Goal: Task Accomplishment & Management: Complete application form

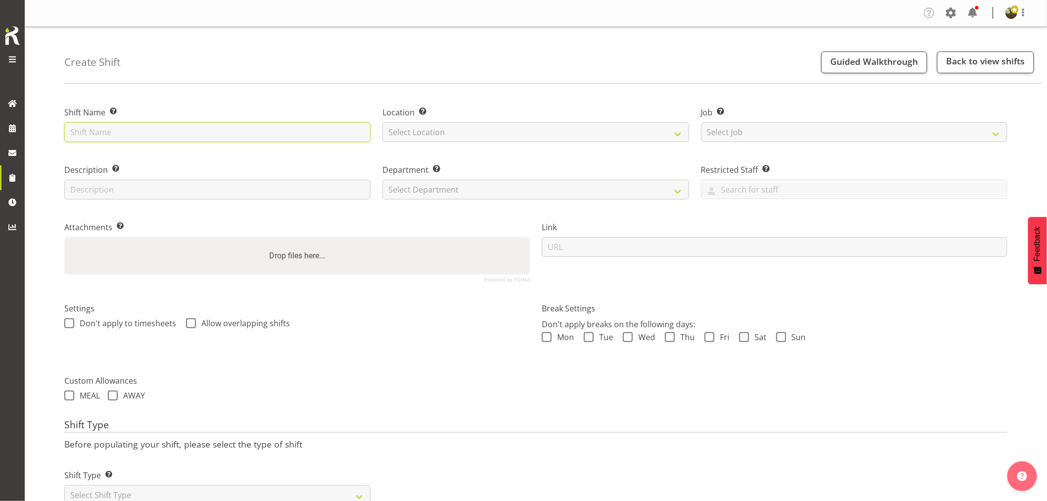
click at [129, 129] on input "text" at bounding box center [217, 132] width 306 height 20
click at [115, 134] on input "Strike - Choclate" at bounding box center [217, 132] width 306 height 20
click at [173, 130] on input "Strike - Chocolate" at bounding box center [217, 132] width 306 height 20
click at [193, 131] on input "Strike - Chocolate & Coffee 2024" at bounding box center [217, 132] width 306 height 20
type input "Strike - Chocolate & Coffee 2025"
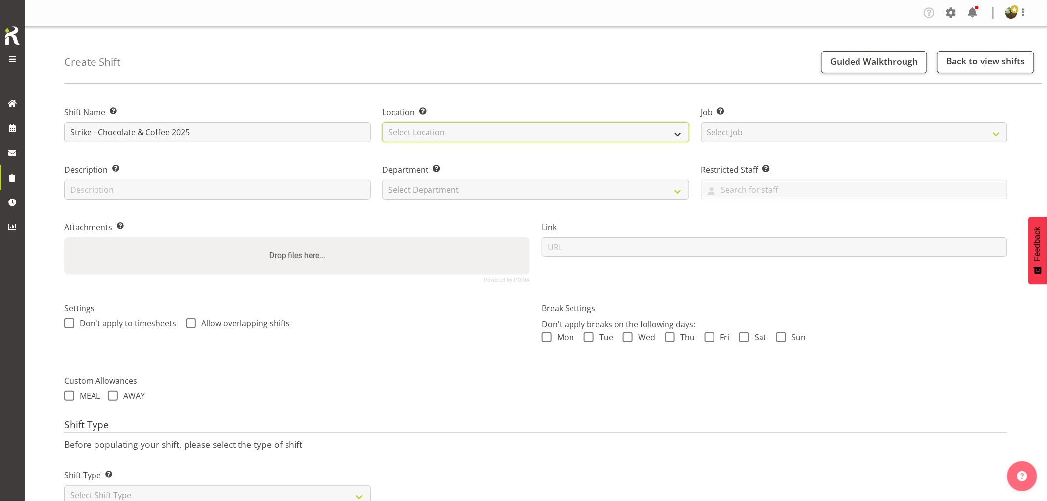
click at [481, 130] on select "Select Location EHS RYMER" at bounding box center [535, 132] width 306 height 20
select select "35"
click at [382, 122] on select "Select Location EHS [PERSON_NAME]" at bounding box center [535, 132] width 306 height 20
click at [750, 135] on select "Select Job Create new job 1 Carlton Events 1 Carlton Hamilton 1 Carlton Welling…" at bounding box center [854, 132] width 306 height 20
click at [785, 133] on select "Select Job Create new job 1 Carlton Events 1 Carlton Hamilton 1 Carlton Welling…" at bounding box center [854, 132] width 306 height 20
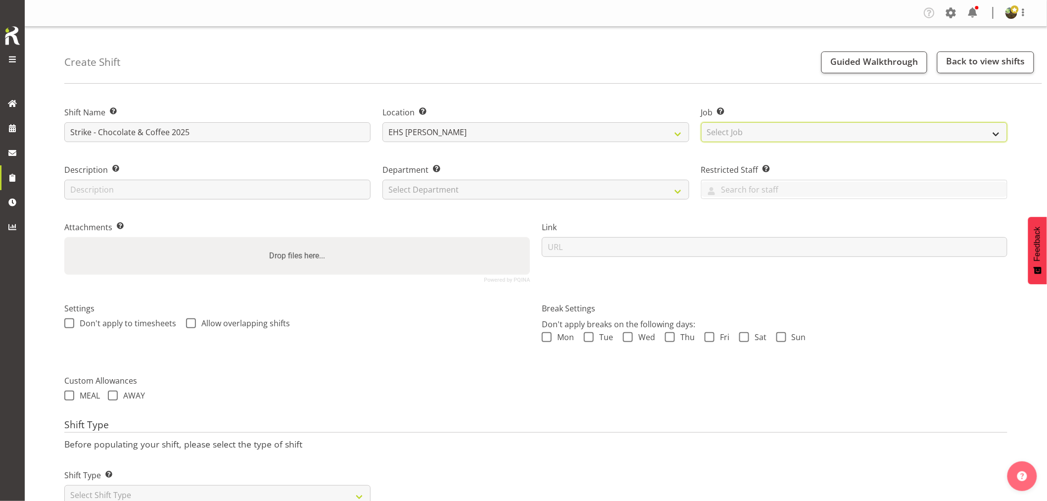
select select "9735"
click at [701, 122] on select "Select Job Create new job 1 Carlton Events 1 [PERSON_NAME][GEOGRAPHIC_DATA] 1 […" at bounding box center [854, 132] width 306 height 20
click at [511, 190] on select "Select Department EHS AKL FURNITURE" at bounding box center [535, 190] width 306 height 20
select select "38"
click at [382, 180] on select "Select Department EHS AKL FURNITURE" at bounding box center [535, 190] width 306 height 20
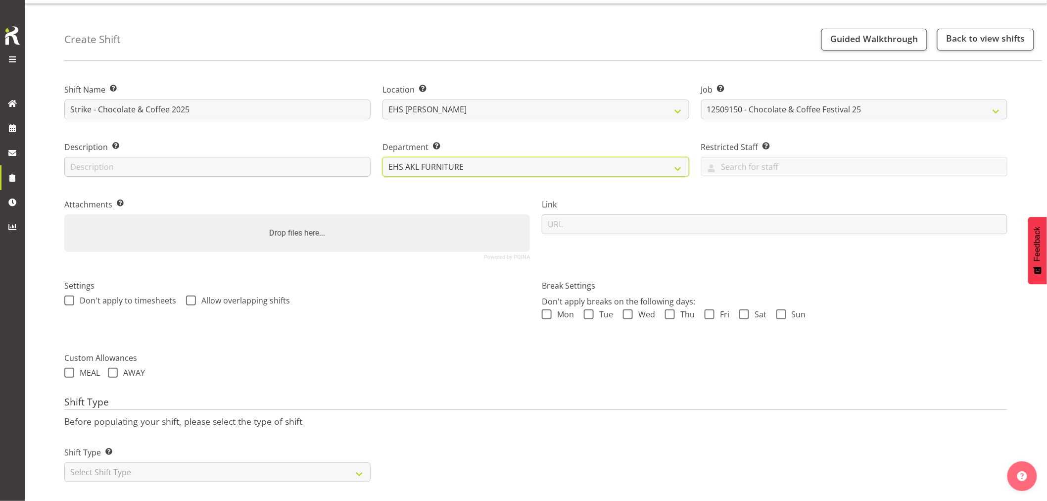
scroll to position [36, 0]
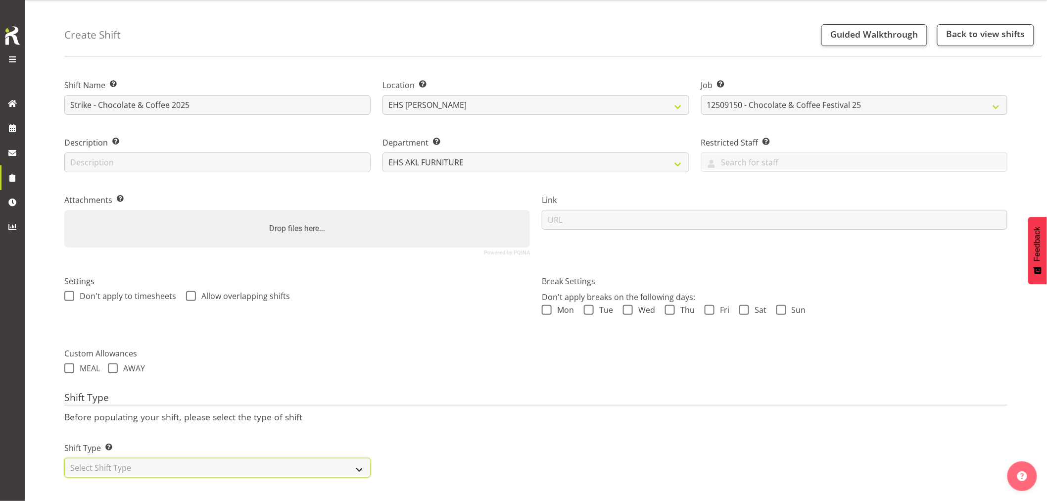
drag, startPoint x: 221, startPoint y: 457, endPoint x: 221, endPoint y: 449, distance: 7.9
click at [221, 458] on select "Select Shift Type One Off Shift Recurring Shift Rotating Shift" at bounding box center [217, 468] width 306 height 20
select select "one_off"
click at [64, 458] on select "Select Shift Type One Off Shift Recurring Shift Rotating Shift" at bounding box center [217, 468] width 306 height 20
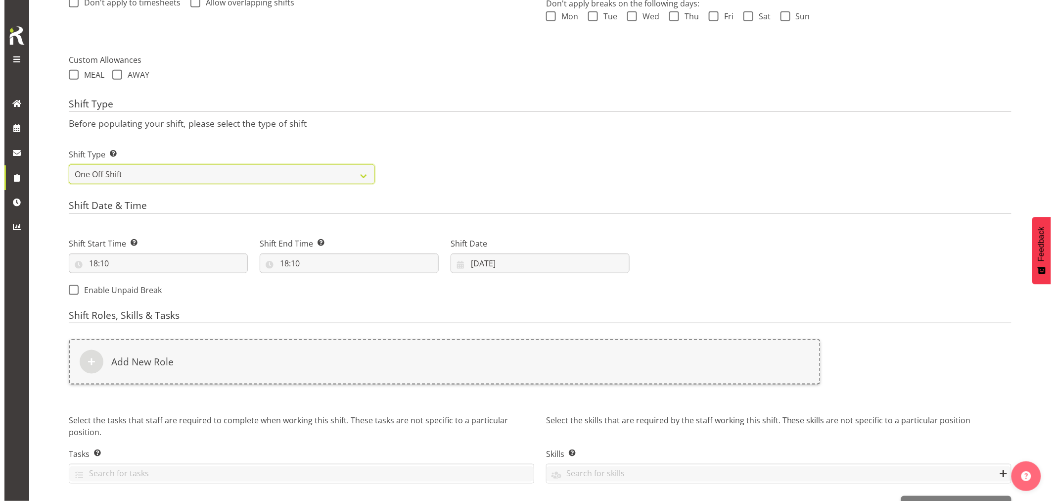
scroll to position [353, 0]
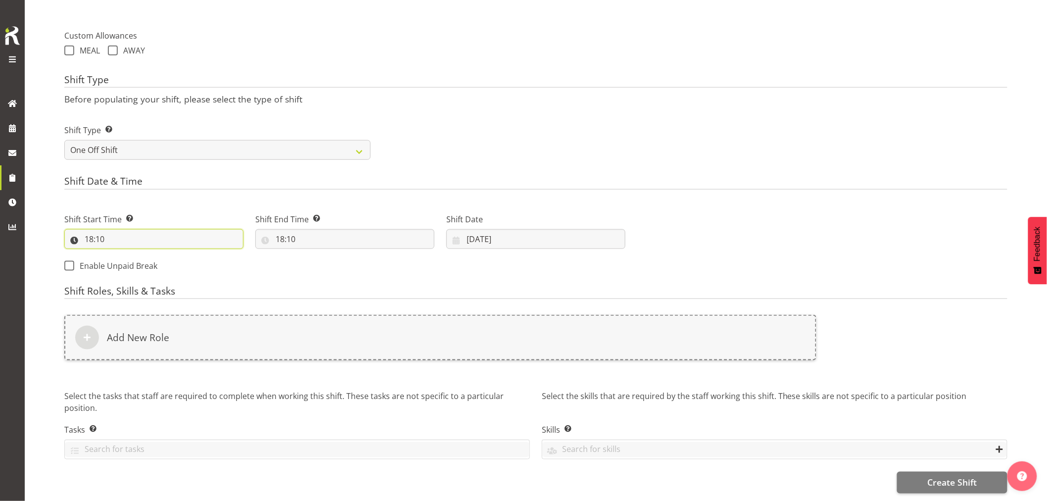
click at [98, 229] on input "18:10" at bounding box center [153, 239] width 179 height 20
click at [134, 255] on select "00 01 02 03 04 05 06 07 08 09 10 11 12 13 14 15 16 17 18 19 20 21 22 23" at bounding box center [132, 265] width 22 height 20
select select "7"
click at [121, 255] on select "00 01 02 03 04 05 06 07 08 09 10 11 12 13 14 15 16 17 18 19 20 21 22 23" at bounding box center [132, 265] width 22 height 20
type input "07:10"
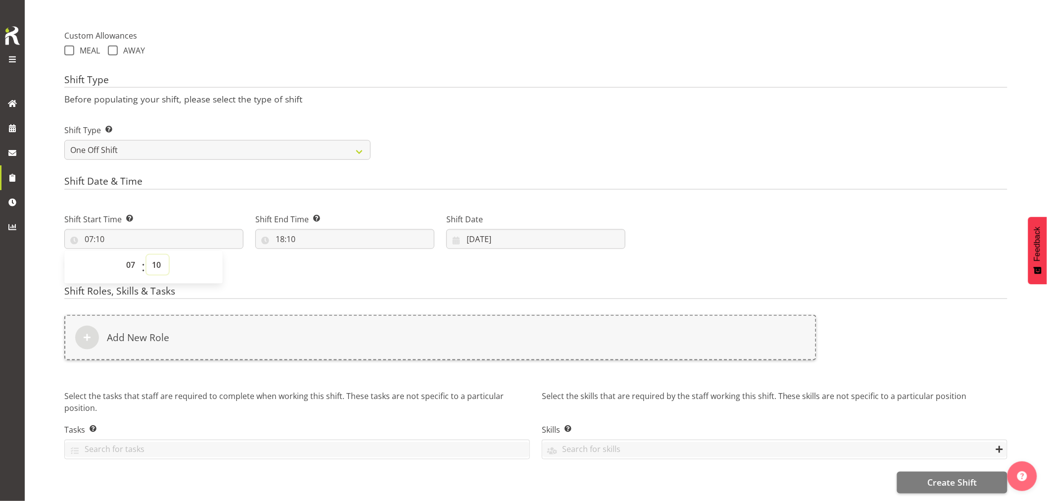
click at [157, 257] on select "00 01 02 03 04 05 06 07 08 09 10 11 12 13 14 15 16 17 18 19 20 21 22 23 24 25 2…" at bounding box center [157, 265] width 22 height 20
select select "30"
click at [146, 255] on select "00 01 02 03 04 05 06 07 08 09 10 11 12 13 14 15 16 17 18 19 20 21 22 23 24 25 2…" at bounding box center [157, 265] width 22 height 20
type input "07:30"
click at [288, 233] on input "18:10" at bounding box center [344, 239] width 179 height 20
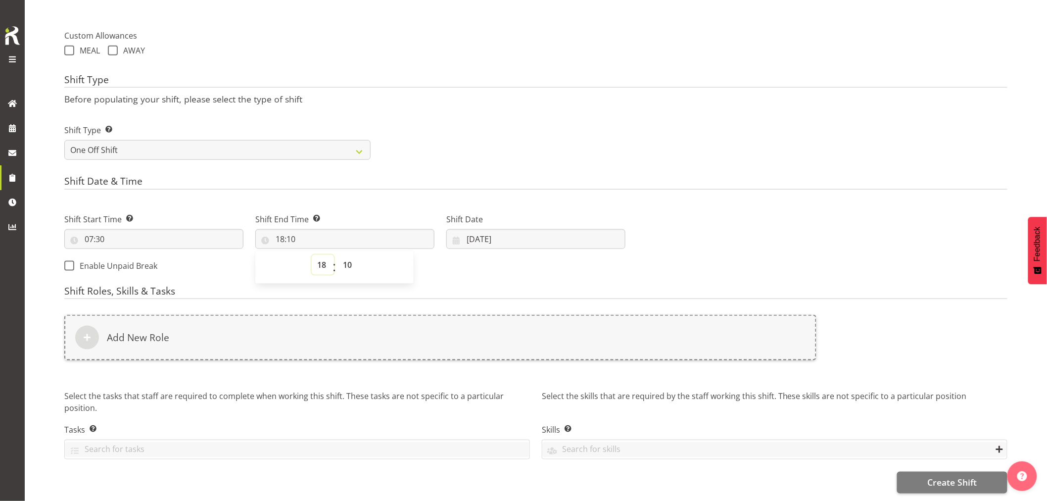
drag, startPoint x: 319, startPoint y: 257, endPoint x: 320, endPoint y: 250, distance: 7.0
click at [319, 257] on select "00 01 02 03 04 05 06 07 08 09 10 11 12 13 14 15 16 17 18 19 20 21 22 23" at bounding box center [323, 265] width 22 height 20
select select "10"
click at [312, 255] on select "00 01 02 03 04 05 06 07 08 09 10 11 12 13 14 15 16 17 18 19 20 21 22 23" at bounding box center [323, 265] width 22 height 20
type input "10:10"
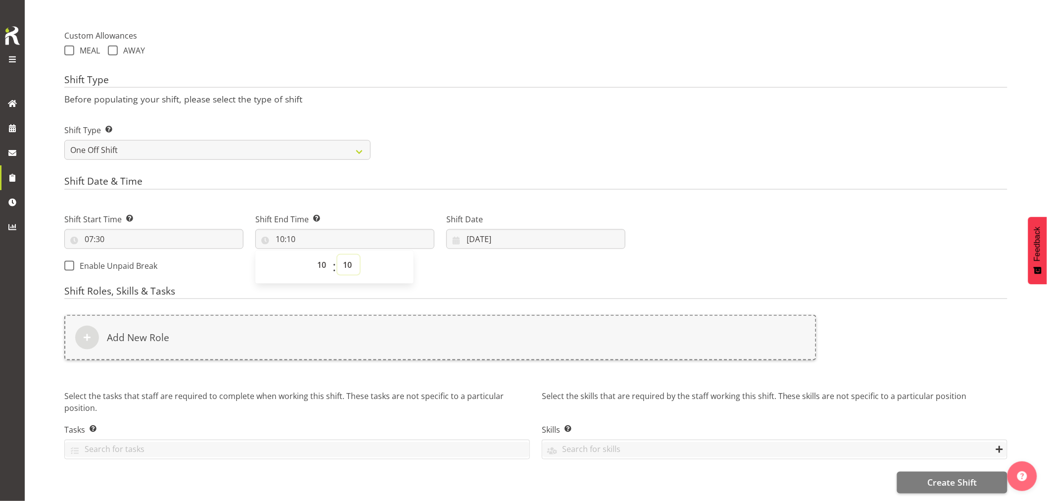
drag, startPoint x: 348, startPoint y: 257, endPoint x: 345, endPoint y: 248, distance: 9.4
click at [348, 257] on select "00 01 02 03 04 05 06 07 08 09 10 11 12 13 14 15 16 17 18 19 20 21 22 23 24 25 2…" at bounding box center [348, 265] width 22 height 20
select select "0"
click at [337, 255] on select "00 01 02 03 04 05 06 07 08 09 10 11 12 13 14 15 16 17 18 19 20 21 22 23 24 25 2…" at bounding box center [348, 265] width 22 height 20
type input "10:00"
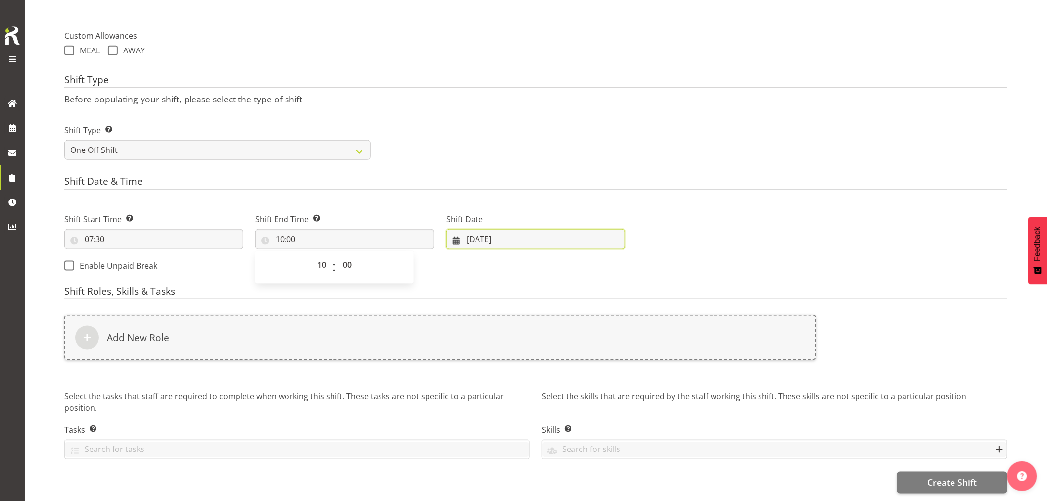
click at [477, 230] on input "29/09/2025" at bounding box center [535, 239] width 179 height 20
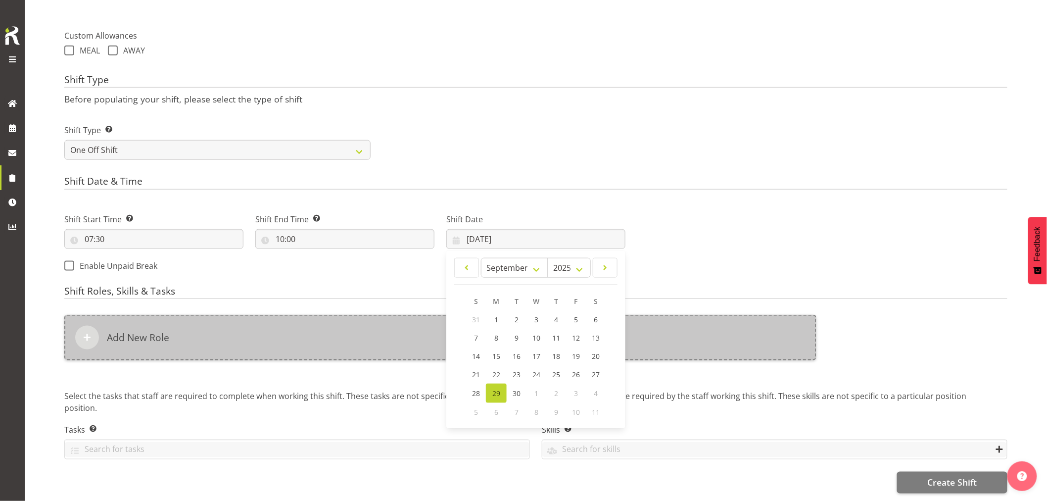
click at [287, 320] on div "Add New Role" at bounding box center [440, 338] width 752 height 46
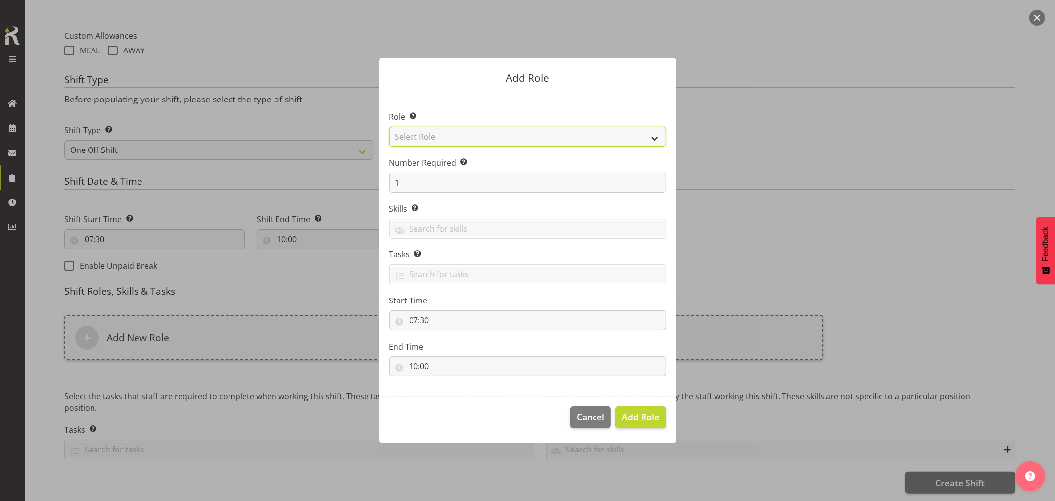
click at [482, 135] on select "Select Role ACCOUNT MANAGER ACCOUNT MANAGER DW ACCOUNTS AKL DIANNA VEHICLES AKL…" at bounding box center [527, 137] width 277 height 20
select select "189"
click at [389, 127] on select "Select Role ACCOUNT MANAGER ACCOUNT MANAGER DW ACCOUNTS AKL DIANNA VEHICLES AKL…" at bounding box center [527, 137] width 277 height 20
drag, startPoint x: 644, startPoint y: 417, endPoint x: 432, endPoint y: 367, distance: 217.5
click at [640, 417] on span "Add Role" at bounding box center [641, 417] width 38 height 12
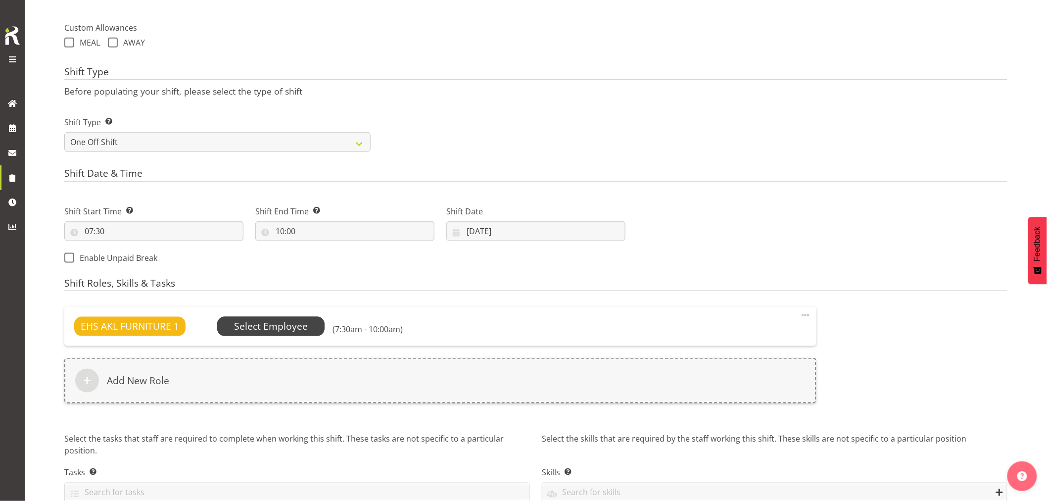
click at [284, 326] on span "Select Employee" at bounding box center [271, 326] width 74 height 14
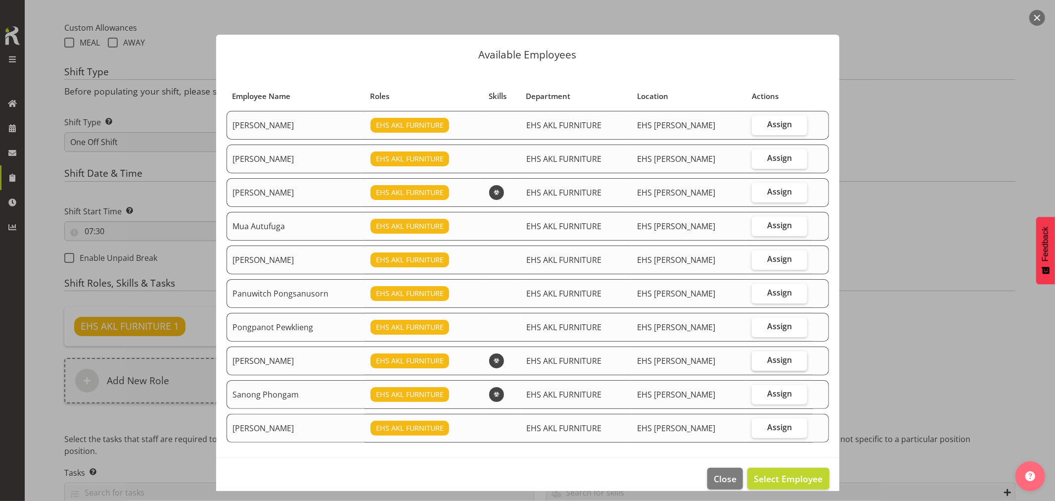
click at [769, 366] on label "Assign" at bounding box center [779, 361] width 55 height 20
click at [759, 363] on input "Assign" at bounding box center [755, 360] width 6 height 6
checkbox input "true"
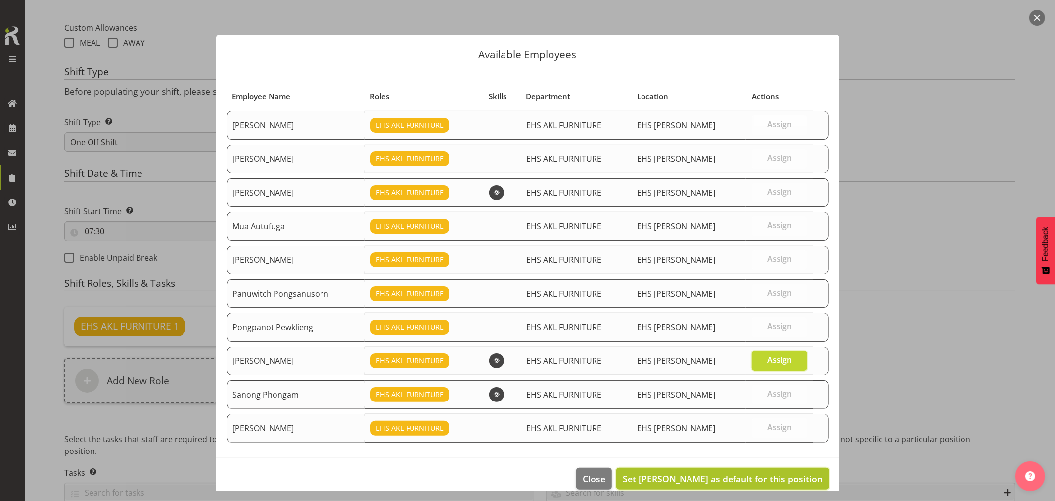
click at [755, 480] on span "Set Rob Windle as default for this position" at bounding box center [723, 479] width 200 height 12
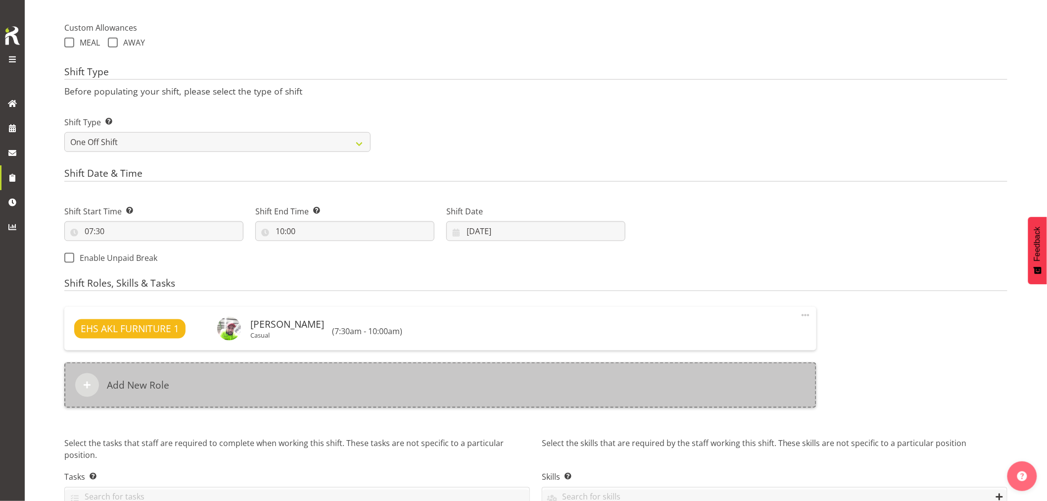
click at [384, 372] on div "Add New Role" at bounding box center [440, 385] width 752 height 46
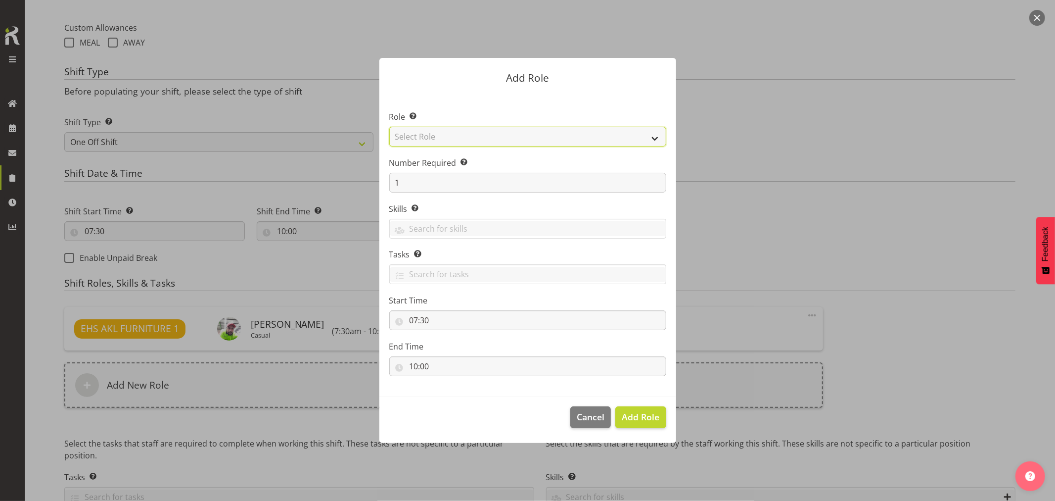
click at [474, 136] on select "Select Role ACCOUNT MANAGER ACCOUNT MANAGER DW ACCOUNTS AKL DIANNA VEHICLES AKL…" at bounding box center [527, 137] width 277 height 20
select select "245"
click at [389, 127] on select "Select Role ACCOUNT MANAGER ACCOUNT MANAGER DW ACCOUNTS AKL DIANNA VEHICLES AKL…" at bounding box center [527, 137] width 277 height 20
click at [649, 416] on span "Add Role" at bounding box center [641, 417] width 38 height 12
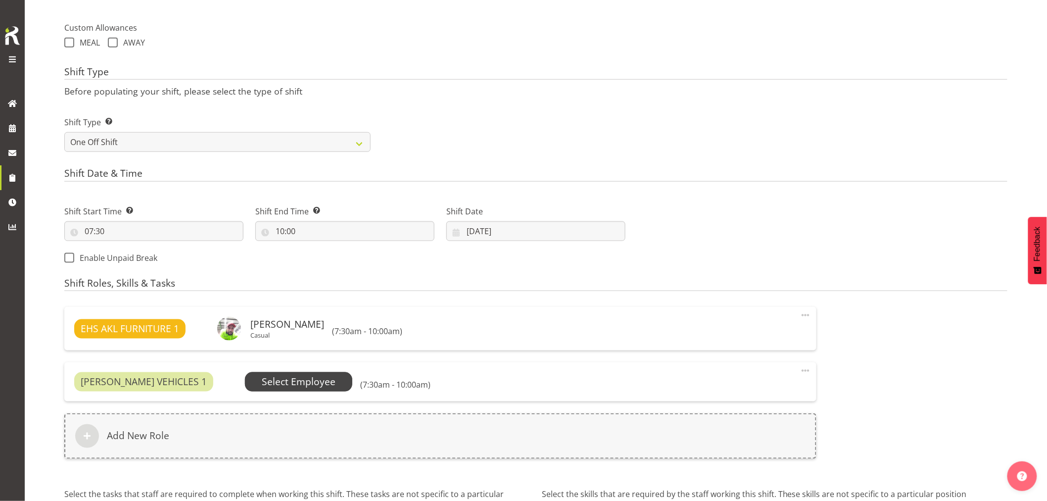
click at [304, 381] on span "Select Employee" at bounding box center [299, 382] width 74 height 14
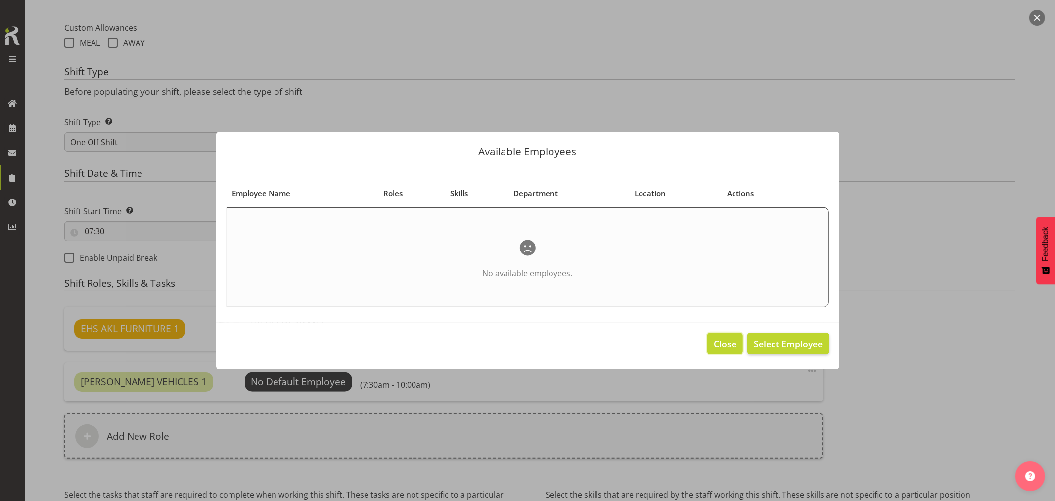
click at [726, 338] on span "Close" at bounding box center [725, 343] width 23 height 13
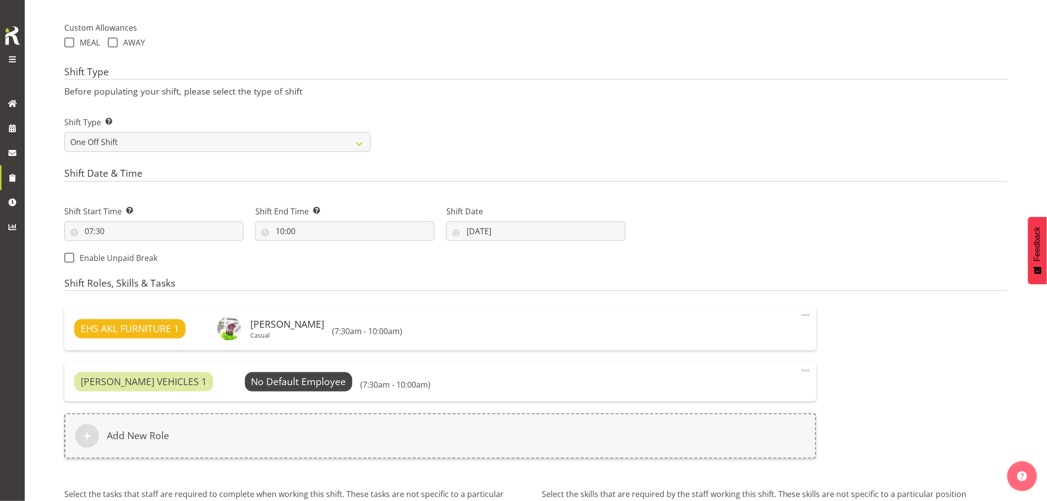
click at [803, 372] on span at bounding box center [806, 371] width 12 height 12
click at [752, 408] on link "Delete" at bounding box center [763, 410] width 95 height 18
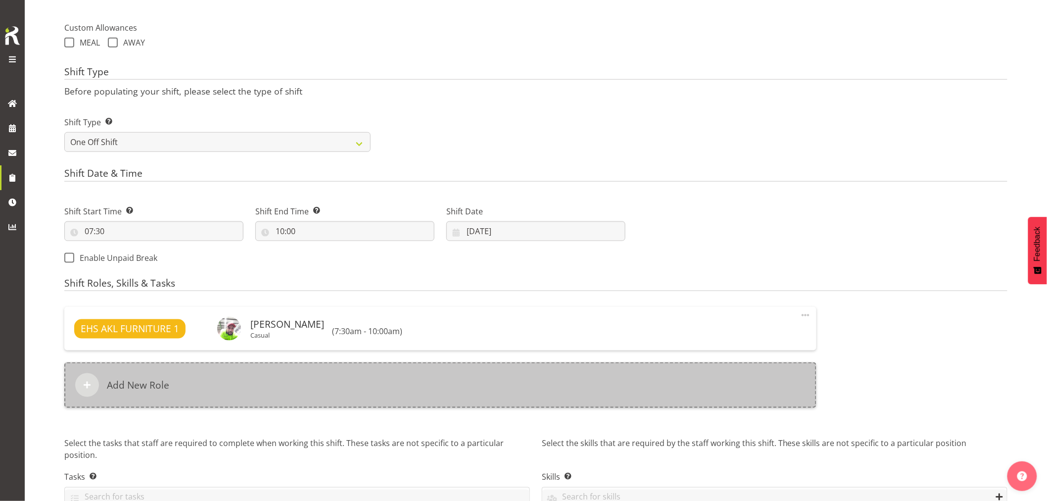
click at [396, 380] on div "Add New Role" at bounding box center [440, 385] width 752 height 46
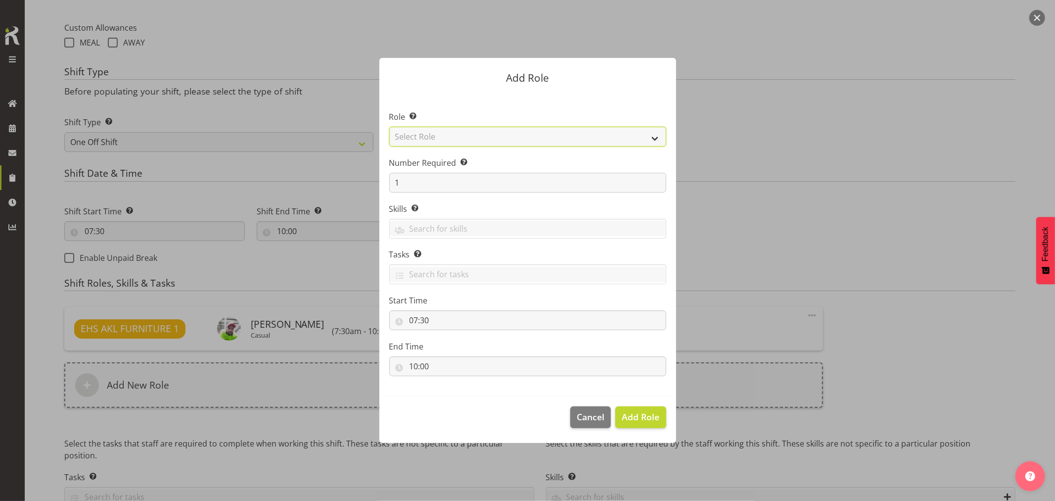
click at [480, 137] on select "Select Role ACCOUNT MANAGER ACCOUNT MANAGER DW ACCOUNTS AKL DIANNA VEHICLES AKL…" at bounding box center [527, 137] width 277 height 20
select select "81"
click at [389, 127] on select "Select Role ACCOUNT MANAGER ACCOUNT MANAGER DW ACCOUNTS AKL DIANNA VEHICLES AKL…" at bounding box center [527, 137] width 277 height 20
drag, startPoint x: 639, startPoint y: 419, endPoint x: 601, endPoint y: 412, distance: 39.3
click at [636, 419] on span "Add Role" at bounding box center [641, 417] width 38 height 12
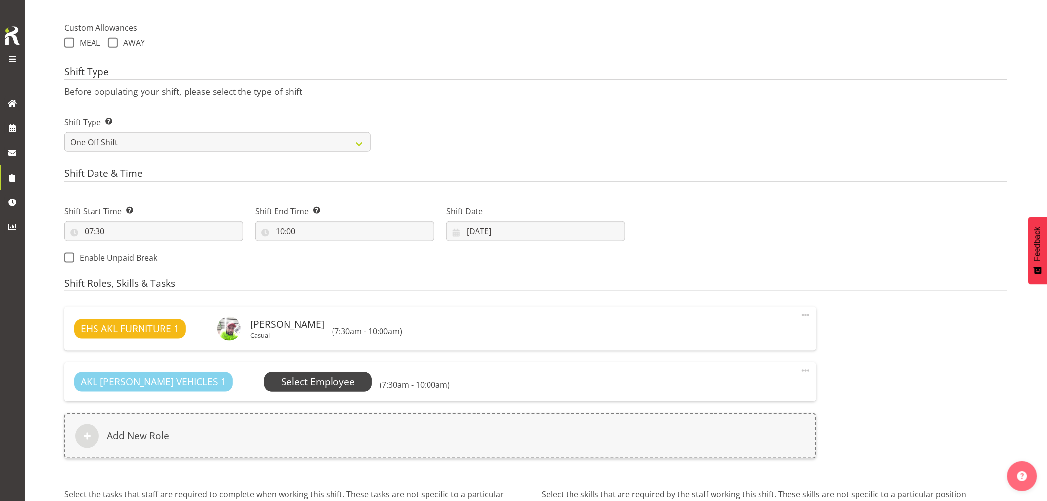
click at [309, 381] on span "Select Employee" at bounding box center [318, 382] width 74 height 14
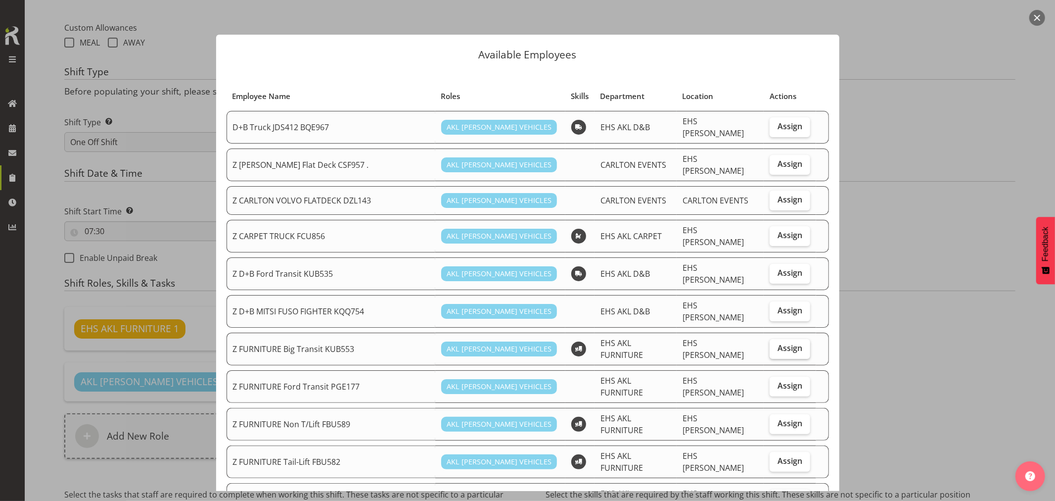
click at [785, 343] on span "Assign" at bounding box center [790, 348] width 25 height 10
click at [776, 345] on input "Assign" at bounding box center [773, 348] width 6 height 6
checkbox input "true"
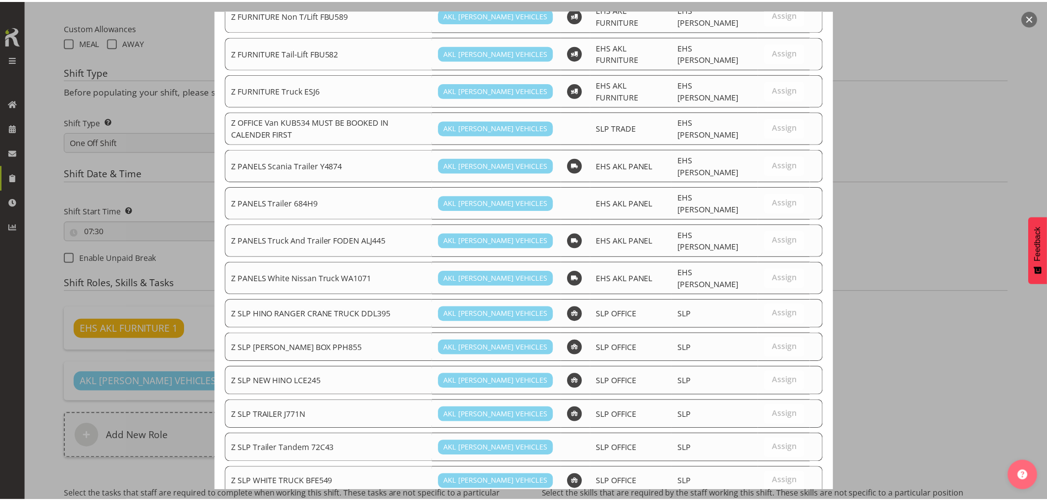
scroll to position [419, 0]
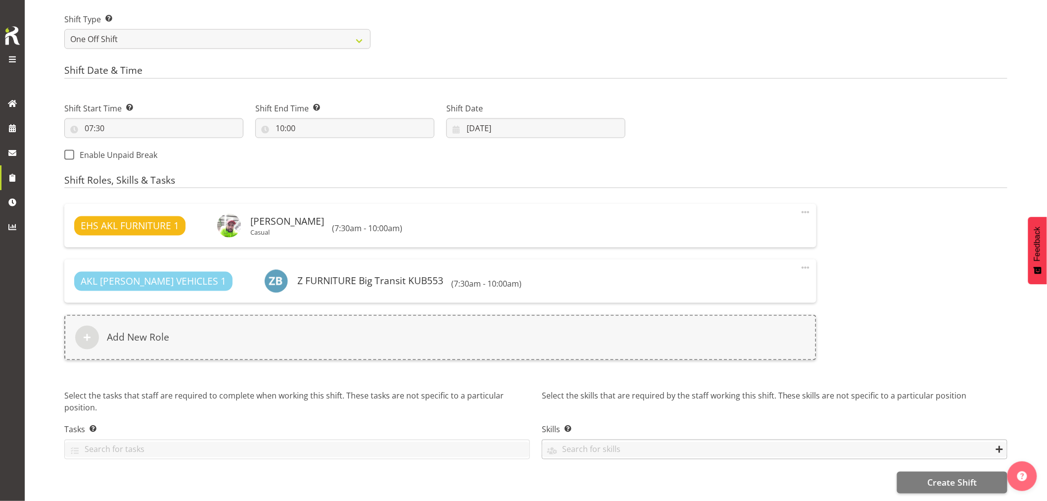
scroll to position [463, 0]
click at [961, 476] on span "Create Shift" at bounding box center [951, 482] width 49 height 13
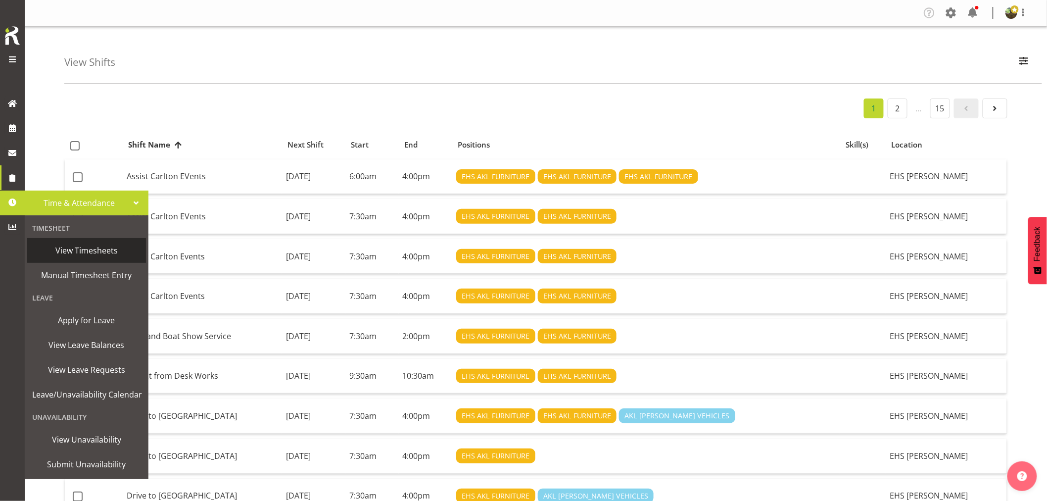
click at [86, 247] on span "View Timesheets" at bounding box center [86, 250] width 109 height 15
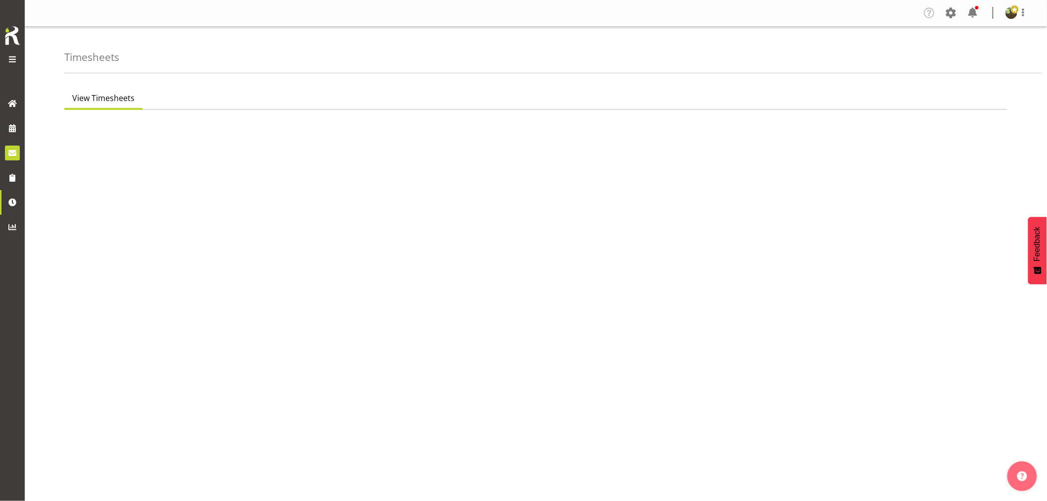
select select "7"
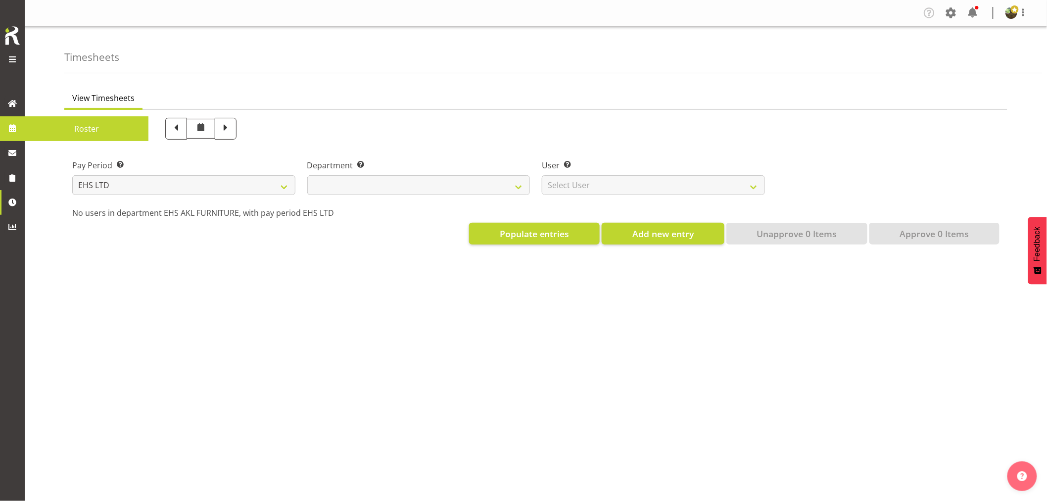
select select
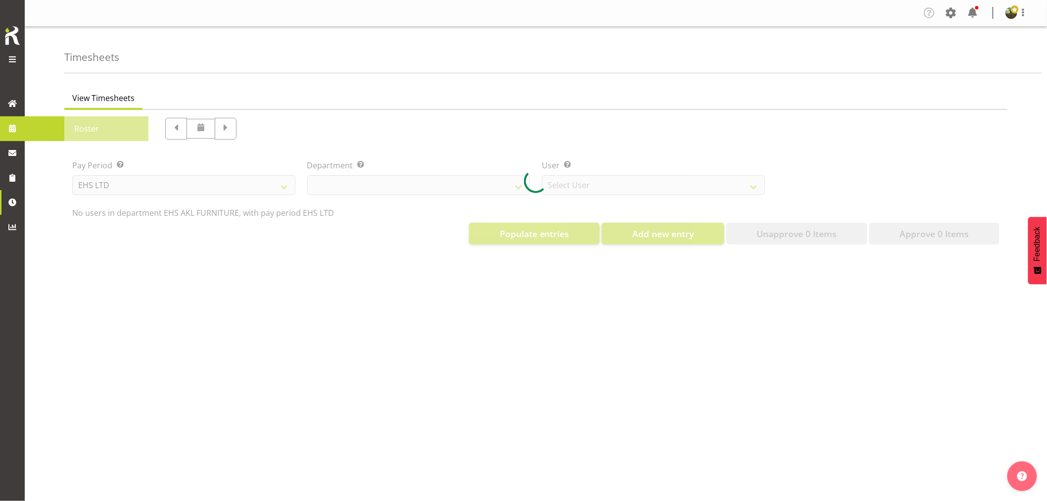
click at [89, 131] on div at bounding box center [535, 181] width 943 height 143
select select "8638"
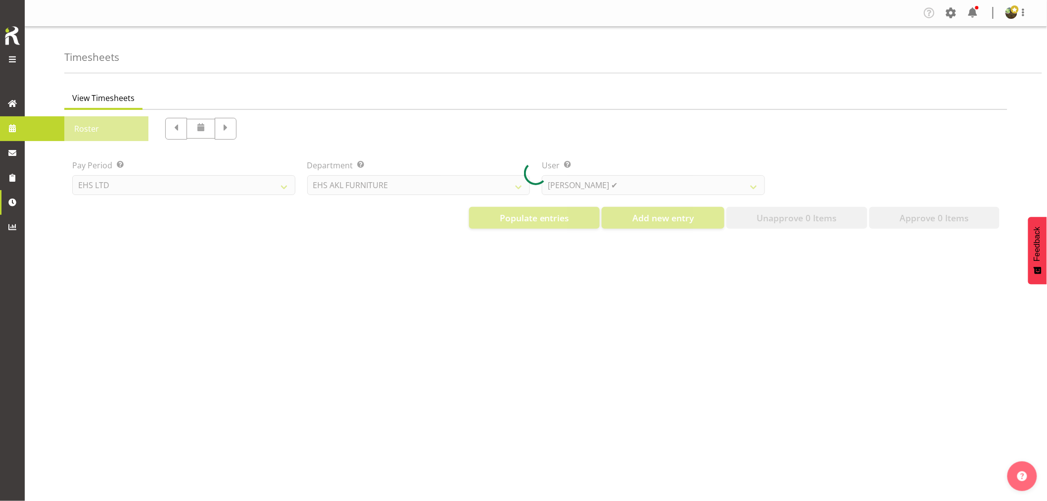
click at [52, 124] on span "Roster" at bounding box center [87, 128] width 114 height 15
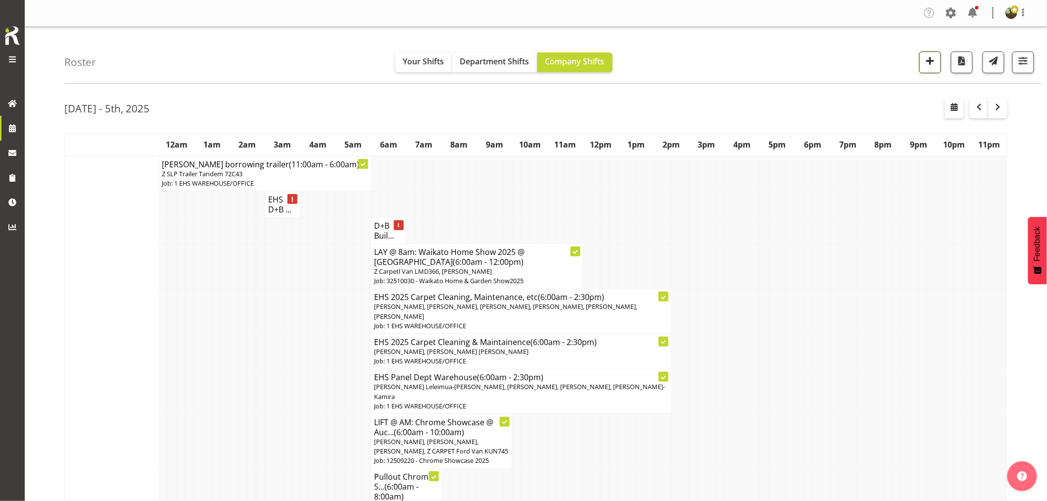
click at [928, 58] on span "button" at bounding box center [930, 60] width 13 height 13
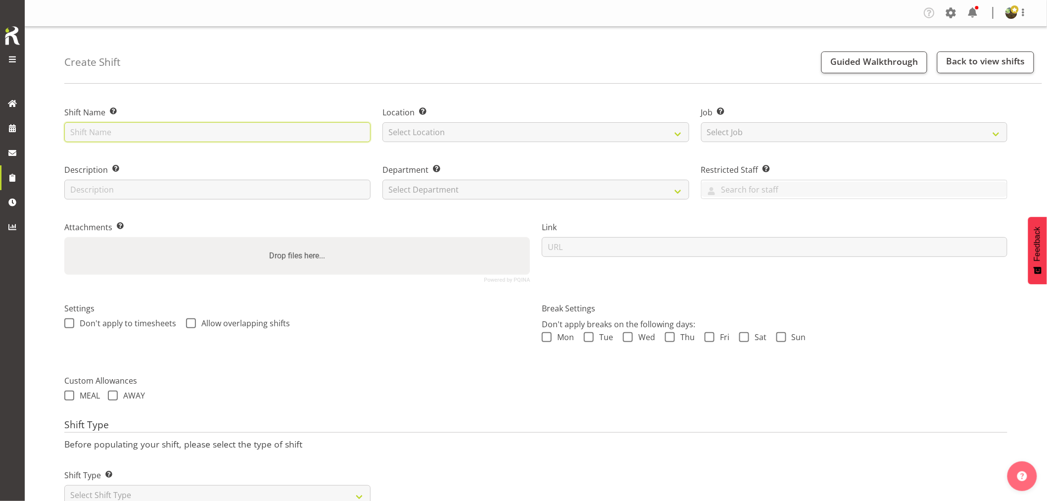
click at [184, 131] on input "text" at bounding box center [217, 132] width 306 height 20
type input "Install - Harvey Norman 2025"
drag, startPoint x: 418, startPoint y: 135, endPoint x: 419, endPoint y: 141, distance: 6.0
click at [419, 135] on select "Select Location EHS RYMER" at bounding box center [535, 132] width 306 height 20
select select "35"
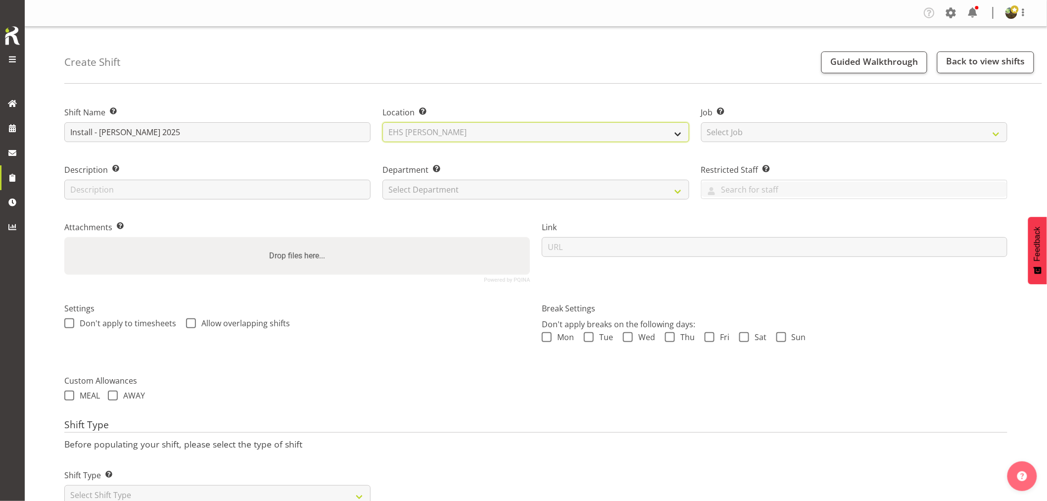
click at [382, 122] on select "Select Location EHS RYMER" at bounding box center [535, 132] width 306 height 20
click at [741, 127] on select "Select Job Create new job 1 Carlton Events 1 Carlton Hamilton 1 Carlton Welling…" at bounding box center [854, 132] width 306 height 20
click at [765, 132] on select "Select Job Create new job 1 Carlton Events 1 Carlton Hamilton 1 Carlton Welling…" at bounding box center [854, 132] width 306 height 20
select select "9957"
click at [701, 122] on select "Select Job Create new job 1 Carlton Events 1 Carlton Hamilton 1 Carlton Welling…" at bounding box center [854, 132] width 306 height 20
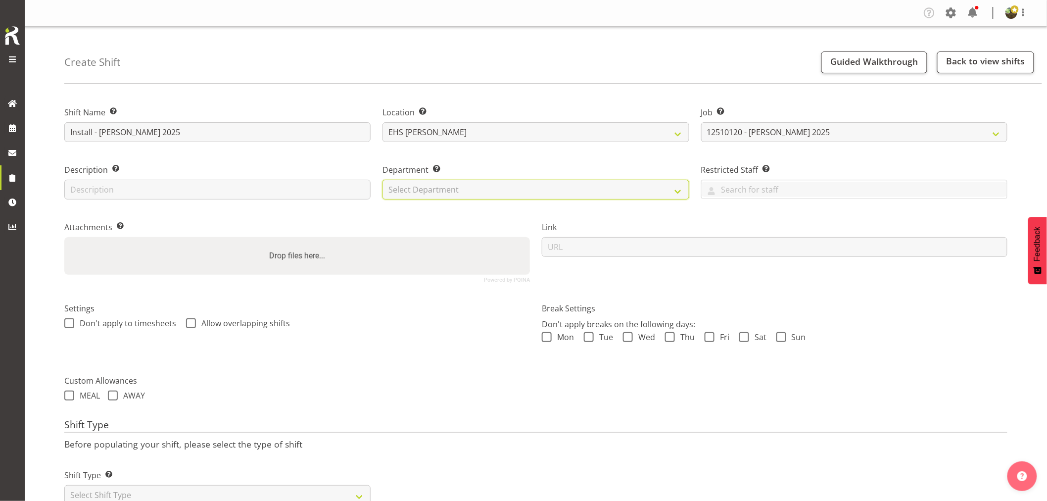
drag, startPoint x: 476, startPoint y: 187, endPoint x: 476, endPoint y: 219, distance: 31.7
click at [476, 190] on select "Select Department EHS AKL FURNITURE" at bounding box center [535, 190] width 306 height 20
select select "38"
click at [382, 180] on select "Select Department EHS AKL FURNITURE" at bounding box center [535, 190] width 306 height 20
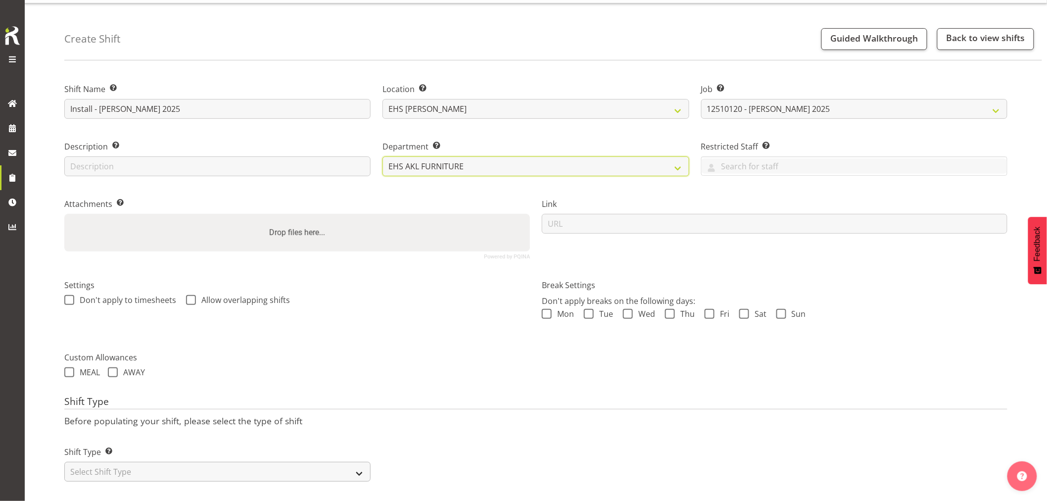
scroll to position [36, 0]
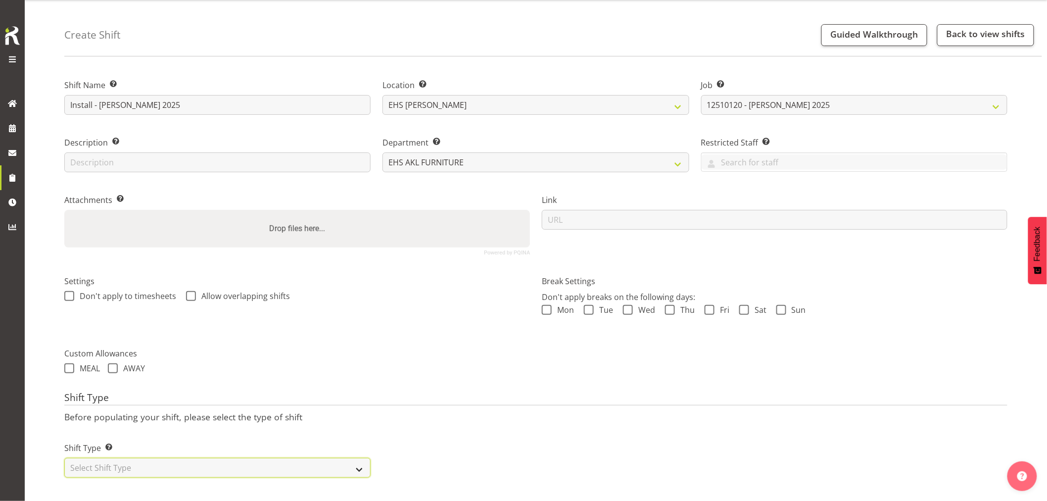
drag, startPoint x: 230, startPoint y: 460, endPoint x: 229, endPoint y: 451, distance: 9.0
click at [230, 460] on select "Select Shift Type One Off Shift Recurring Shift Rotating Shift" at bounding box center [217, 468] width 306 height 20
select select "one_off"
click at [64, 458] on select "Select Shift Type One Off Shift Recurring Shift Rotating Shift" at bounding box center [217, 468] width 306 height 20
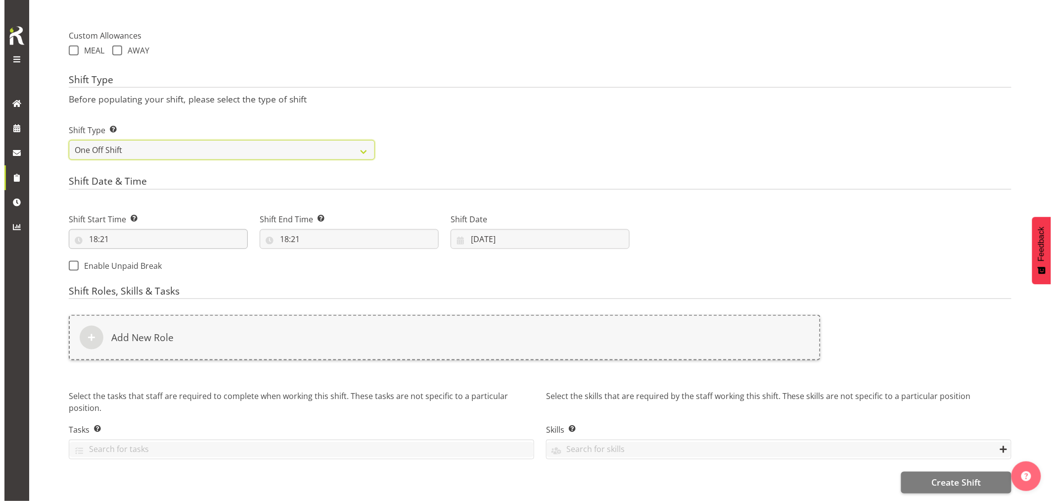
scroll to position [353, 0]
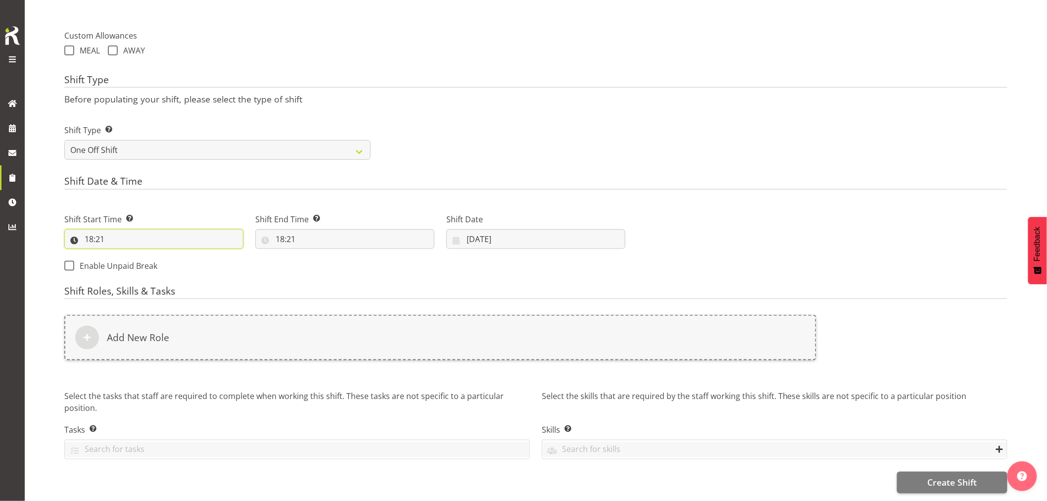
click at [100, 233] on input "18:21" at bounding box center [153, 239] width 179 height 20
click at [135, 256] on select "00 01 02 03 04 05 06 07 08 09 10 11 12 13 14 15 16 17 18 19 20 21 22 23" at bounding box center [132, 265] width 22 height 20
select select "7"
click at [121, 255] on select "00 01 02 03 04 05 06 07 08 09 10 11 12 13 14 15 16 17 18 19 20 21 22 23" at bounding box center [132, 265] width 22 height 20
type input "07:21"
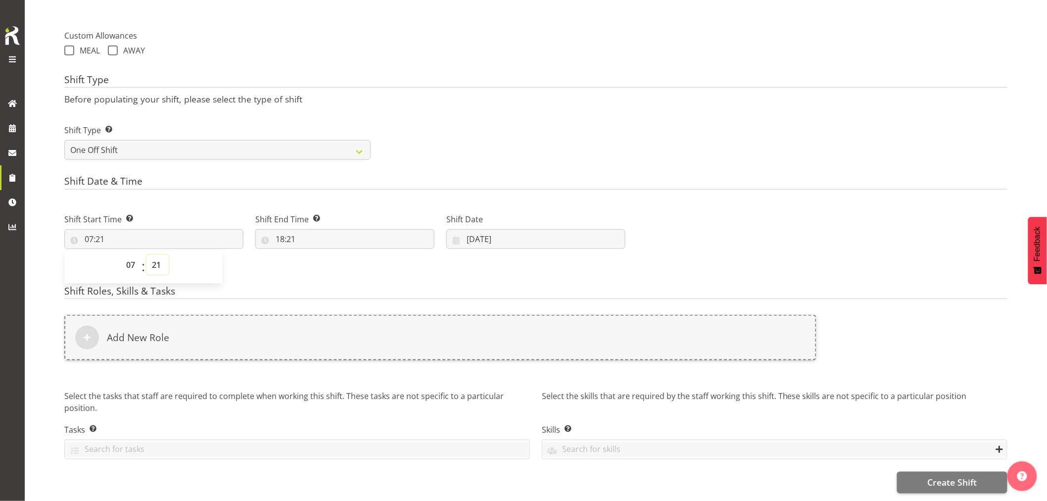
click at [156, 260] on select "00 01 02 03 04 05 06 07 08 09 10 11 12 13 14 15 16 17 18 19 20 21 22 23 24 25 2…" at bounding box center [157, 265] width 22 height 20
select select "30"
click at [146, 255] on select "00 01 02 03 04 05 06 07 08 09 10 11 12 13 14 15 16 17 18 19 20 21 22 23 24 25 2…" at bounding box center [157, 265] width 22 height 20
type input "07:30"
click at [283, 230] on input "18:21" at bounding box center [344, 239] width 179 height 20
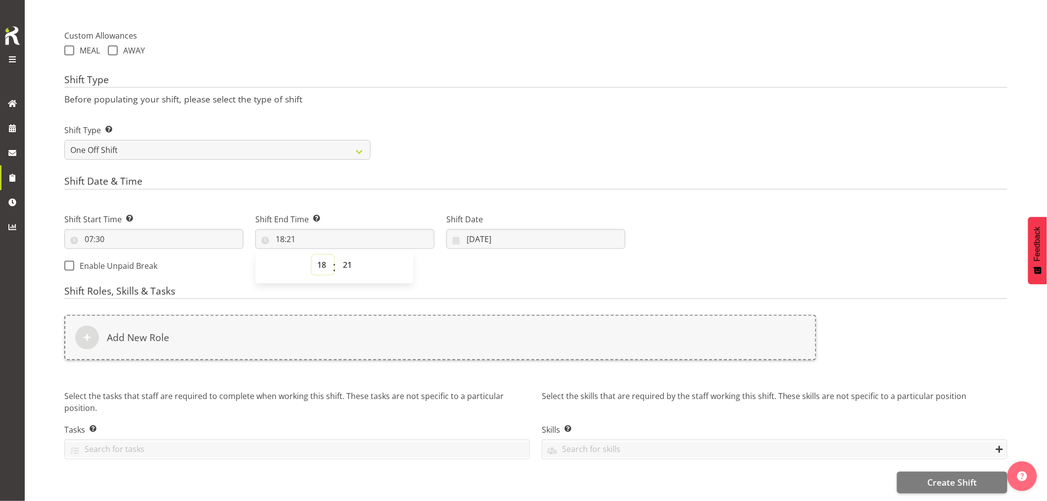
click at [317, 257] on select "00 01 02 03 04 05 06 07 08 09 10 11 12 13 14 15 16 17 18 19 20 21 22 23" at bounding box center [323, 265] width 22 height 20
select select "10"
click at [312, 255] on select "00 01 02 03 04 05 06 07 08 09 10 11 12 13 14 15 16 17 18 19 20 21 22 23" at bounding box center [323, 265] width 22 height 20
type input "10:21"
click at [349, 256] on select "00 01 02 03 04 05 06 07 08 09 10 11 12 13 14 15 16 17 18 19 20 21 22 23 24 25 2…" at bounding box center [348, 265] width 22 height 20
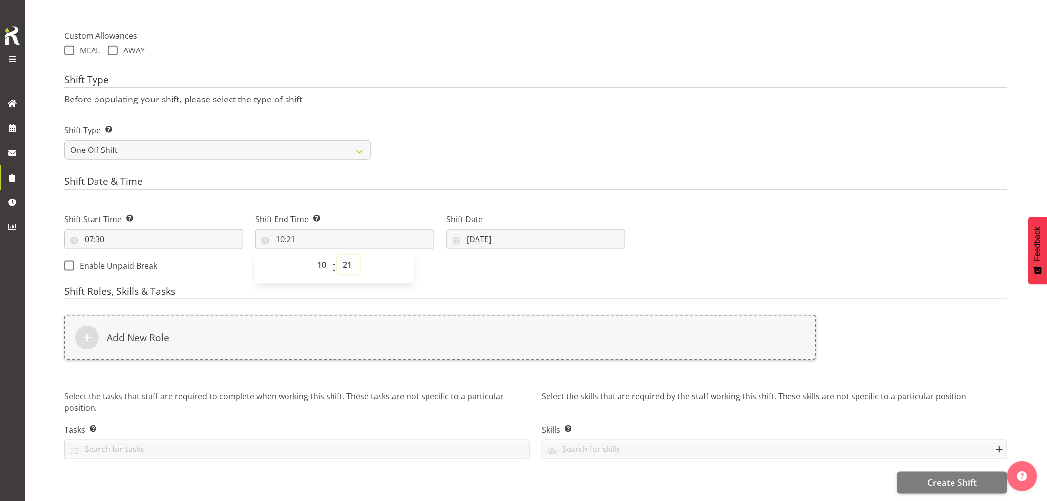
select select "30"
click at [337, 255] on select "00 01 02 03 04 05 06 07 08 09 10 11 12 13 14 15 16 17 18 19 20 21 22 23 24 25 2…" at bounding box center [348, 265] width 22 height 20
type input "10:30"
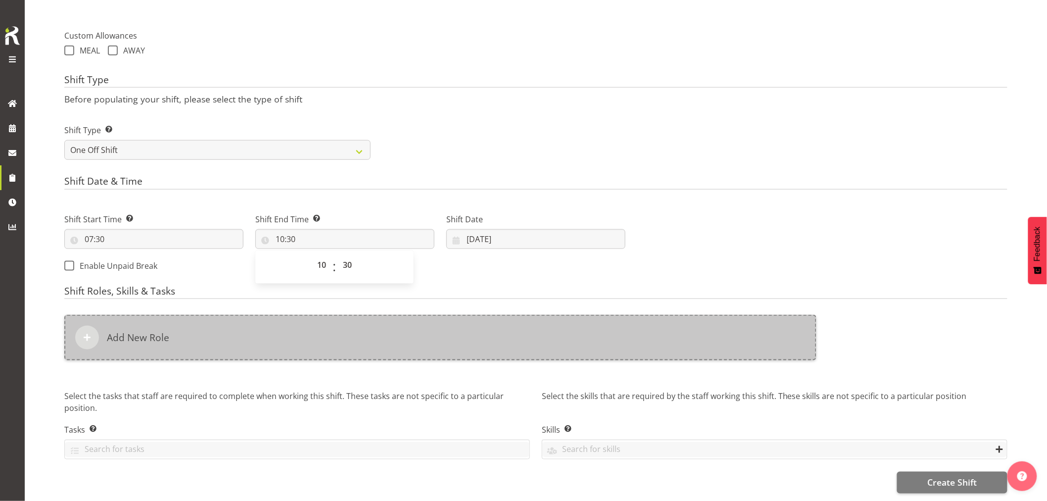
drag, startPoint x: 484, startPoint y: 276, endPoint x: 393, endPoint y: 317, distance: 99.7
click at [481, 276] on form "Shift Name Enter a name for the shift (e.g. Day Shift). Install - Harvey Norman…" at bounding box center [535, 121] width 943 height 746
click at [349, 330] on div "Add New Role" at bounding box center [440, 338] width 752 height 46
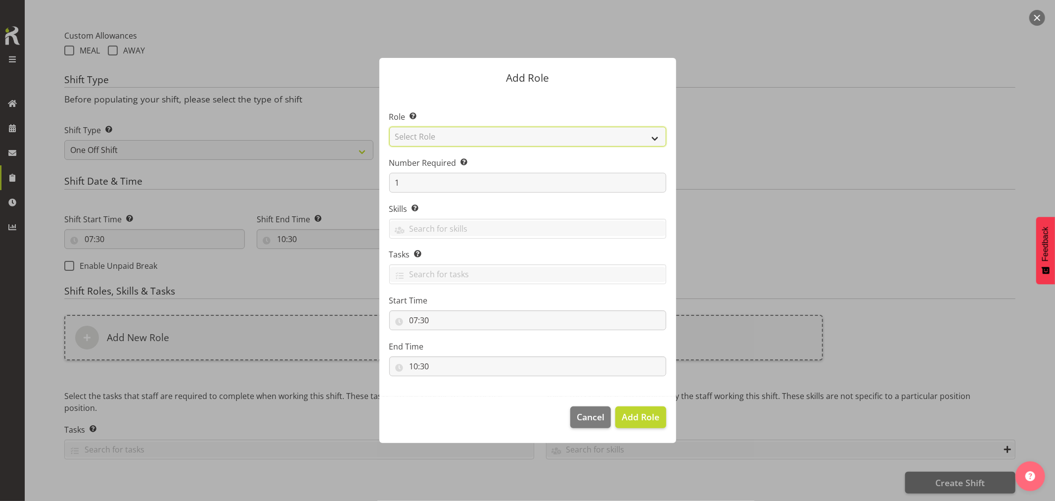
click at [481, 139] on select "Select Role ACCOUNT MANAGER ACCOUNT MANAGER DW ACCOUNTS AKL DIANNA VEHICLES AKL…" at bounding box center [527, 137] width 277 height 20
select select "81"
click at [389, 127] on select "Select Role ACCOUNT MANAGER ACCOUNT MANAGER DW ACCOUNTS AKL DIANNA VEHICLES AKL…" at bounding box center [527, 137] width 277 height 20
click at [644, 425] on button "Add Role" at bounding box center [641, 417] width 50 height 22
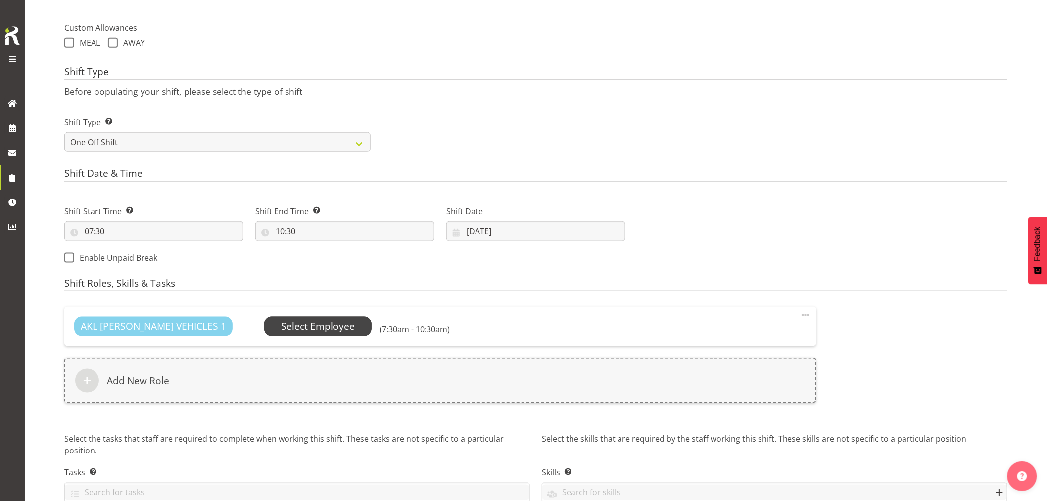
click at [303, 324] on span "Select Employee" at bounding box center [318, 326] width 74 height 14
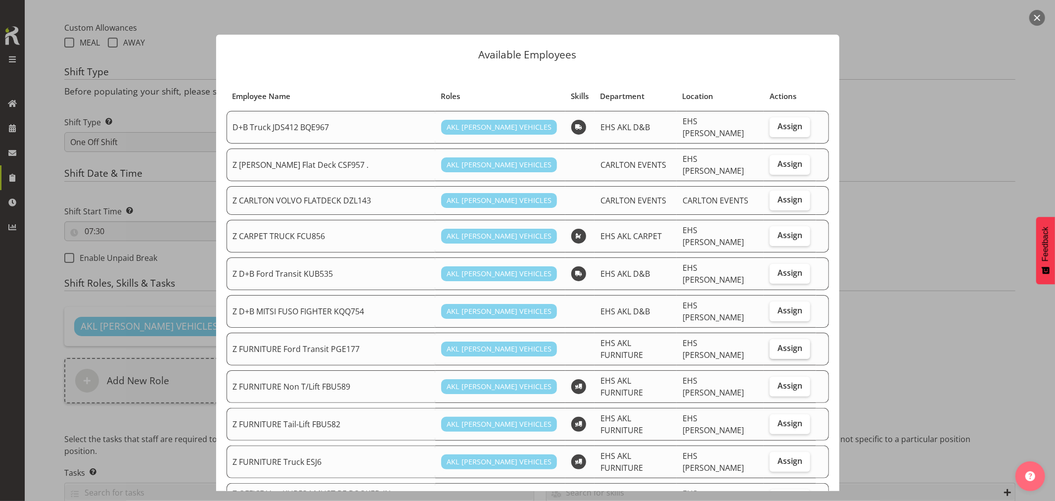
click at [778, 343] on span "Assign" at bounding box center [790, 348] width 25 height 10
click at [774, 345] on input "Assign" at bounding box center [773, 348] width 6 height 6
checkbox input "true"
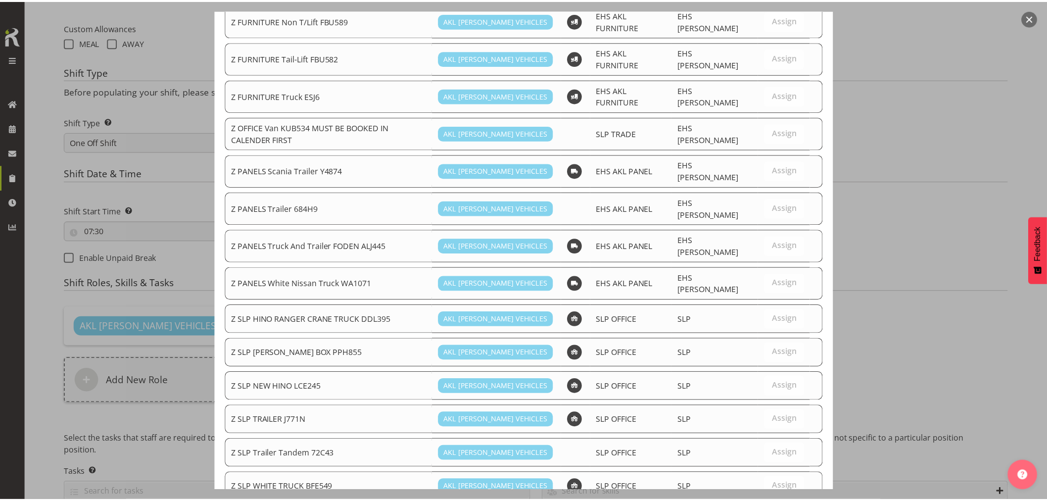
scroll to position [385, 0]
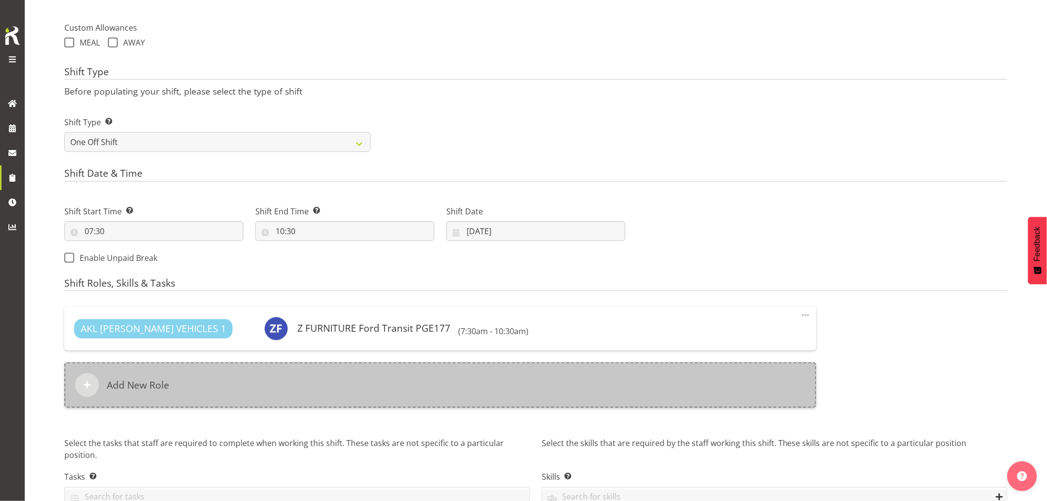
click at [287, 389] on div "Add New Role" at bounding box center [440, 385] width 752 height 46
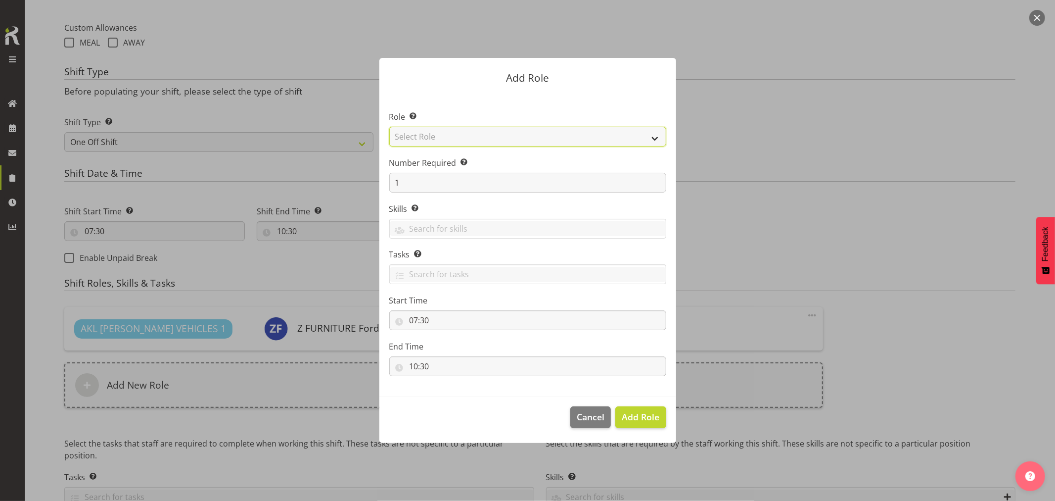
click at [479, 137] on select "Select Role ACCOUNT MANAGER ACCOUNT MANAGER DW ACCOUNTS AKL DIANNA VEHICLES AKL…" at bounding box center [527, 137] width 277 height 20
select select "189"
click at [389, 127] on select "Select Role ACCOUNT MANAGER ACCOUNT MANAGER DW ACCOUNTS AKL DIANNA VEHICLES AKL…" at bounding box center [527, 137] width 277 height 20
click at [644, 414] on span "Add Role" at bounding box center [641, 417] width 38 height 12
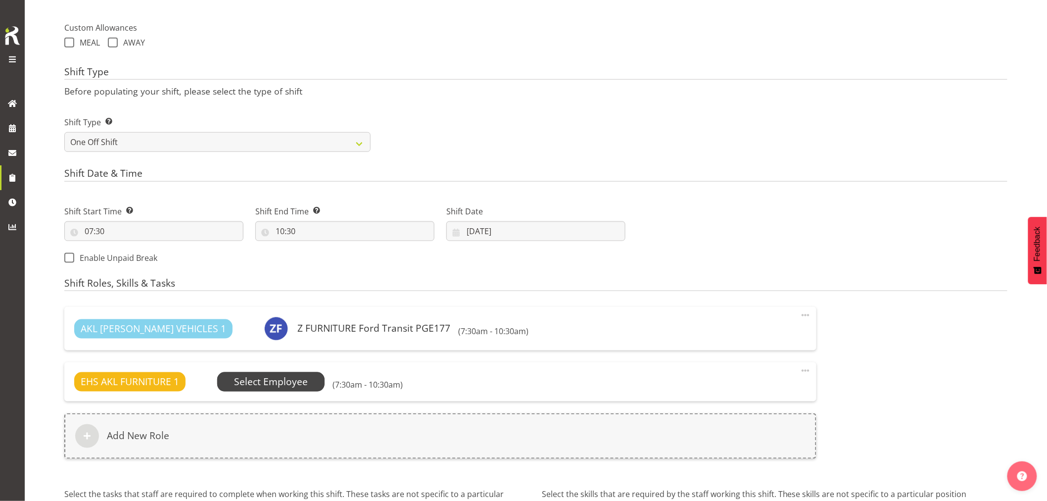
click at [297, 379] on span "Select Employee" at bounding box center [271, 382] width 74 height 14
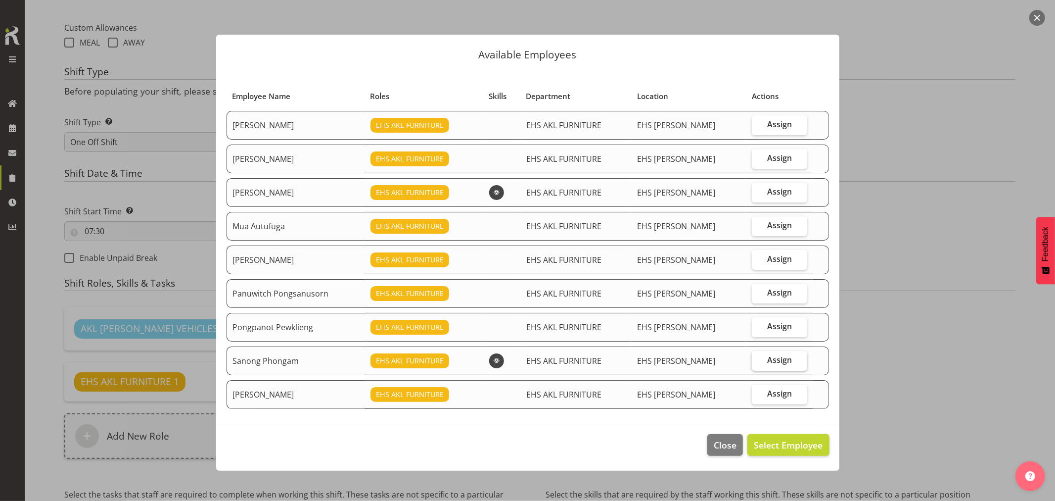
click at [760, 359] on label "Assign" at bounding box center [779, 361] width 55 height 20
click at [759, 359] on input "Assign" at bounding box center [755, 360] width 6 height 6
checkbox input "true"
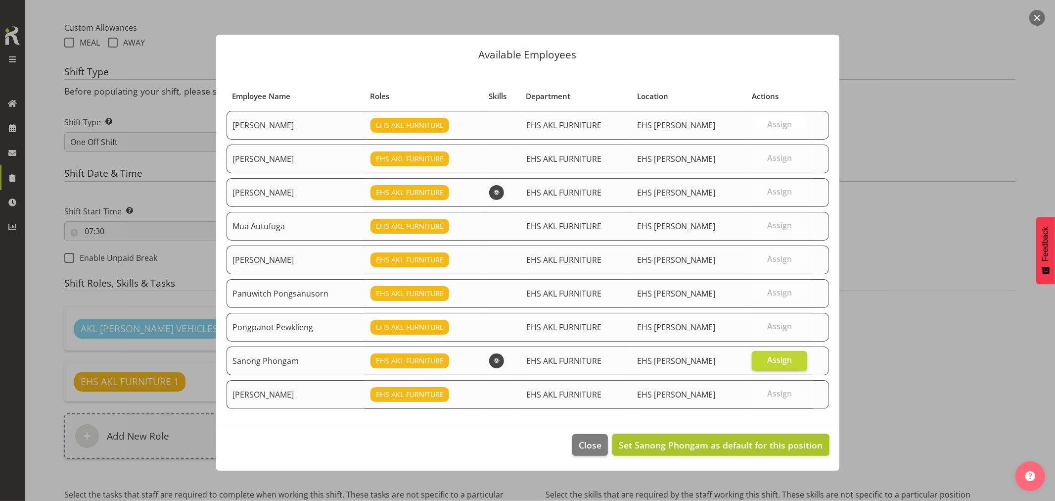
drag, startPoint x: 788, startPoint y: 449, endPoint x: 778, endPoint y: 439, distance: 13.6
click at [784, 446] on span "Set Sanong Phongam as default for this position" at bounding box center [721, 445] width 204 height 12
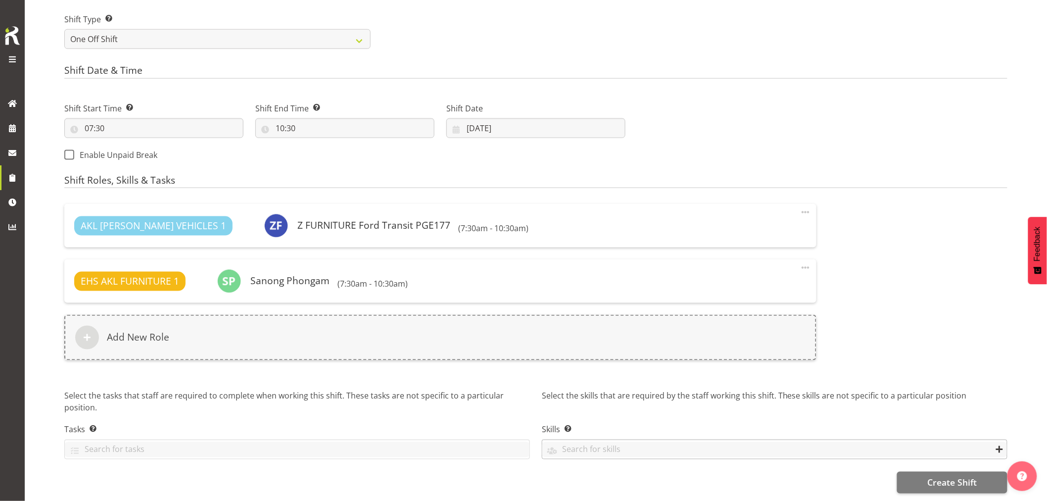
scroll to position [463, 0]
click at [948, 476] on span "Create Shift" at bounding box center [951, 482] width 49 height 13
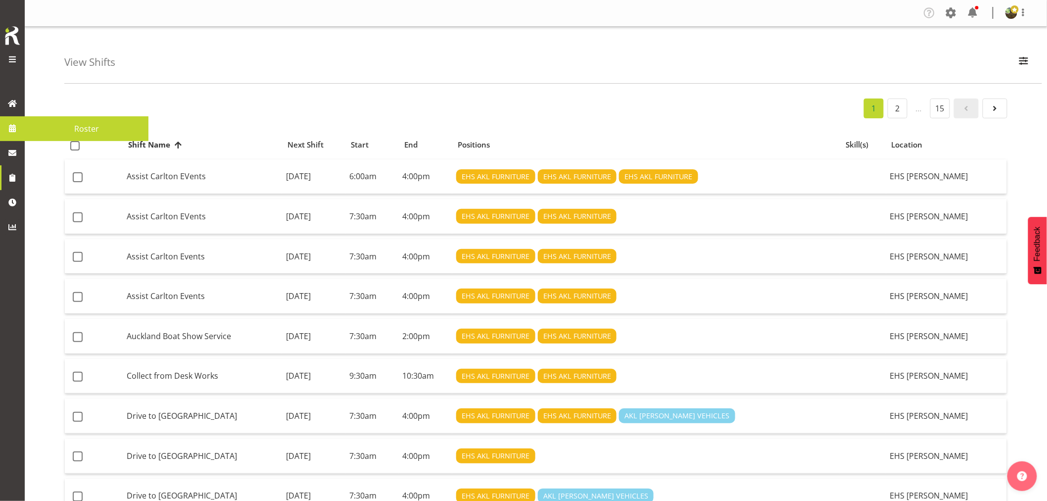
click at [88, 125] on span "Roster" at bounding box center [87, 128] width 114 height 15
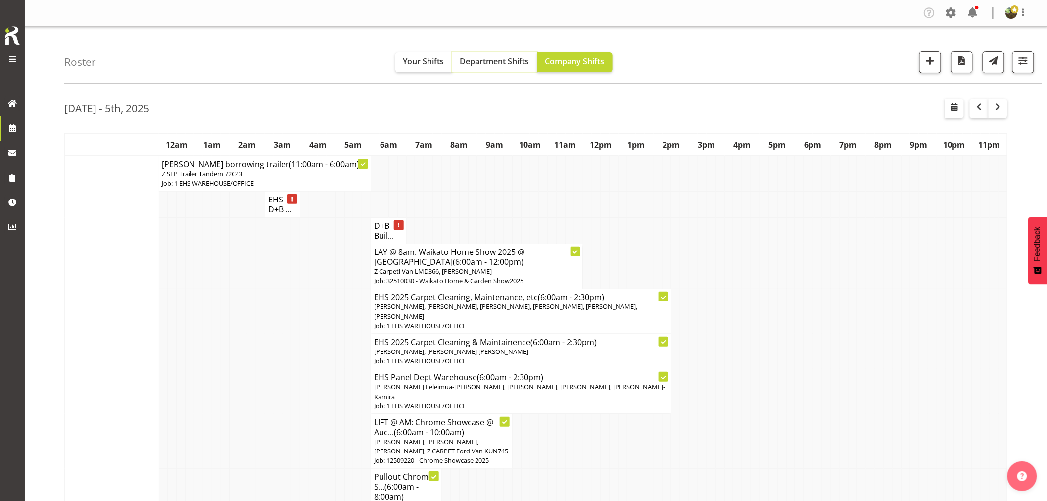
click at [473, 67] on button "Department Shifts" at bounding box center [494, 62] width 85 height 20
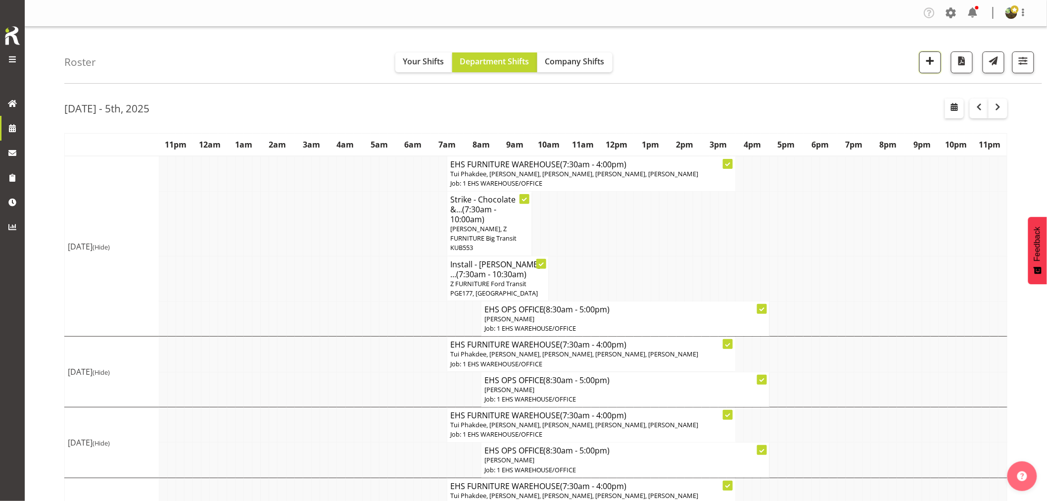
click at [926, 58] on span "button" at bounding box center [930, 60] width 13 height 13
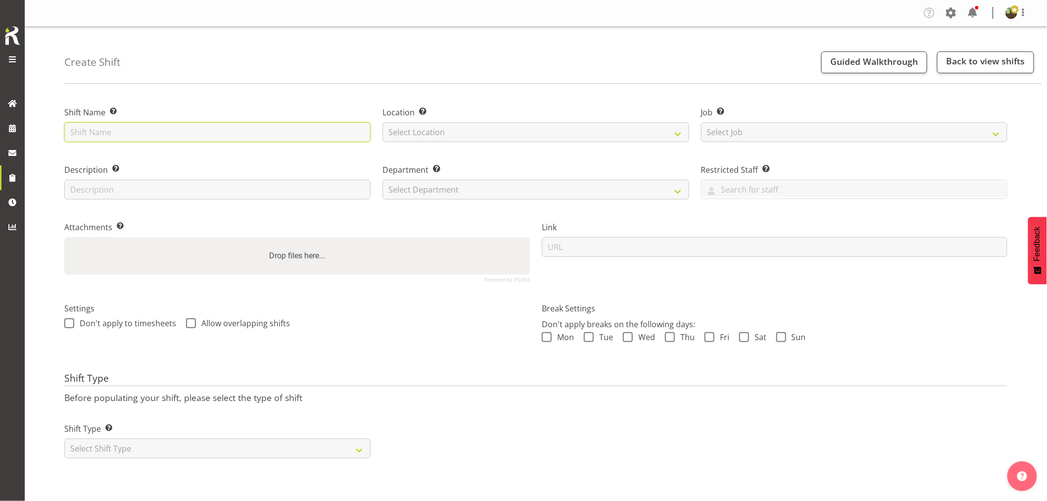
click at [197, 134] on input "text" at bounding box center [217, 132] width 306 height 20
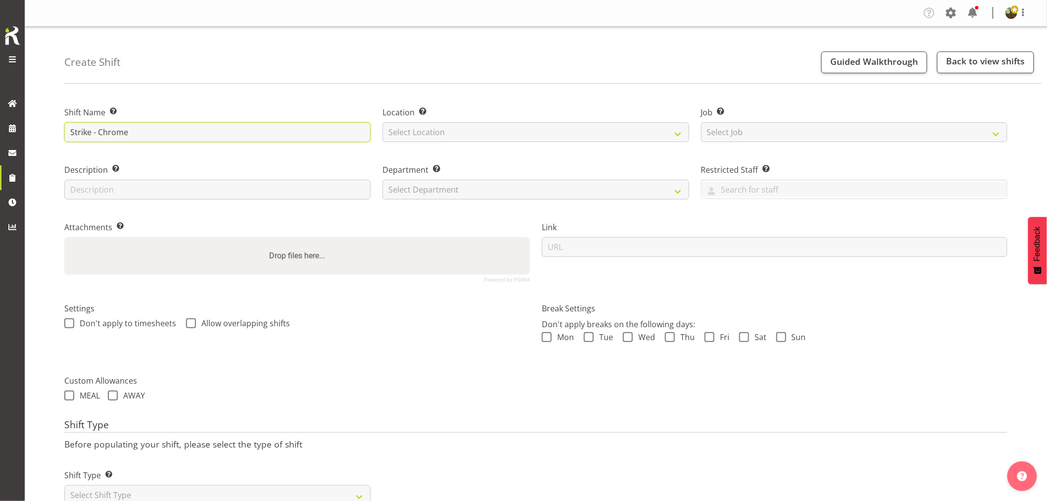
click at [181, 132] on input "Strike - Chrome" at bounding box center [217, 132] width 306 height 20
type input "Strike - Chrome"
click at [565, 132] on select "Select Location EHS [PERSON_NAME]" at bounding box center [535, 132] width 306 height 20
select select "35"
click at [382, 122] on select "Select Location EHS [PERSON_NAME]" at bounding box center [535, 132] width 306 height 20
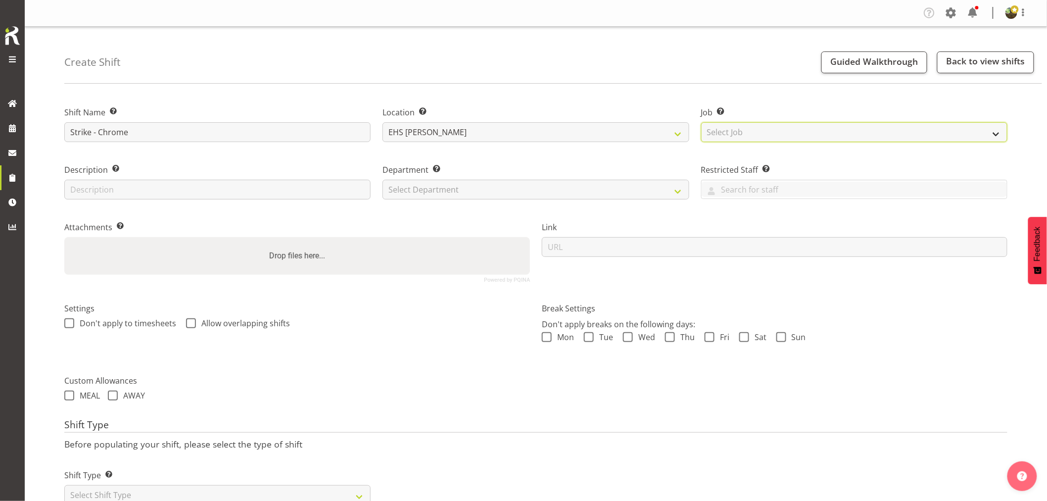
click at [731, 137] on select "Select Job Create new job 1 Carlton Events 1 [PERSON_NAME][GEOGRAPHIC_DATA] 1 […" at bounding box center [854, 132] width 306 height 20
select select "10208"
click at [701, 122] on select "Select Job Create new job 1 Carlton Events 1 [PERSON_NAME][GEOGRAPHIC_DATA] 1 […" at bounding box center [854, 132] width 306 height 20
click at [244, 131] on input "Strike - Chrome" at bounding box center [217, 132] width 306 height 20
type input "Strike - Chrome Showcase 2025"
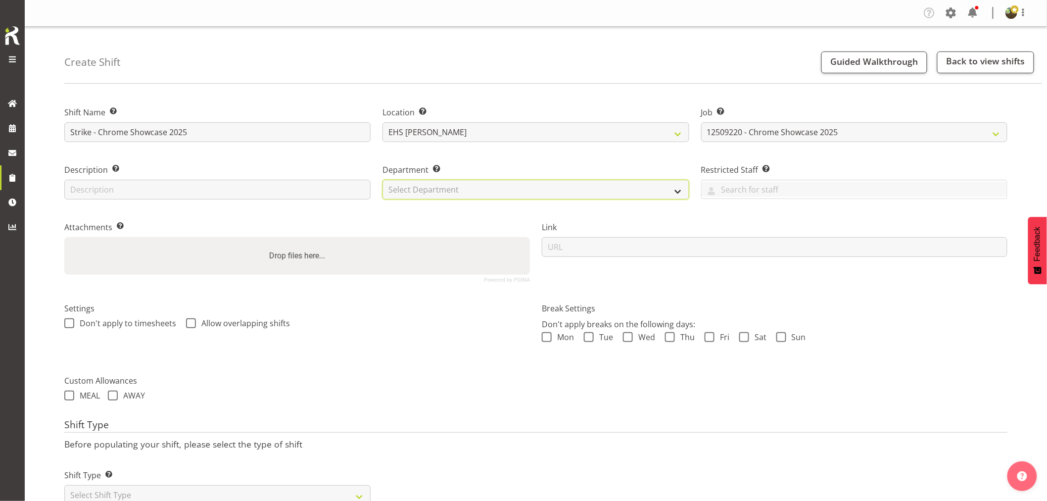
click at [505, 192] on select "Select Department EHS AKL FURNITURE" at bounding box center [535, 190] width 306 height 20
drag, startPoint x: 503, startPoint y: 198, endPoint x: 495, endPoint y: 209, distance: 14.2
click at [501, 204] on div "Department Set the department that the shift relates to. Select Department EHS …" at bounding box center [536, 178] width 318 height 57
drag, startPoint x: 493, startPoint y: 186, endPoint x: 487, endPoint y: 198, distance: 13.7
click at [491, 191] on select "Select Department EHS AKL FURNITURE" at bounding box center [535, 190] width 306 height 20
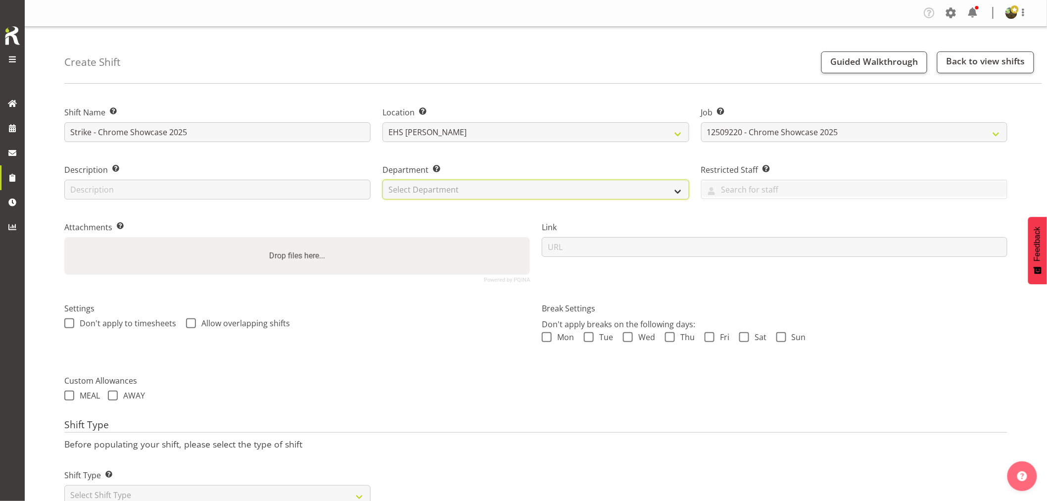
select select "38"
click at [382, 180] on select "Select Department EHS AKL FURNITURE" at bounding box center [535, 190] width 306 height 20
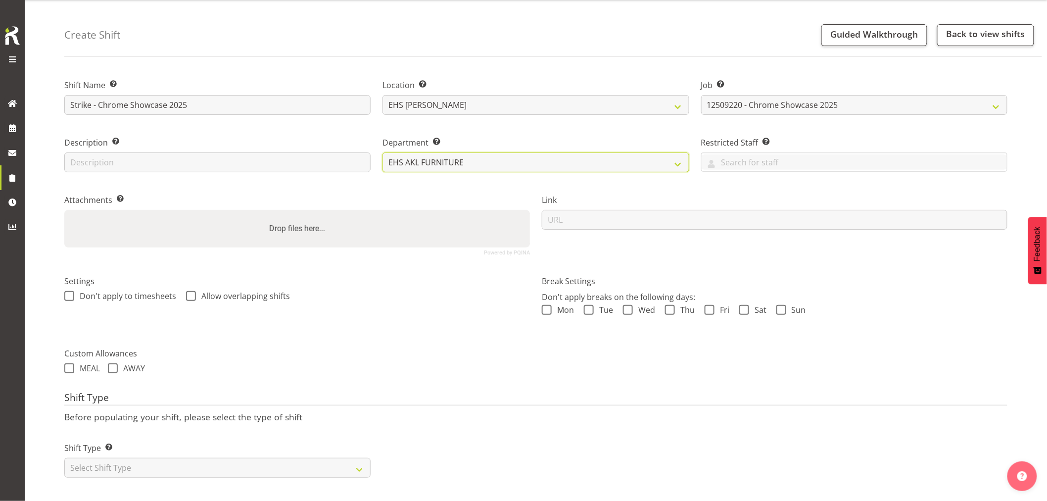
scroll to position [36, 0]
click at [146, 458] on select "Select Shift Type One Off Shift Recurring Shift Rotating Shift" at bounding box center [217, 468] width 306 height 20
select select "one_off"
click at [64, 458] on select "Select Shift Type One Off Shift Recurring Shift Rotating Shift" at bounding box center [217, 468] width 306 height 20
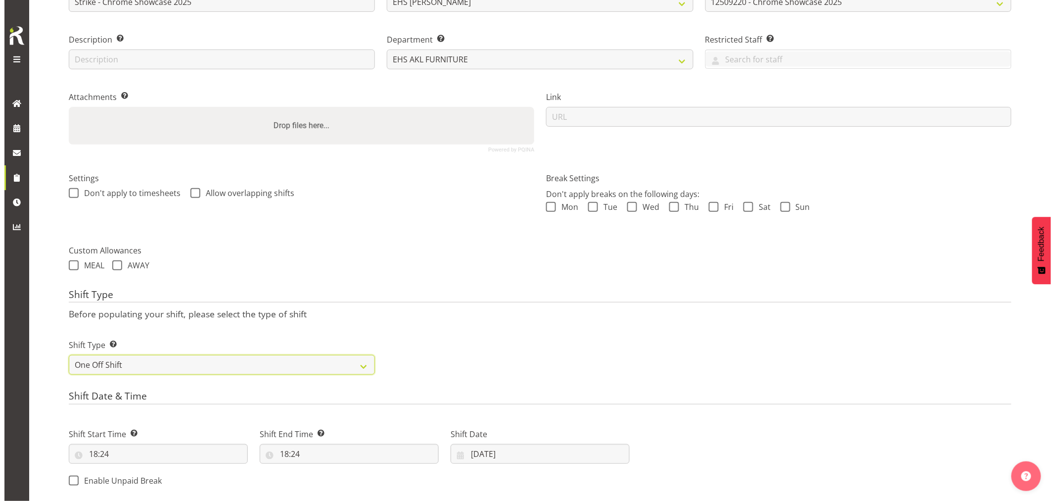
scroll to position [310, 0]
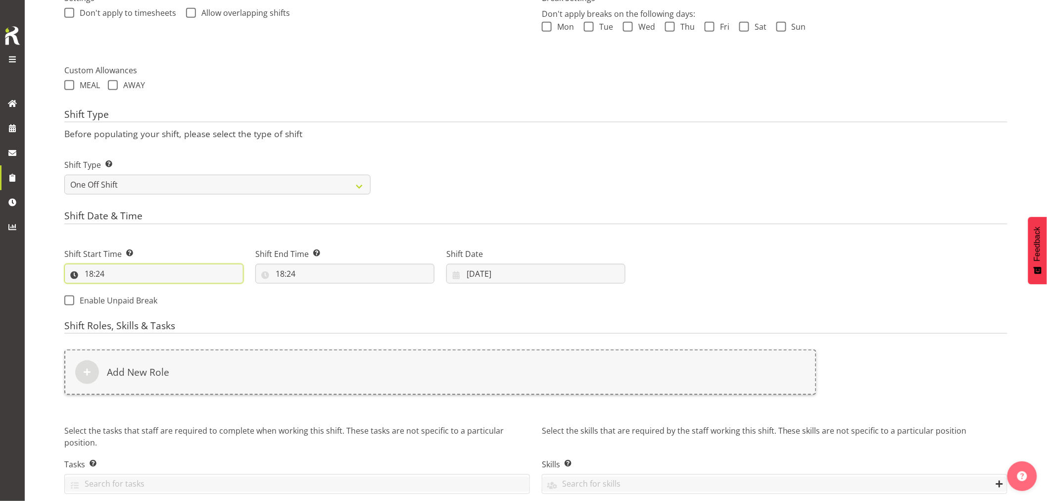
click at [98, 275] on input "18:24" at bounding box center [153, 274] width 179 height 20
click at [135, 307] on select "00 01 02 03 04 05 06 07 08 09 10 11 12 13 14 15 16 17 18 19 20 21 22 23" at bounding box center [132, 299] width 22 height 20
select select "10"
click at [121, 289] on select "00 01 02 03 04 05 06 07 08 09 10 11 12 13 14 15 16 17 18 19 20 21 22 23" at bounding box center [132, 299] width 22 height 20
type input "10:24"
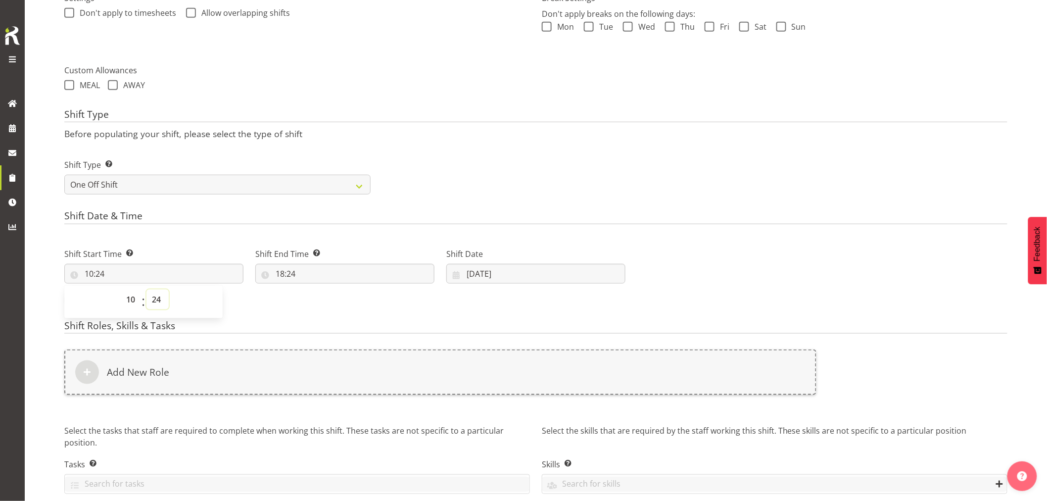
drag, startPoint x: 156, startPoint y: 299, endPoint x: 156, endPoint y: 292, distance: 6.4
click at [156, 299] on select "00 01 02 03 04 05 06 07 08 09 10 11 12 13 14 15 16 17 18 19 20 21 22 23 24 25 2…" at bounding box center [157, 299] width 22 height 20
select select "30"
click at [146, 289] on select "00 01 02 03 04 05 06 07 08 09 10 11 12 13 14 15 16 17 18 19 20 21 22 23 24 25 2…" at bounding box center [157, 299] width 22 height 20
type input "10:30"
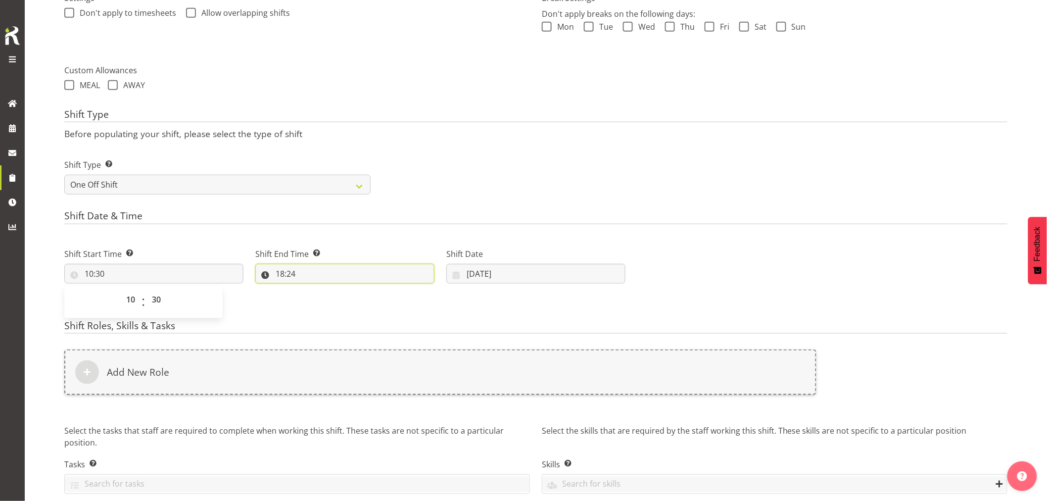
drag, startPoint x: 285, startPoint y: 274, endPoint x: 304, endPoint y: 278, distance: 19.6
click at [286, 274] on input "18:24" at bounding box center [344, 274] width 179 height 20
click at [319, 297] on select "00 01 02 03 04 05 06 07 08 09 10 11 12 13 14 15 16 17 18 19 20 21 22 23" at bounding box center [323, 299] width 22 height 20
select select "13"
click at [312, 289] on select "00 01 02 03 04 05 06 07 08 09 10 11 12 13 14 15 16 17 18 19 20 21 22 23" at bounding box center [323, 299] width 22 height 20
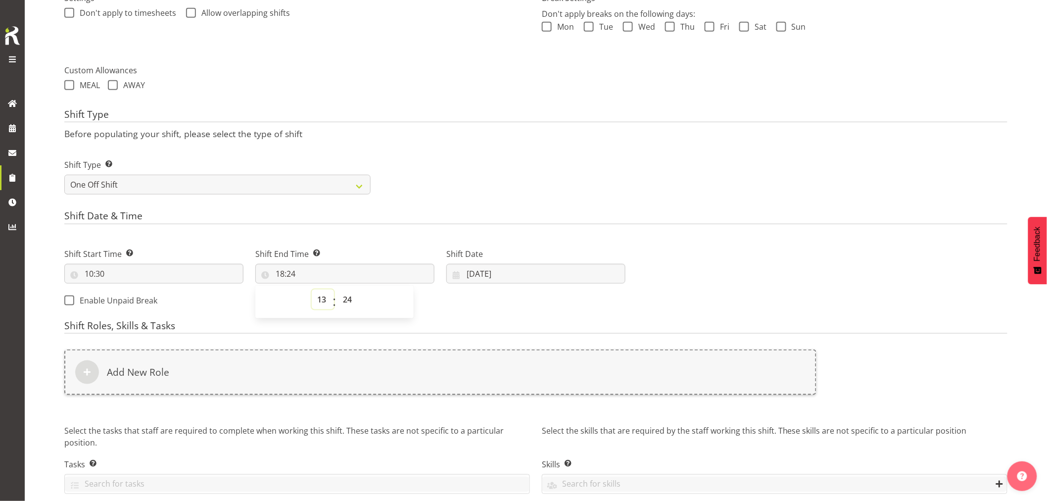
type input "13:24"
click at [349, 298] on select "00 01 02 03 04 05 06 07 08 09 10 11 12 13 14 15 16 17 18 19 20 21 22 23 24 25 2…" at bounding box center [348, 299] width 22 height 20
select select "0"
click at [337, 289] on select "00 01 02 03 04 05 06 07 08 09 10 11 12 13 14 15 16 17 18 19 20 21 22 23 24 25 2…" at bounding box center [348, 299] width 22 height 20
type input "13:00"
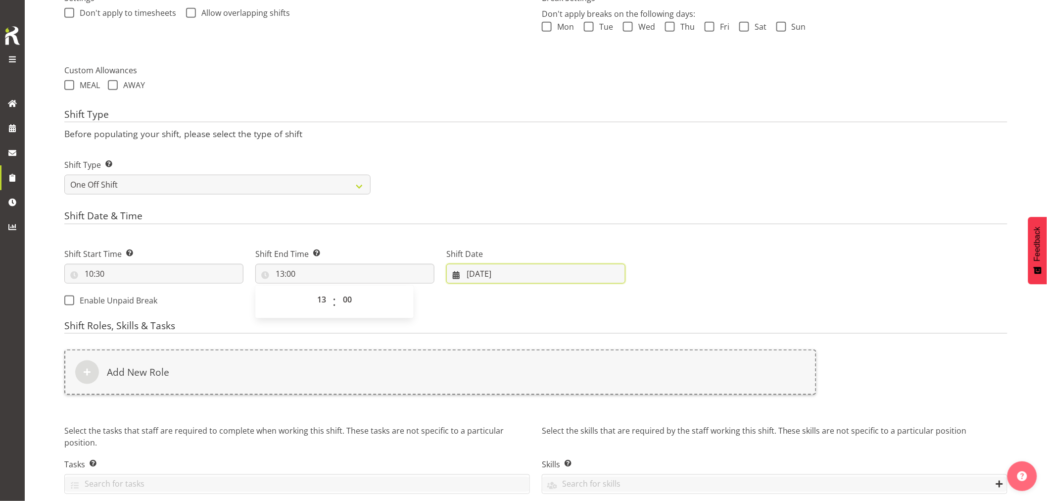
click at [493, 274] on input "29/09/2025" at bounding box center [535, 274] width 179 height 20
click at [392, 315] on form "Shift Name Enter a name for the shift (e.g. Day Shift). Strike - Chrome Showcas…" at bounding box center [535, 155] width 943 height 746
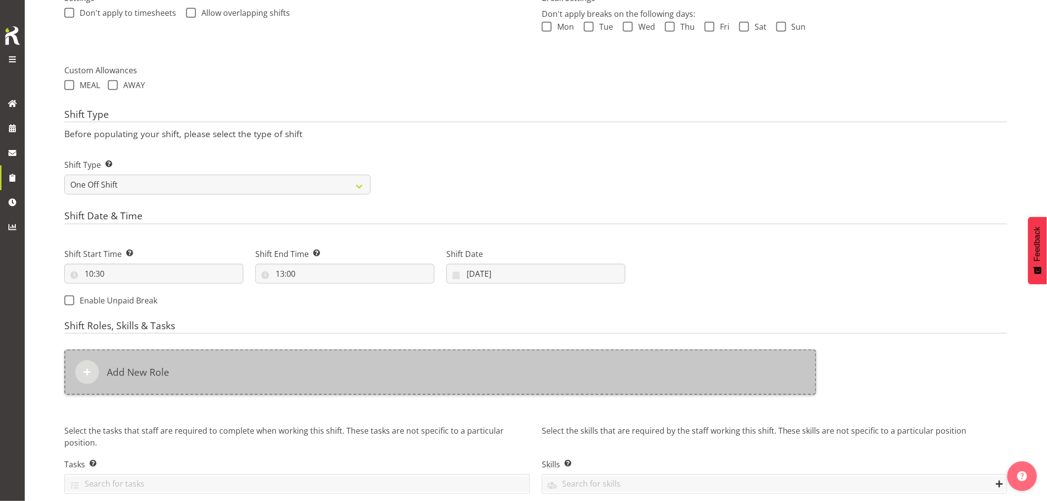
click at [348, 368] on div "Add New Role" at bounding box center [440, 372] width 752 height 46
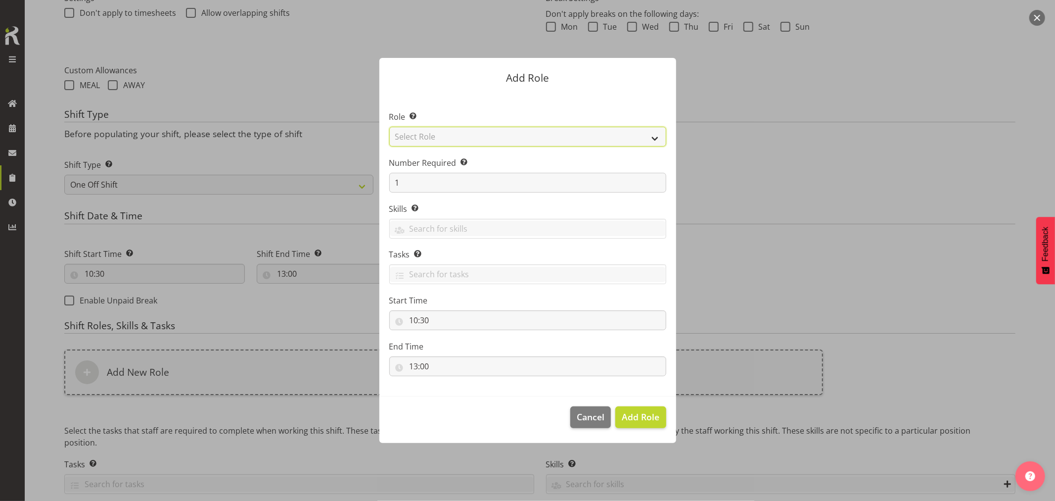
click at [483, 133] on select "Select Role ACCOUNT MANAGER ACCOUNT MANAGER DW ACCOUNTS AKL DIANNA VEHICLES AKL…" at bounding box center [527, 137] width 277 height 20
select select "81"
click at [389, 127] on select "Select Role ACCOUNT MANAGER ACCOUNT MANAGER DW ACCOUNTS AKL DIANNA VEHICLES AKL…" at bounding box center [527, 137] width 277 height 20
click at [640, 415] on span "Add Role" at bounding box center [641, 417] width 38 height 12
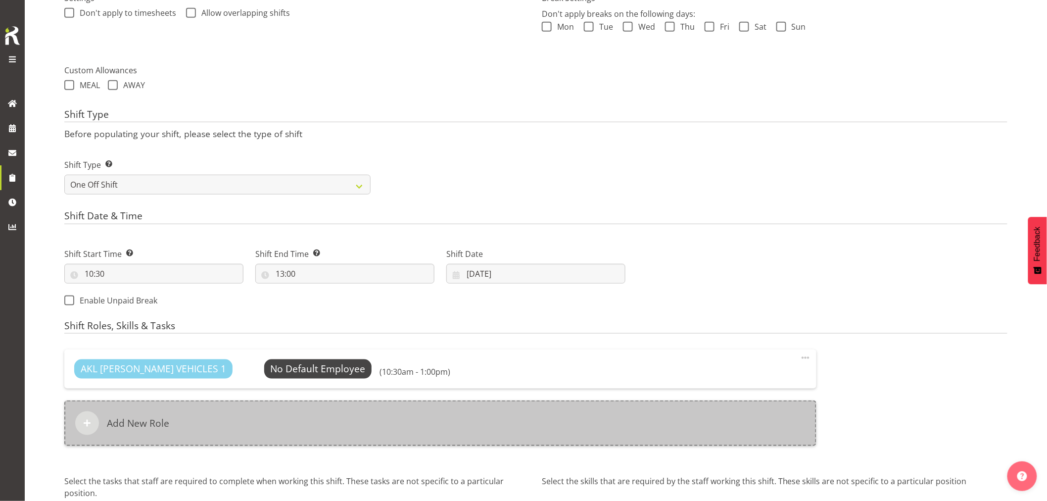
click at [327, 424] on div "Add New Role" at bounding box center [440, 423] width 752 height 46
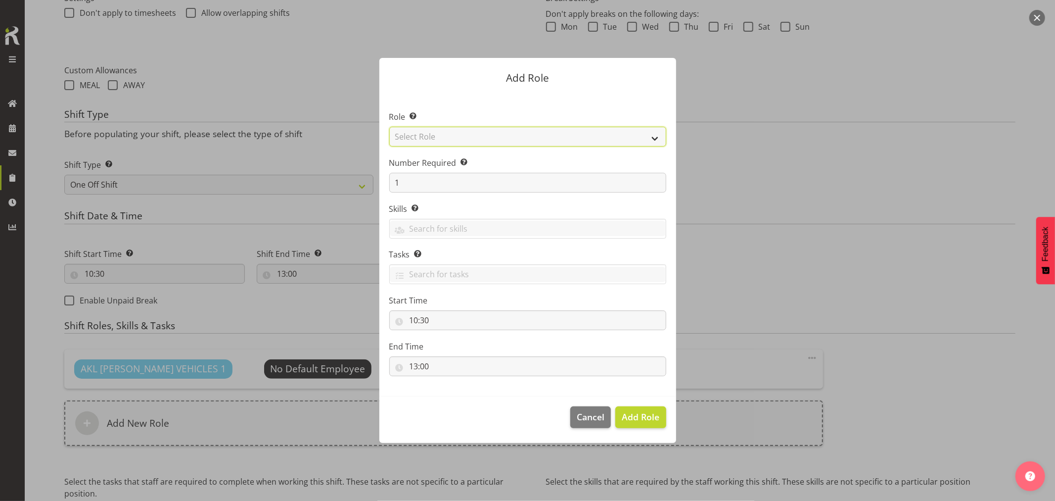
click at [500, 141] on select "Select Role ACCOUNT MANAGER ACCOUNT MANAGER DW ACCOUNTS AKL DIANNA VEHICLES AKL…" at bounding box center [527, 137] width 277 height 20
select select "189"
click at [389, 127] on select "Select Role ACCOUNT MANAGER ACCOUNT MANAGER DW ACCOUNTS AKL DIANNA VEHICLES AKL…" at bounding box center [527, 137] width 277 height 20
click at [637, 419] on span "Add Role" at bounding box center [641, 417] width 38 height 12
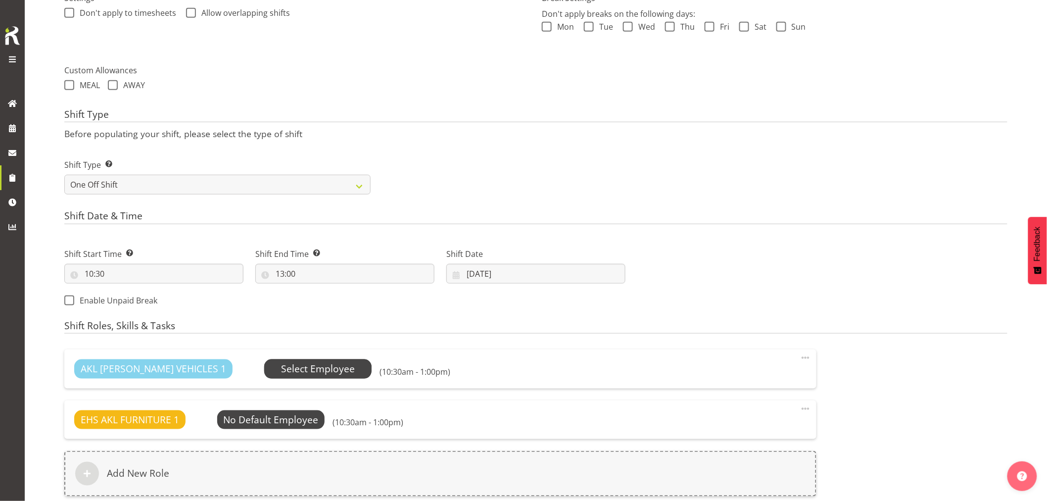
click at [282, 369] on span "Select Employee" at bounding box center [318, 369] width 74 height 14
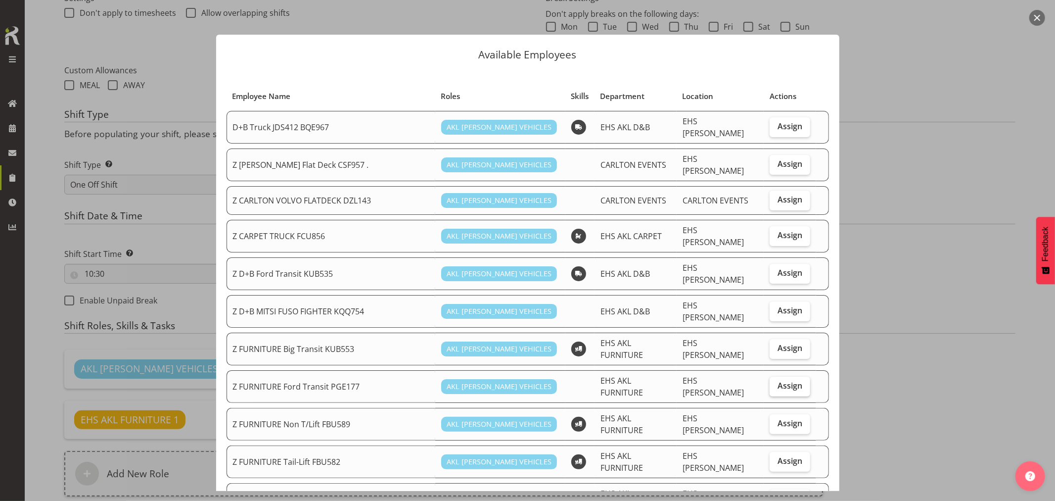
click at [770, 377] on label "Assign" at bounding box center [790, 387] width 41 height 20
click at [770, 382] on input "Assign" at bounding box center [773, 385] width 6 height 6
checkbox input "true"
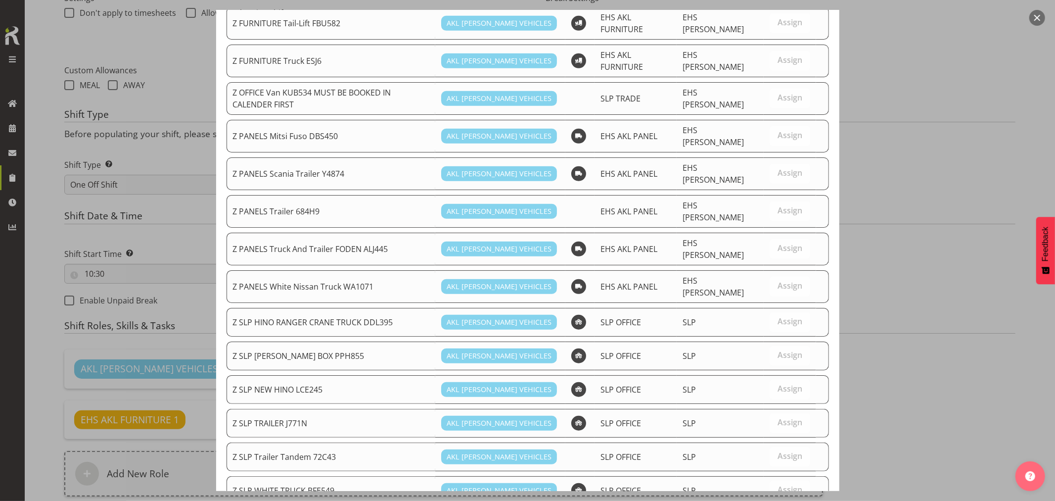
scroll to position [439, 0]
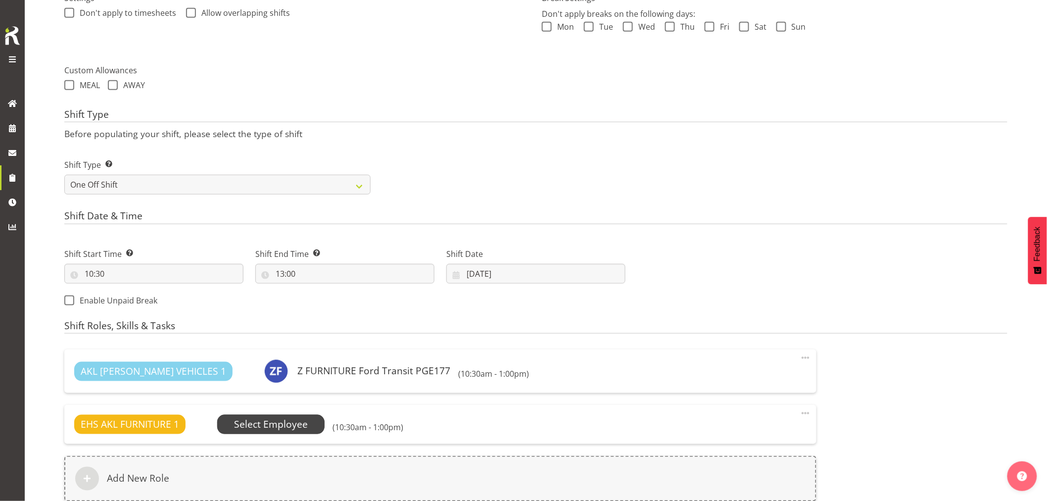
click at [283, 421] on span "Select Employee" at bounding box center [271, 424] width 74 height 14
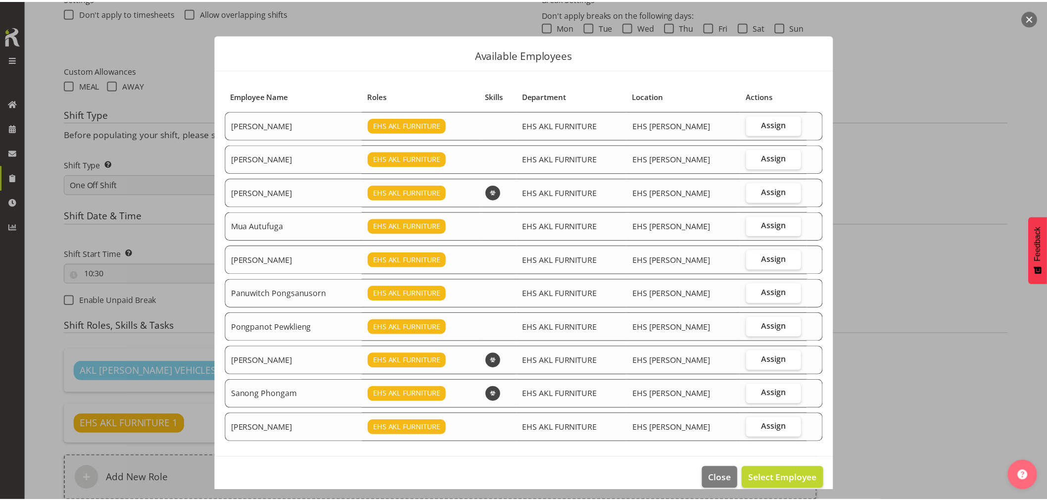
scroll to position [14, 0]
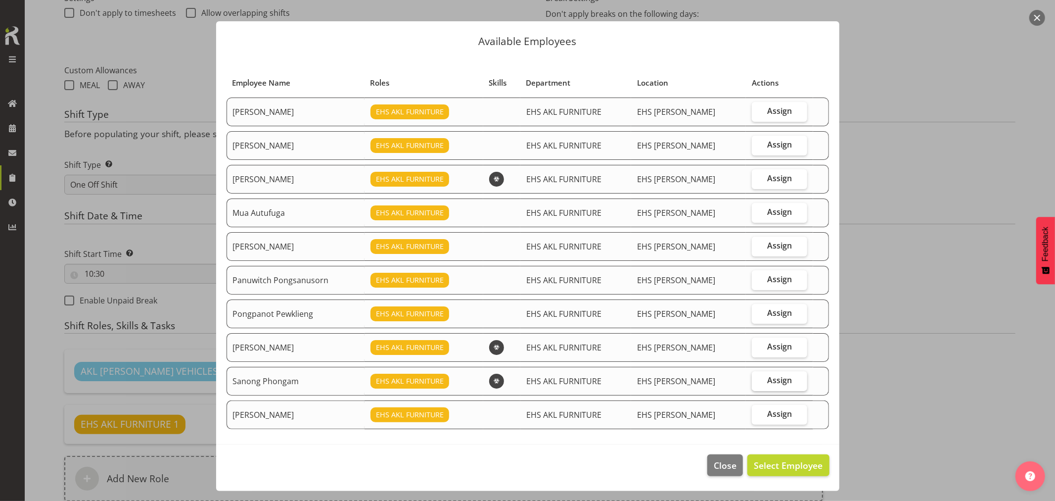
drag, startPoint x: 765, startPoint y: 377, endPoint x: 768, endPoint y: 384, distance: 7.8
click at [767, 380] on span "Assign" at bounding box center [779, 380] width 25 height 10
click at [759, 380] on input "Assign" at bounding box center [755, 380] width 6 height 6
checkbox input "true"
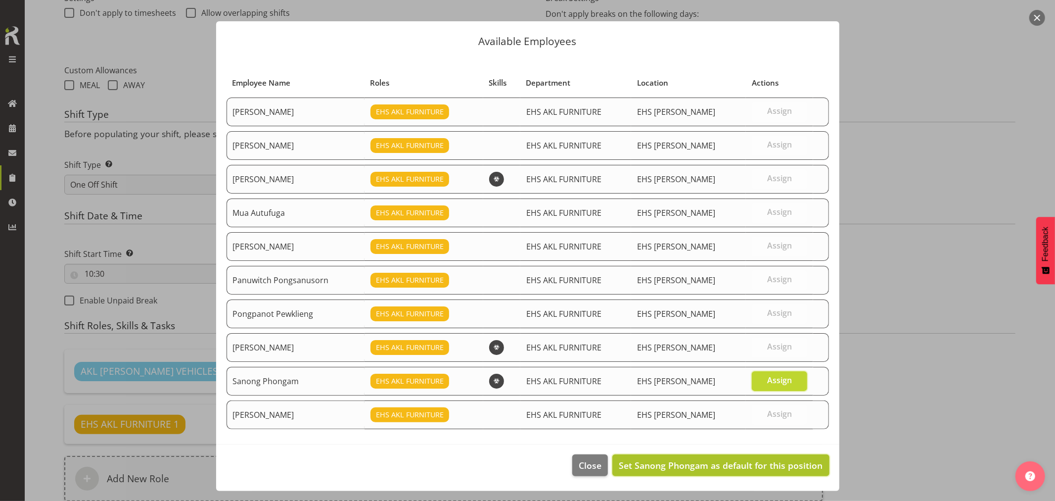
click at [763, 468] on span "Set Sanong Phongam as default for this position" at bounding box center [721, 465] width 204 height 12
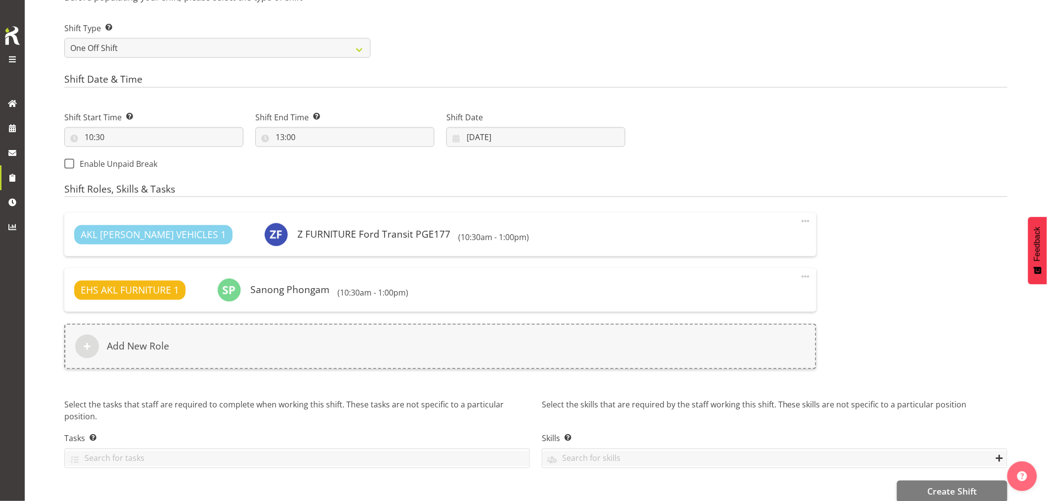
scroll to position [463, 0]
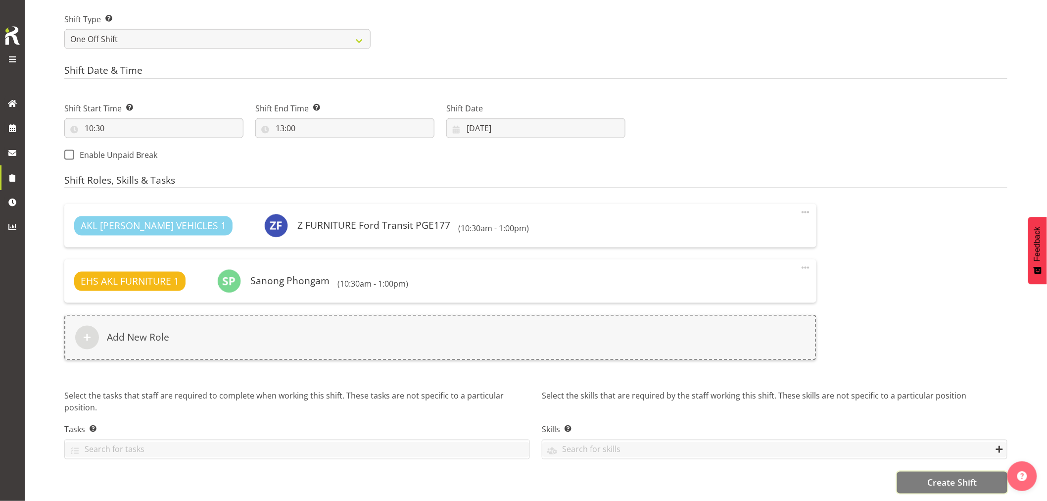
drag, startPoint x: 938, startPoint y: 464, endPoint x: 939, endPoint y: 469, distance: 5.0
click at [938, 472] on button "Create Shift" at bounding box center [952, 483] width 110 height 22
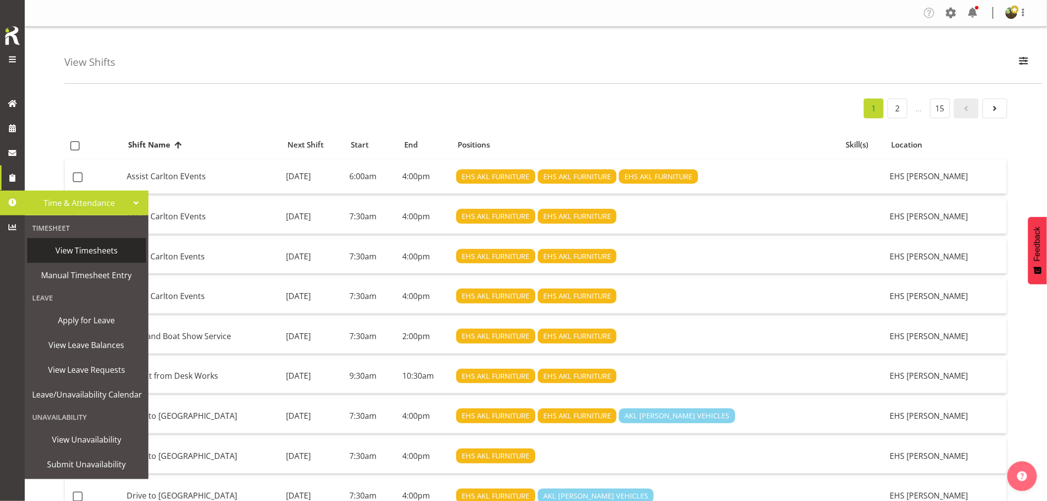
click at [83, 246] on span "View Timesheets" at bounding box center [86, 250] width 109 height 15
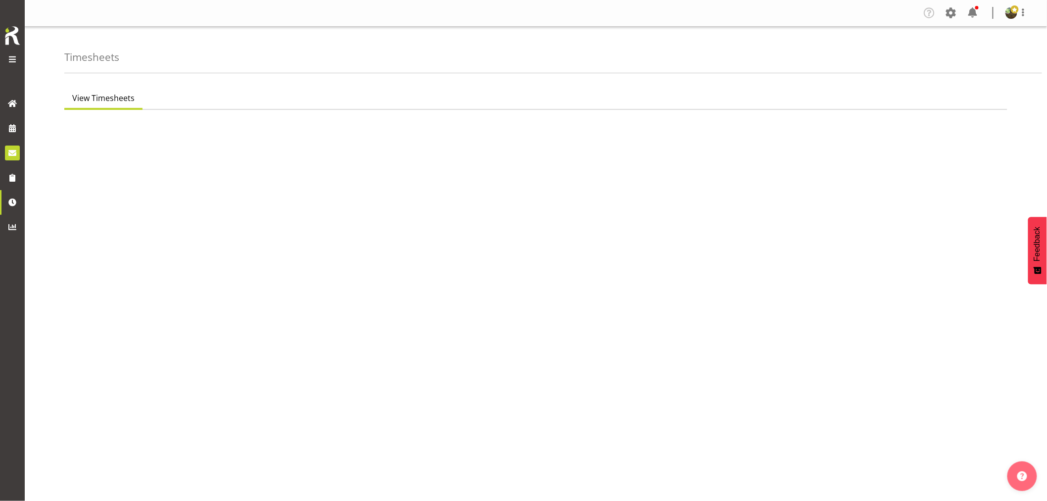
select select "7"
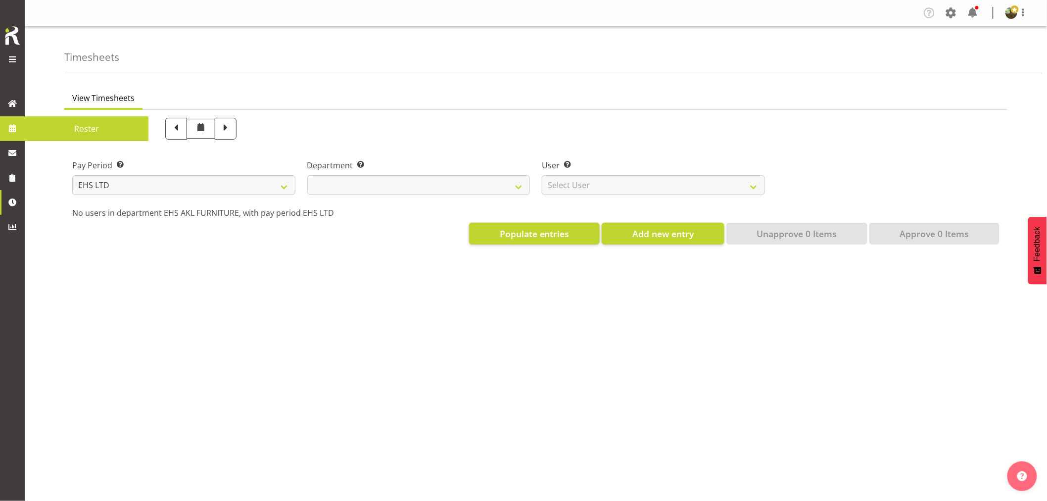
select select
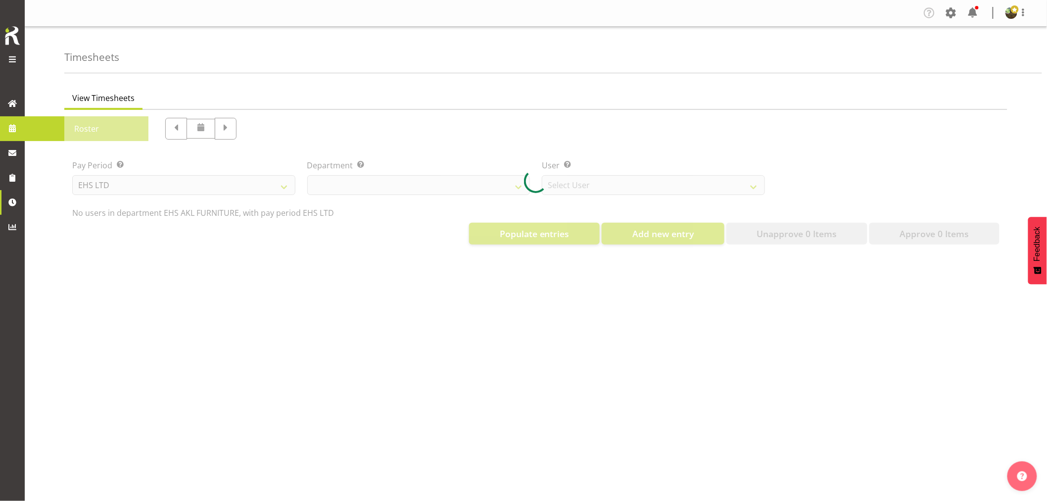
click at [84, 126] on div at bounding box center [535, 181] width 943 height 143
select select "8638"
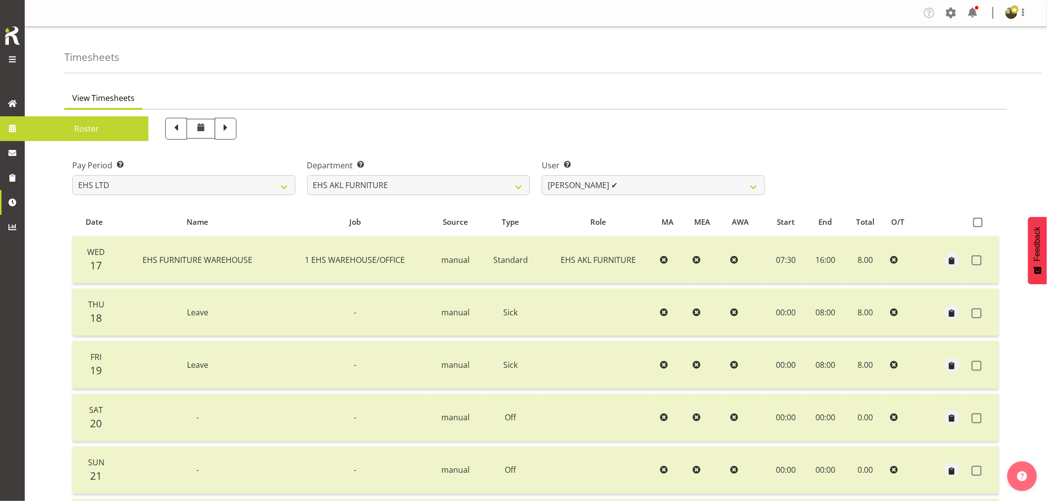
click at [42, 126] on span "Roster" at bounding box center [87, 128] width 114 height 15
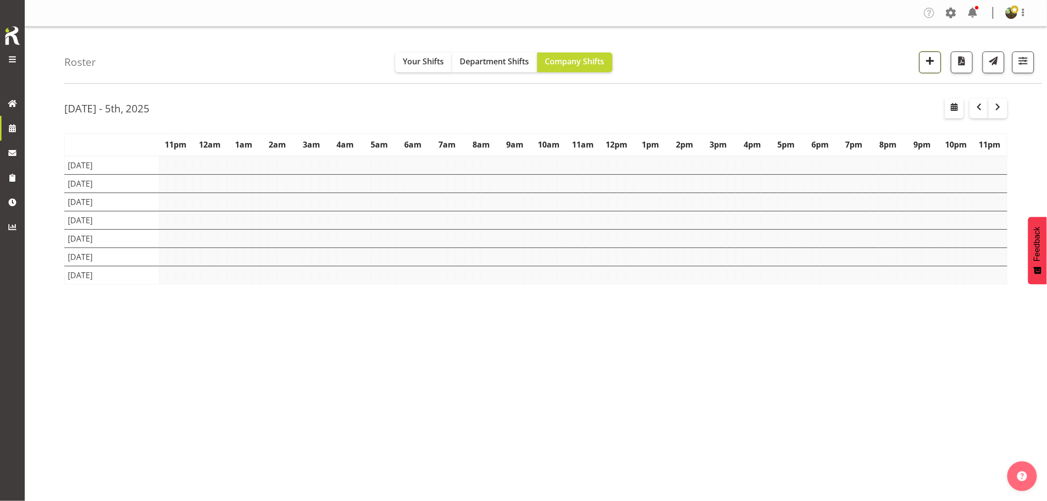
click at [936, 69] on button "button" at bounding box center [930, 62] width 22 height 22
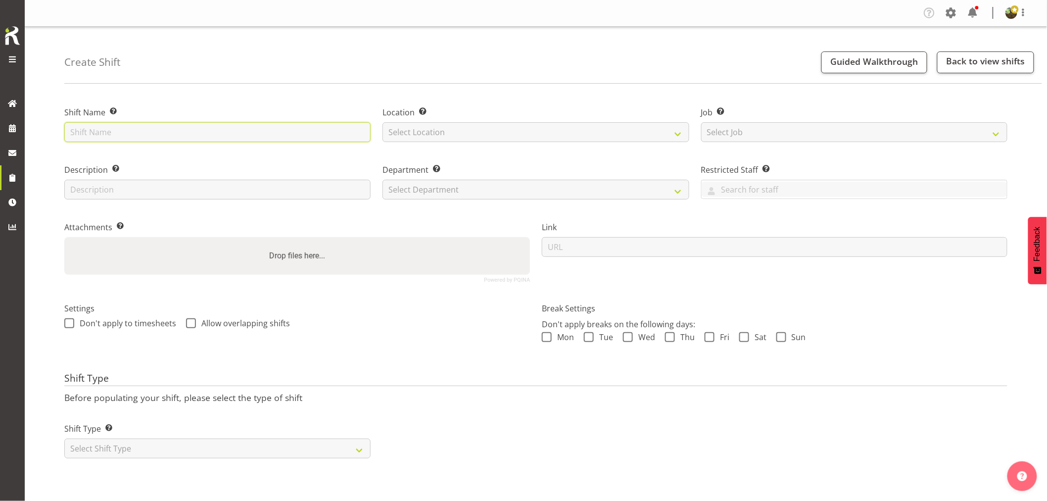
click at [152, 128] on input "text" at bounding box center [217, 132] width 306 height 20
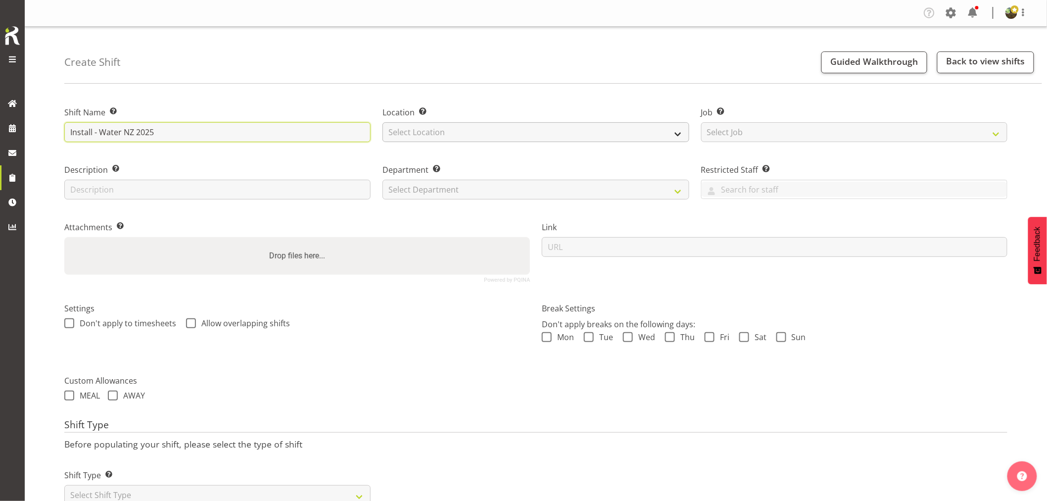
type input "Install - Water NZ 2025"
drag, startPoint x: 459, startPoint y: 130, endPoint x: 461, endPoint y: 140, distance: 10.2
click at [459, 130] on select "Select Location EHS [PERSON_NAME]" at bounding box center [535, 132] width 306 height 20
select select "35"
click at [382, 122] on select "Select Location EHS [PERSON_NAME]" at bounding box center [535, 132] width 306 height 20
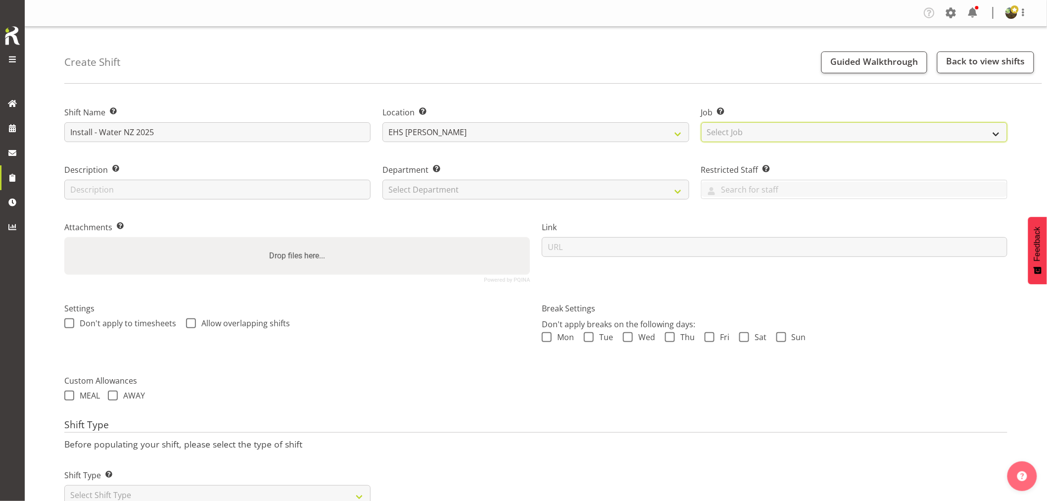
drag, startPoint x: 783, startPoint y: 137, endPoint x: 776, endPoint y: 137, distance: 7.4
click at [783, 137] on select "Select Job Create new job 1 Carlton Events 1 Carlton Hamilton 1 Carlton Welling…" at bounding box center [854, 132] width 306 height 20
click at [219, 99] on div "Shift Name Enter a name for the shift (e.g. Day Shift). Install - Water NZ 2025" at bounding box center [217, 121] width 318 height 57
click at [541, 188] on select "Select Department EHS AKL FURNITURE" at bounding box center [535, 190] width 306 height 20
select select "38"
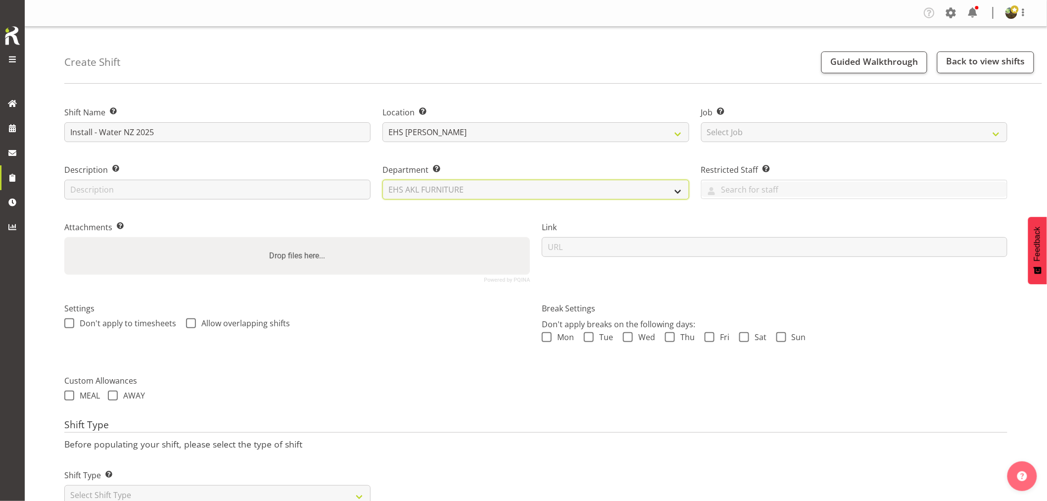
click at [382, 180] on select "Select Department EHS AKL FURNITURE" at bounding box center [535, 190] width 306 height 20
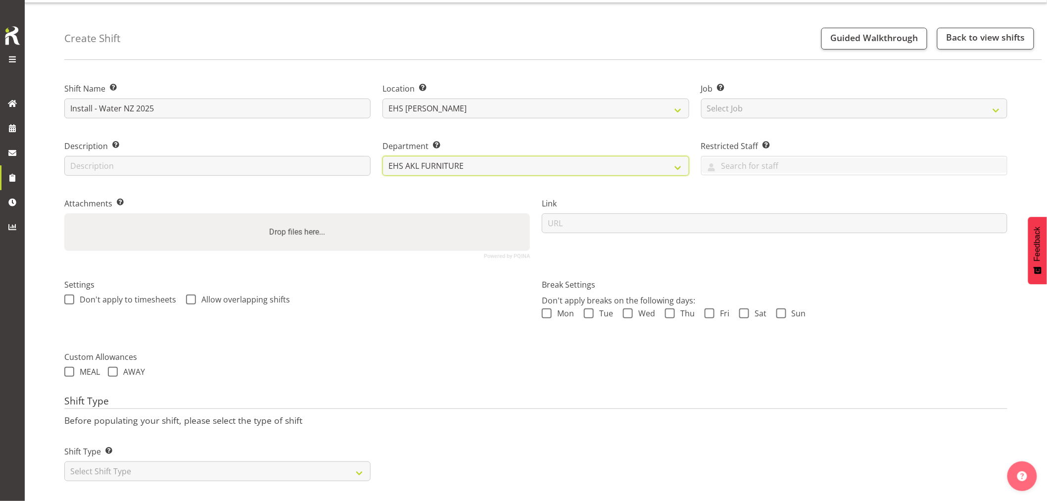
scroll to position [36, 0]
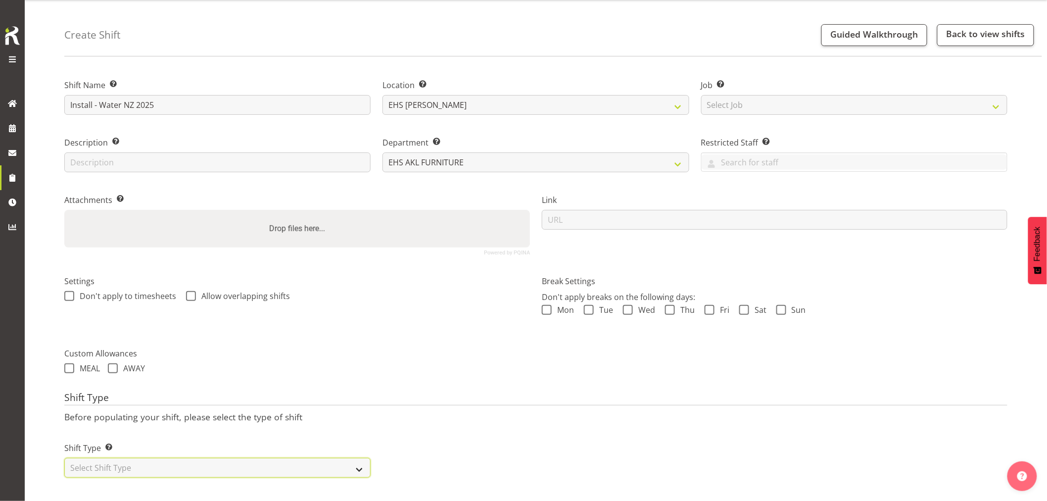
drag, startPoint x: 303, startPoint y: 457, endPoint x: 301, endPoint y: 451, distance: 5.8
click at [303, 458] on select "Select Shift Type One Off Shift Recurring Shift Rotating Shift" at bounding box center [217, 468] width 306 height 20
select select "one_off"
click at [64, 458] on select "Select Shift Type One Off Shift Recurring Shift Rotating Shift" at bounding box center [217, 468] width 306 height 20
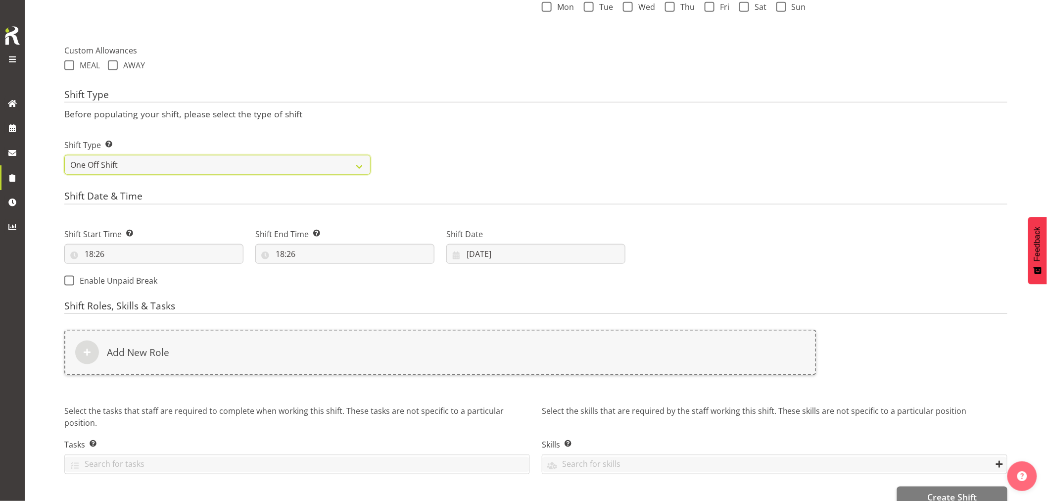
scroll to position [353, 0]
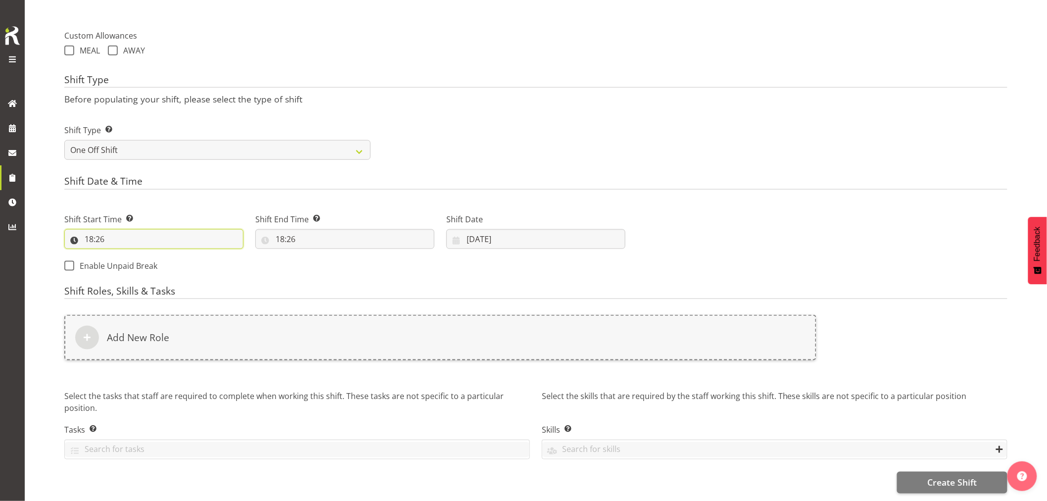
drag, startPoint x: 93, startPoint y: 228, endPoint x: 100, endPoint y: 233, distance: 8.5
click at [95, 229] on input "18:26" at bounding box center [153, 239] width 179 height 20
click at [131, 256] on select "00 01 02 03 04 05 06 07 08 09 10 11 12 13 14 15 16 17 18 19 20 21 22 23" at bounding box center [132, 265] width 22 height 20
click at [132, 259] on select "00 01 02 03 04 05 06 07 08 09 10 11 12 13 14 15 16 17 18 19 20 21 22 23" at bounding box center [132, 265] width 22 height 20
select select "7"
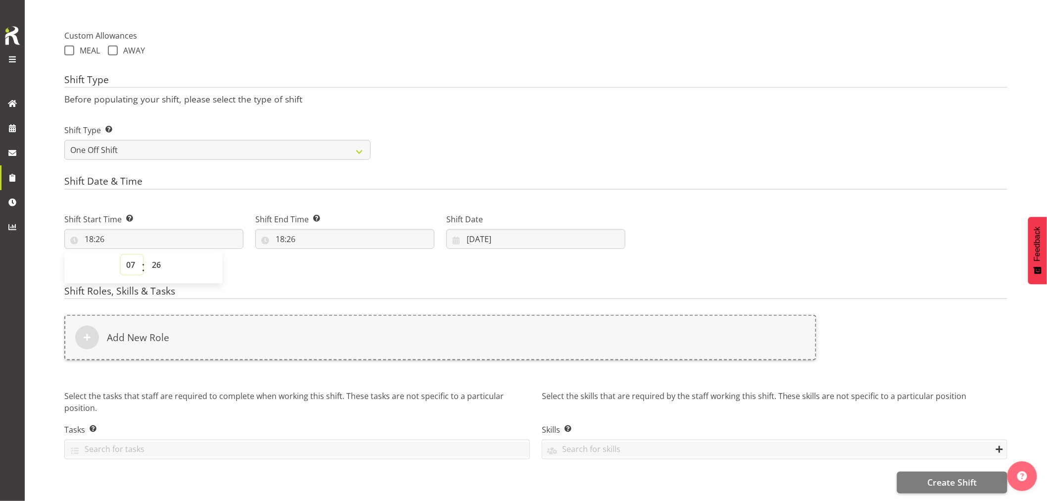
click at [121, 255] on select "00 01 02 03 04 05 06 07 08 09 10 11 12 13 14 15 16 17 18 19 20 21 22 23" at bounding box center [132, 265] width 22 height 20
type input "07:26"
click at [157, 260] on select "00 01 02 03 04 05 06 07 08 09 10 11 12 13 14 15 16 17 18 19 20 21 22 23 24 25 2…" at bounding box center [157, 265] width 22 height 20
select select "0"
click at [146, 255] on select "00 01 02 03 04 05 06 07 08 09 10 11 12 13 14 15 16 17 18 19 20 21 22 23 24 25 2…" at bounding box center [157, 265] width 22 height 20
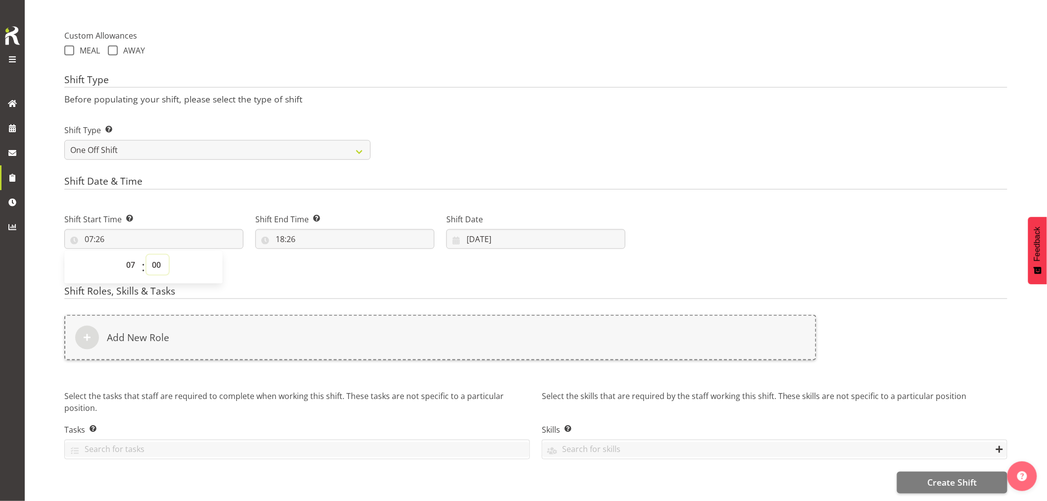
type input "07:00"
click at [293, 234] on input "18:26" at bounding box center [344, 239] width 179 height 20
click at [320, 256] on select "00 01 02 03 04 05 06 07 08 09 10 11 12 13 14 15 16 17 18 19 20 21 22 23" at bounding box center [323, 265] width 22 height 20
click at [347, 256] on select "00 01 02 03 04 05 06 07 08 09 10 11 12 13 14 15 16 17 18 19 20 21 22 23 24 25 2…" at bounding box center [348, 265] width 22 height 20
select select "0"
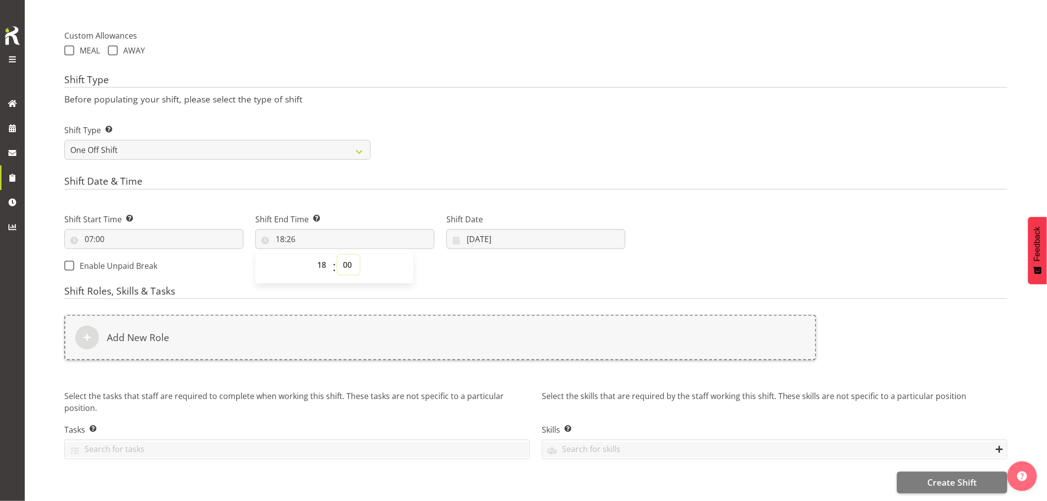
click at [337, 255] on select "00 01 02 03 04 05 06 07 08 09 10 11 12 13 14 15 16 17 18 19 20 21 22 23 24 25 2…" at bounding box center [348, 265] width 22 height 20
type input "18:00"
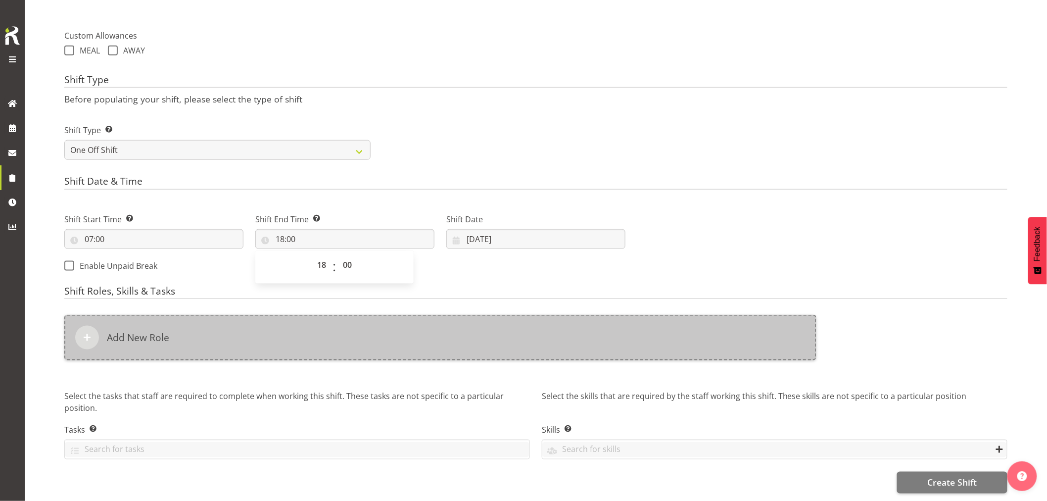
click at [393, 325] on div "Add New Role" at bounding box center [440, 338] width 752 height 46
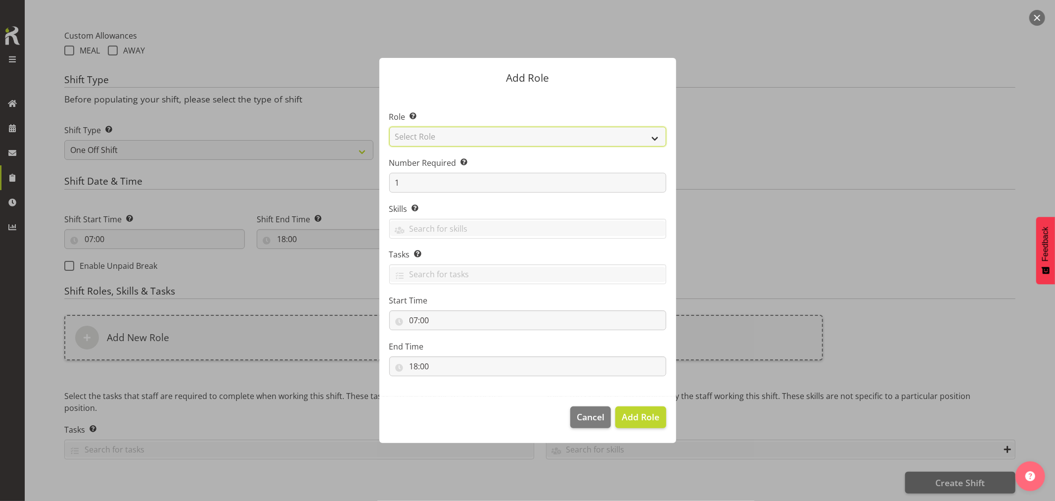
click at [480, 142] on select "Select Role ACCOUNT MANAGER ACCOUNT MANAGER DW ACCOUNTS AKL DIANNA VEHICLES AKL…" at bounding box center [527, 137] width 277 height 20
select select "189"
click at [389, 127] on select "Select Role ACCOUNT MANAGER ACCOUNT MANAGER DW ACCOUNTS AKL DIANNA VEHICLES AKL…" at bounding box center [527, 137] width 277 height 20
click at [635, 413] on span "Add Role" at bounding box center [641, 417] width 38 height 12
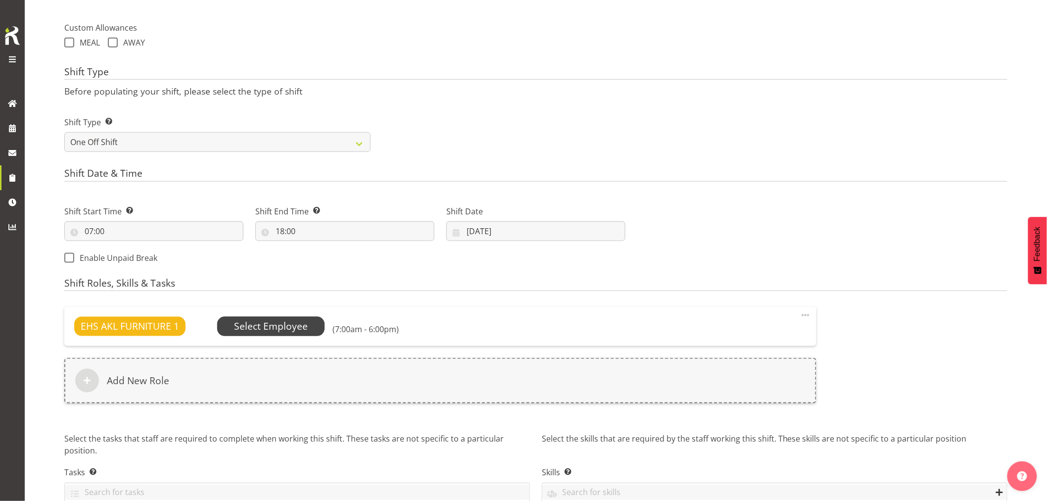
click at [287, 329] on span "Select Employee" at bounding box center [271, 326] width 74 height 14
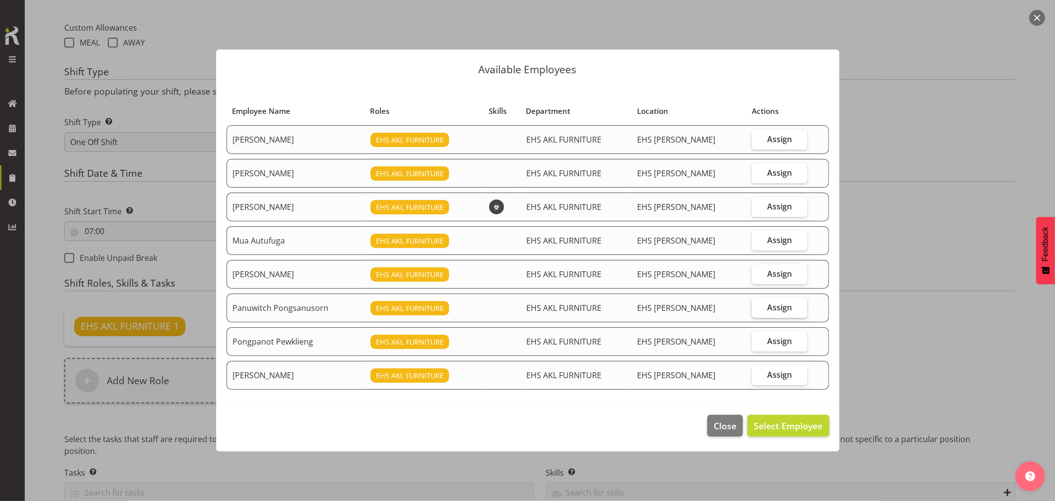
drag, startPoint x: 775, startPoint y: 206, endPoint x: 769, endPoint y: 307, distance: 101.6
click at [775, 206] on span "Assign" at bounding box center [779, 206] width 25 height 10
click at [759, 206] on input "Assign" at bounding box center [755, 206] width 6 height 6
checkbox input "true"
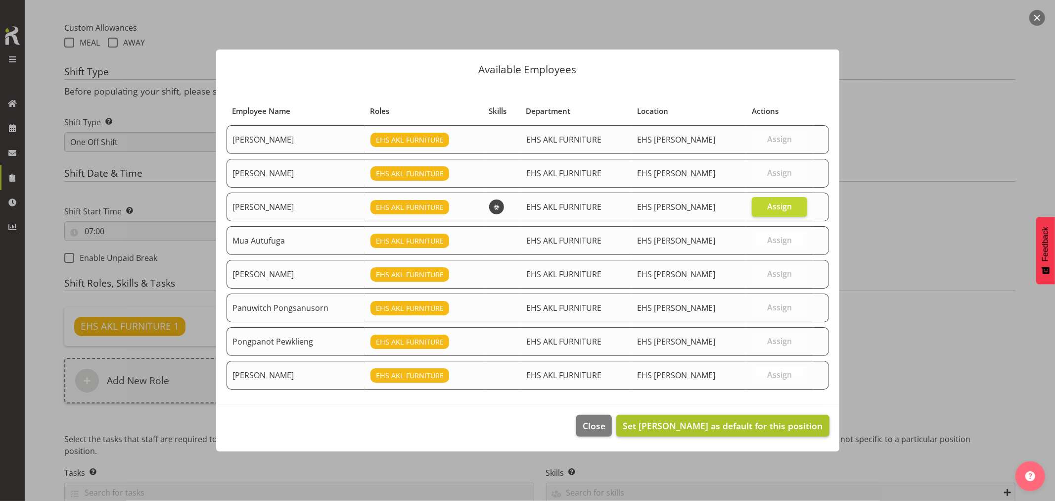
drag, startPoint x: 752, startPoint y: 437, endPoint x: 751, endPoint y: 415, distance: 22.8
click at [751, 432] on footer "Close Set Michael Vaimauga as default for this position" at bounding box center [527, 428] width 623 height 47
click at [751, 414] on footer "Close Set Michael Vaimauga as default for this position" at bounding box center [527, 428] width 623 height 47
click at [755, 426] on span "Set [PERSON_NAME] as default for this position" at bounding box center [723, 426] width 200 height 12
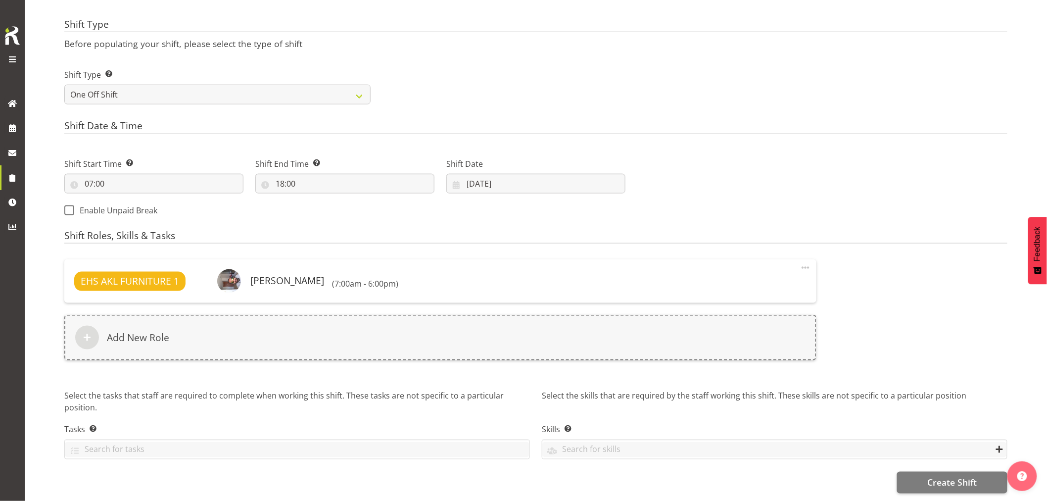
scroll to position [408, 0]
click at [944, 476] on span "Create Shift" at bounding box center [951, 482] width 49 height 13
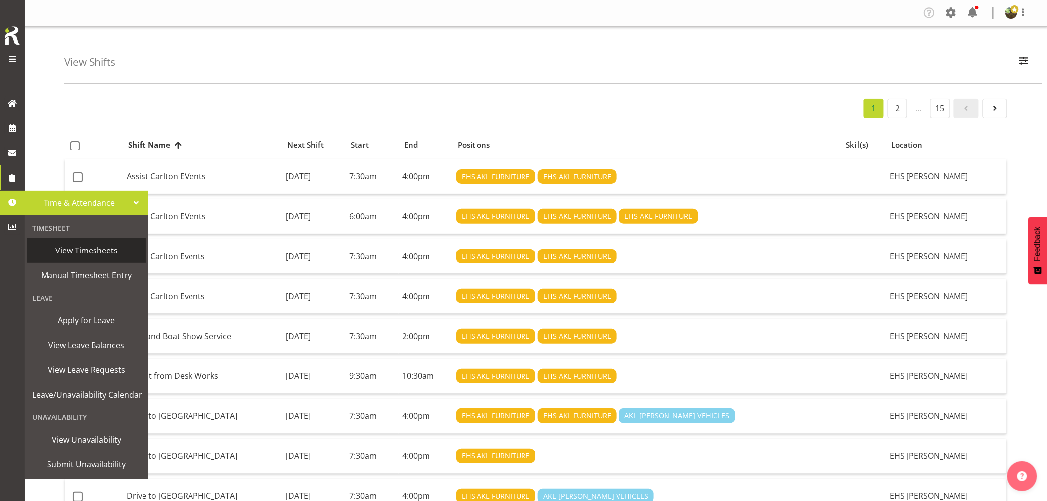
click at [107, 254] on span "View Timesheets" at bounding box center [86, 250] width 109 height 15
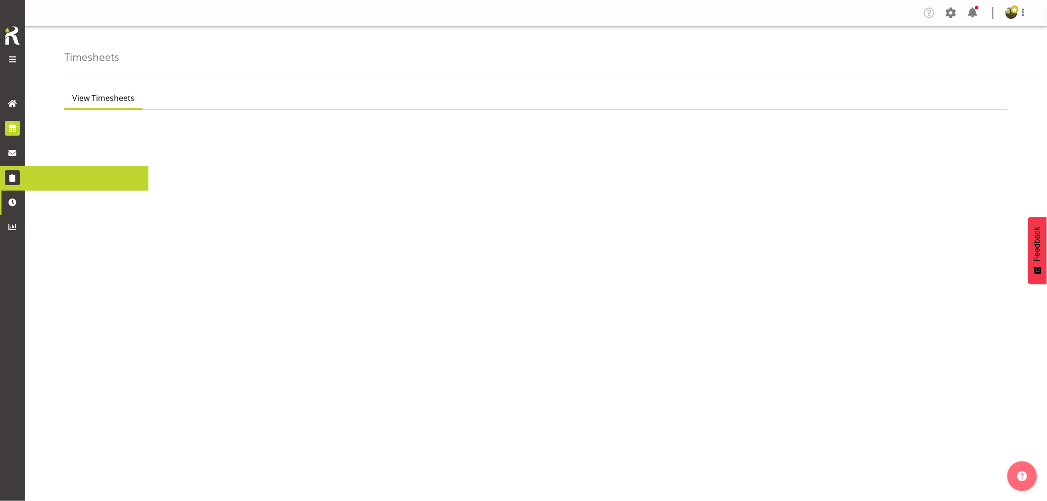
select select "7"
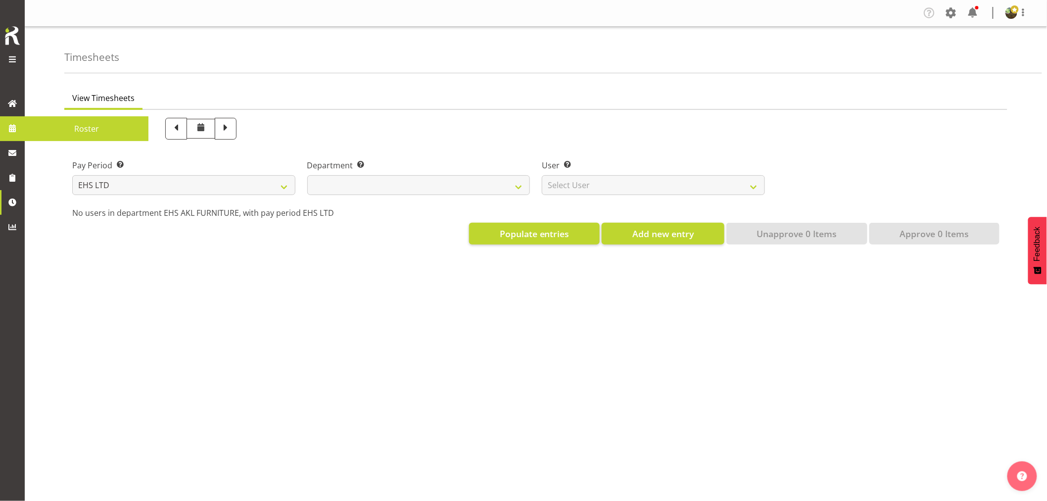
click at [18, 136] on link at bounding box center [12, 128] width 25 height 25
select select
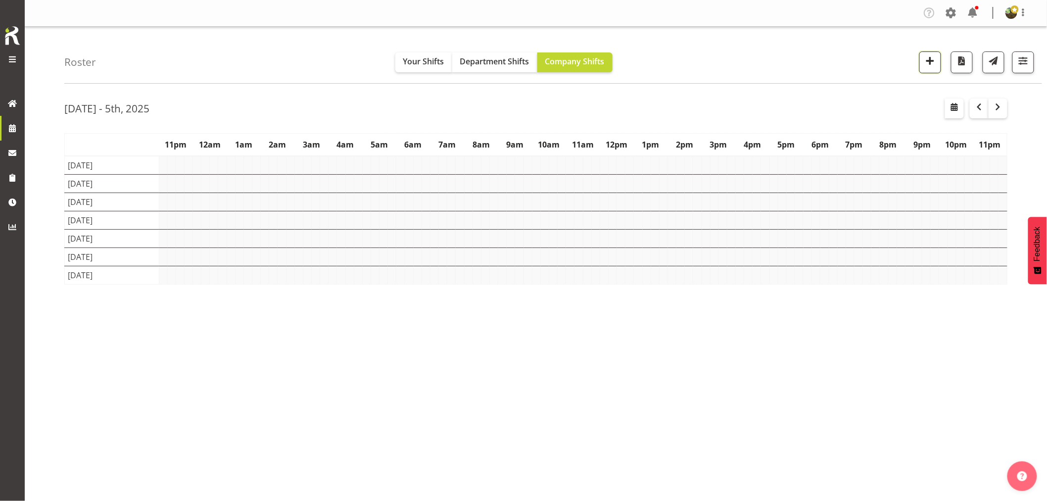
click at [932, 63] on span "button" at bounding box center [930, 60] width 13 height 13
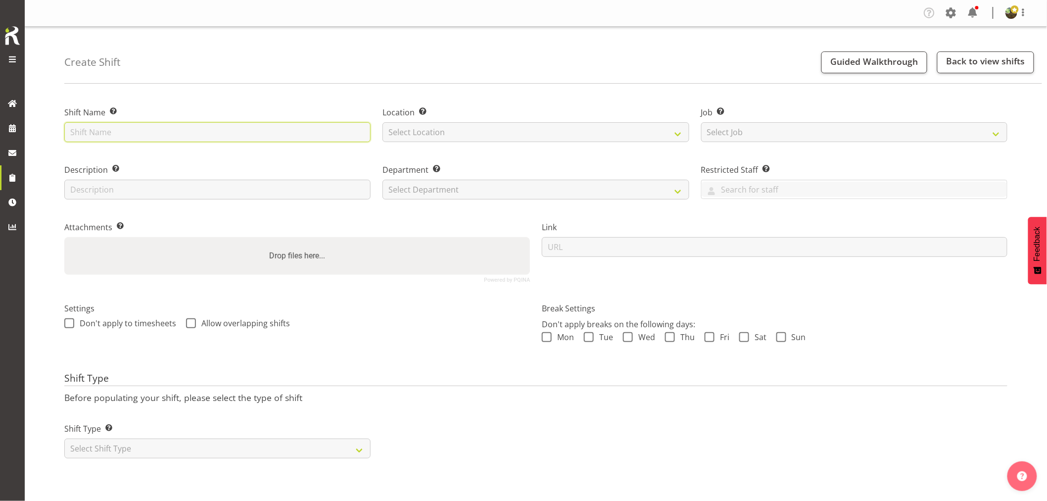
click at [208, 133] on input "text" at bounding box center [217, 132] width 306 height 20
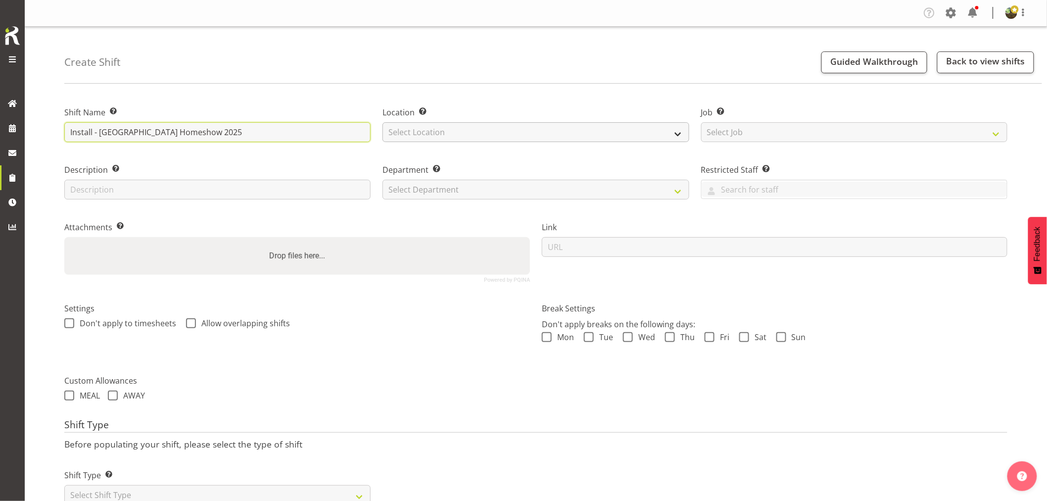
type input "Install - Waikato Homeshow 2025"
click at [492, 134] on select "Select Location EHS RYMER" at bounding box center [535, 132] width 306 height 20
select select "35"
click at [382, 122] on select "Select Location EHS RYMER" at bounding box center [535, 132] width 306 height 20
click at [767, 119] on div "Job Set the job or project the shift relates to, if applicable. Select Job Crea…" at bounding box center [854, 124] width 306 height 36
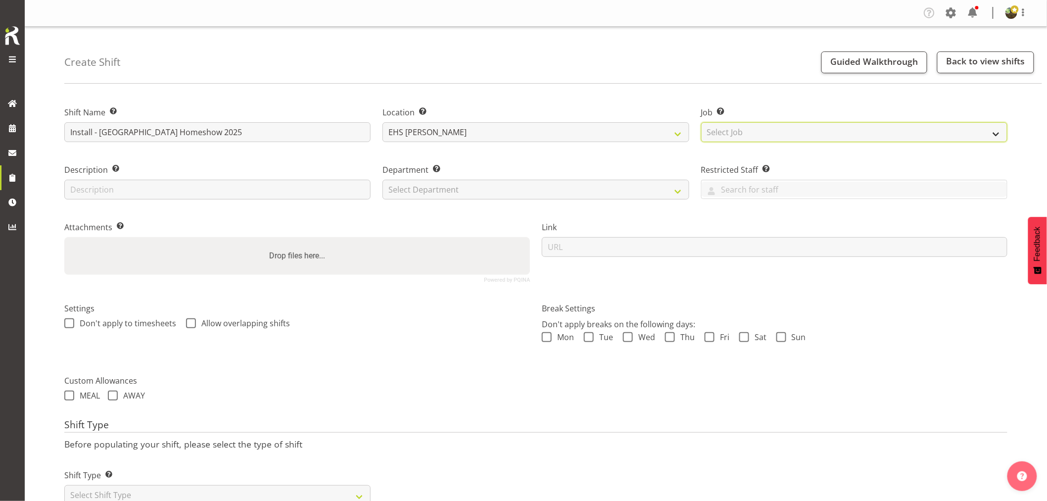
click at [770, 133] on select "Select Job Create new job 1 Carlton Events 1 Carlton Hamilton 1 Carlton Welling…" at bounding box center [854, 132] width 306 height 20
select select "7288"
click at [701, 122] on select "Select Job Create new job 1 Carlton Events 1 Carlton Hamilton 1 Carlton Welling…" at bounding box center [854, 132] width 306 height 20
click at [443, 191] on select "Select Department EHS AKL FURNITURE" at bounding box center [535, 190] width 306 height 20
select select "38"
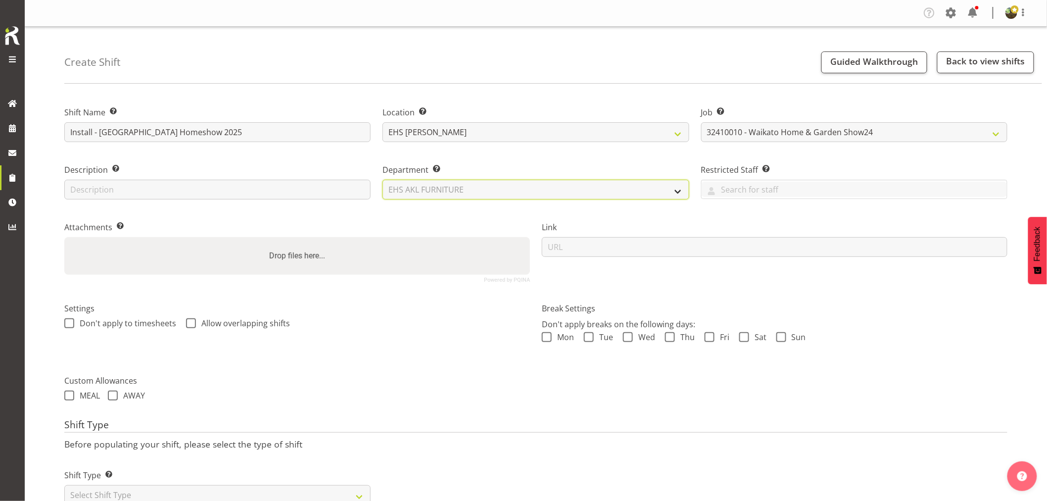
click at [382, 180] on select "Select Department EHS AKL FURNITURE" at bounding box center [535, 190] width 306 height 20
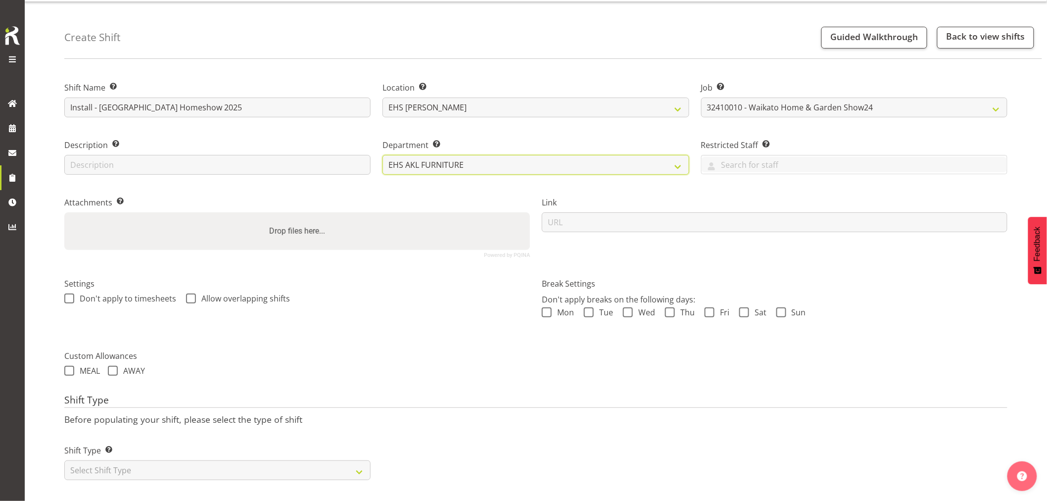
scroll to position [36, 0]
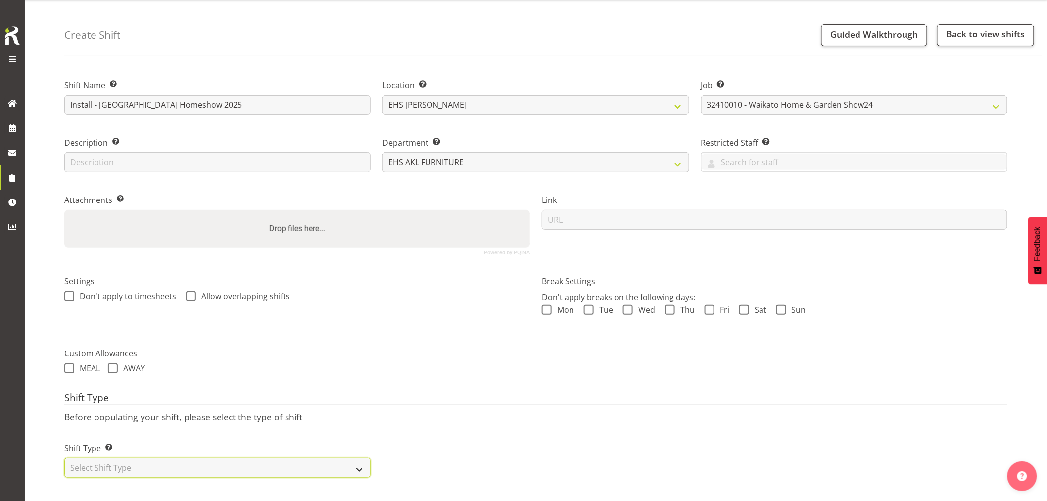
click at [194, 458] on select "Select Shift Type One Off Shift Recurring Shift Rotating Shift" at bounding box center [217, 468] width 306 height 20
select select "one_off"
click at [64, 458] on select "Select Shift Type One Off Shift Recurring Shift Rotating Shift" at bounding box center [217, 468] width 306 height 20
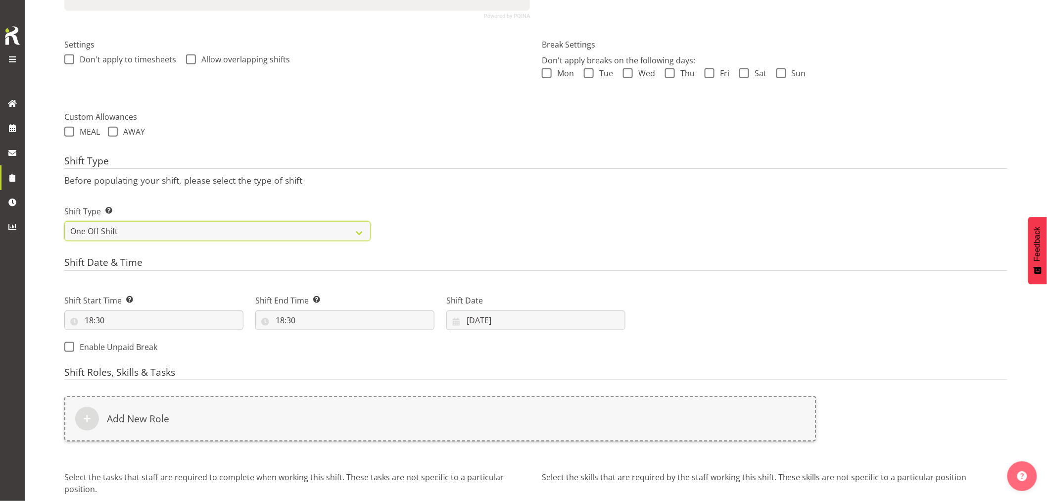
scroll to position [310, 0]
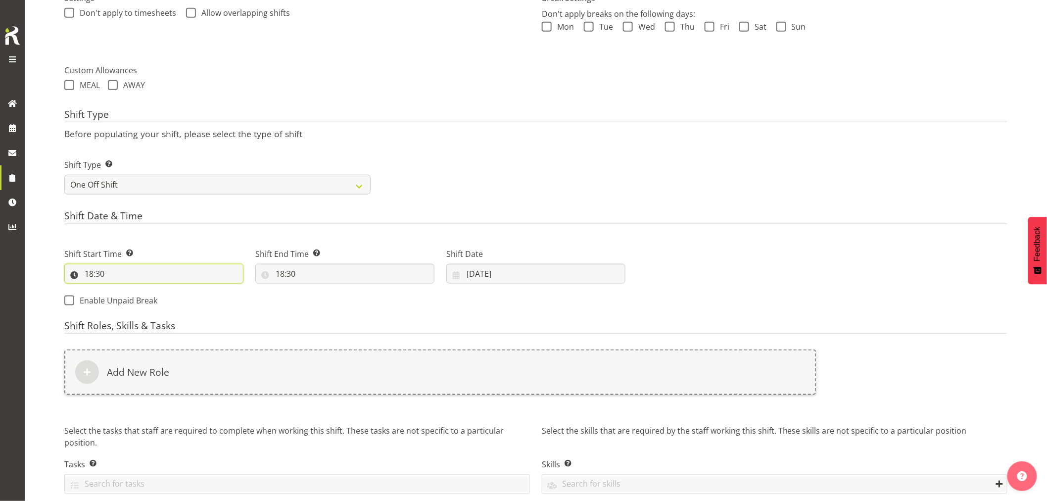
drag, startPoint x: 95, startPoint y: 275, endPoint x: 139, endPoint y: 299, distance: 50.3
click at [95, 275] on input "18:30" at bounding box center [153, 274] width 179 height 20
drag, startPoint x: 135, startPoint y: 300, endPoint x: 136, endPoint y: 295, distance: 5.0
click at [135, 300] on select "00 01 02 03 04 05 06 07 08 09 10 11 12 13 14 15 16 17 18 19 20 21 22 23" at bounding box center [132, 299] width 22 height 20
select select "7"
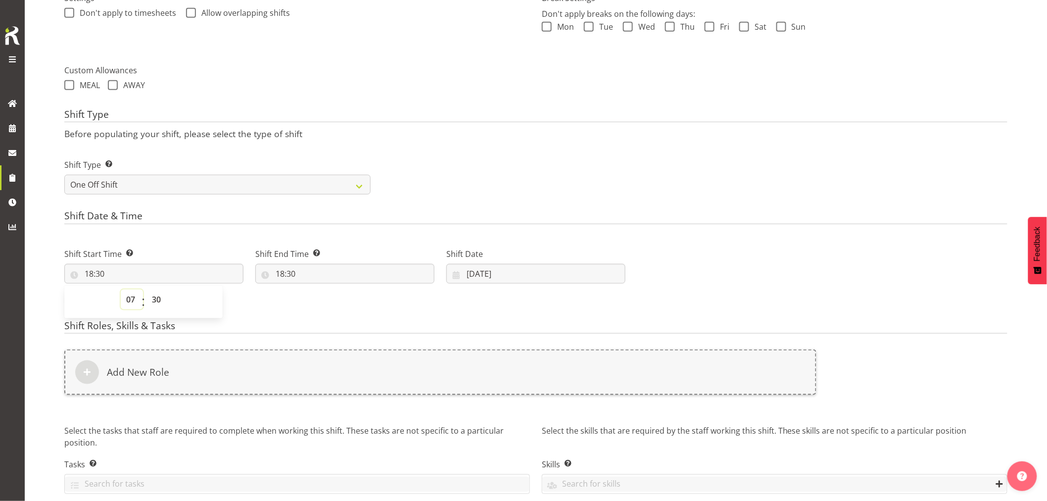
click at [121, 289] on select "00 01 02 03 04 05 06 07 08 09 10 11 12 13 14 15 16 17 18 19 20 21 22 23" at bounding box center [132, 299] width 22 height 20
type input "07:30"
click at [282, 272] on input "18:30" at bounding box center [344, 274] width 179 height 20
drag, startPoint x: 323, startPoint y: 301, endPoint x: 323, endPoint y: 296, distance: 5.0
click at [323, 301] on select "00 01 02 03 04 05 06 07 08 09 10 11 12 13 14 15 16 17 18 19 20 21 22 23" at bounding box center [323, 299] width 22 height 20
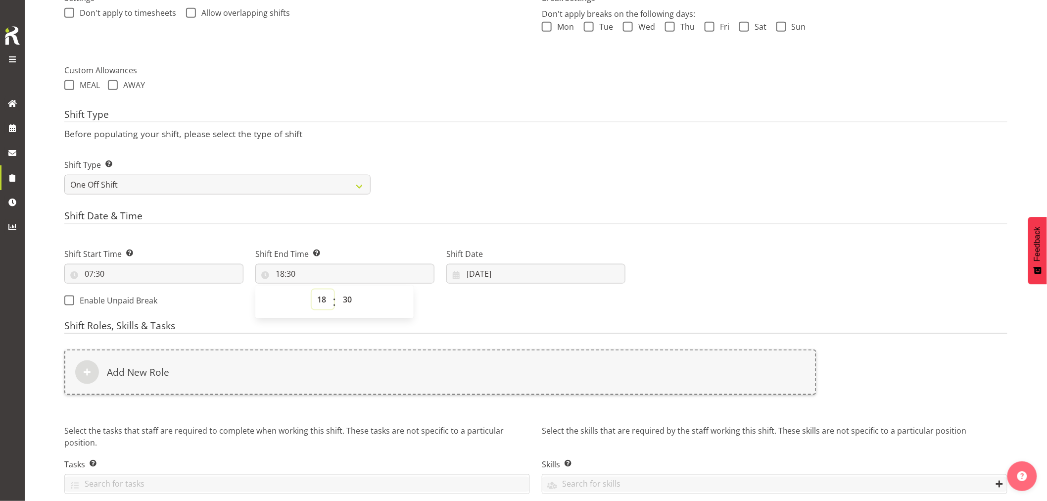
select select "16"
click at [312, 289] on select "00 01 02 03 04 05 06 07 08 09 10 11 12 13 14 15 16 17 18 19 20 21 22 23" at bounding box center [323, 299] width 22 height 20
type input "16:30"
drag, startPoint x: 346, startPoint y: 307, endPoint x: 347, endPoint y: 290, distance: 16.9
click at [346, 304] on select "00 01 02 03 04 05 06 07 08 09 10 11 12 13 14 15 16 17 18 19 20 21 22 23 24 25 2…" at bounding box center [348, 299] width 22 height 20
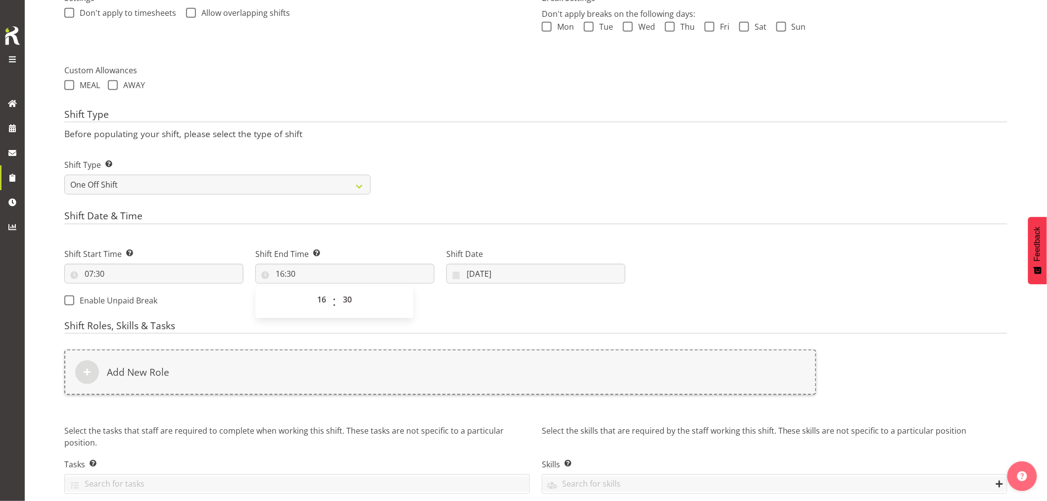
click at [278, 297] on div "00 01 02 03 04 05 06 07 08 09 10 11 12 13 14 15 16 17 18 19 20 21 22 23 : 00 01…" at bounding box center [334, 301] width 158 height 25
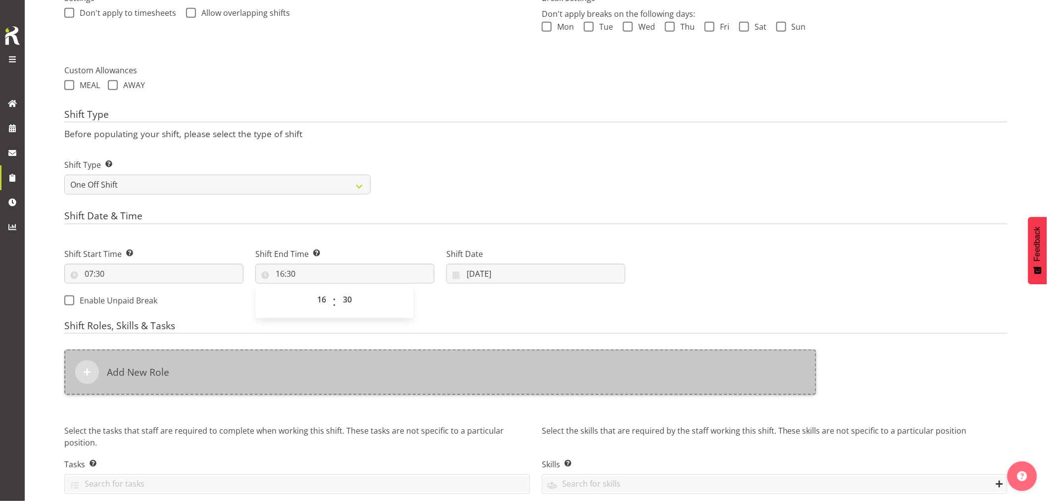
click at [182, 375] on div "Add New Role" at bounding box center [440, 372] width 752 height 46
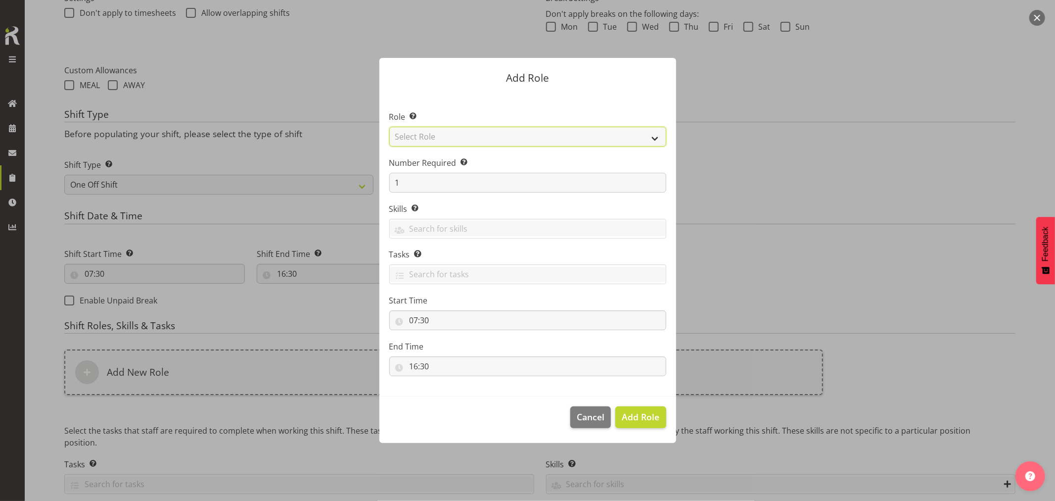
click at [500, 139] on select "Select Role ACCOUNT MANAGER ACCOUNT MANAGER DW ACCOUNTS AKL DIANNA VEHICLES AKL…" at bounding box center [527, 137] width 277 height 20
select select "189"
click at [389, 127] on select "Select Role ACCOUNT MANAGER ACCOUNT MANAGER DW ACCOUNTS AKL DIANNA VEHICLES AKL…" at bounding box center [527, 137] width 277 height 20
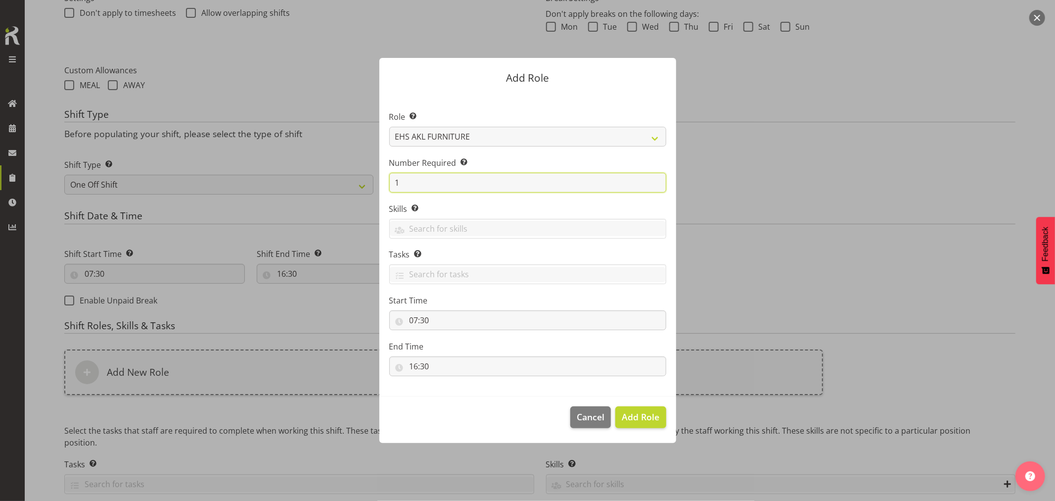
click at [469, 180] on input "1" at bounding box center [527, 183] width 277 height 20
type input "2"
click at [604, 406] on button "Add 2 Roles" at bounding box center [635, 417] width 62 height 22
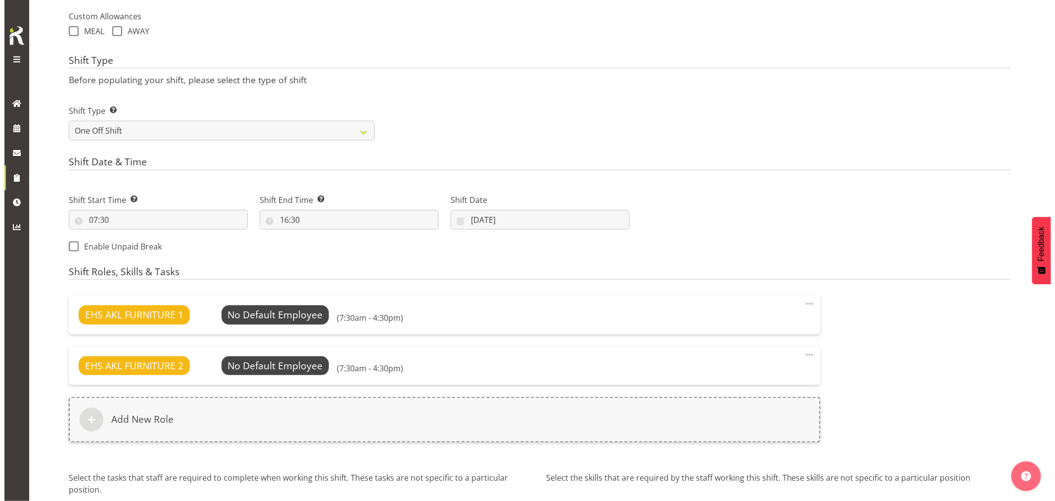
scroll to position [454, 0]
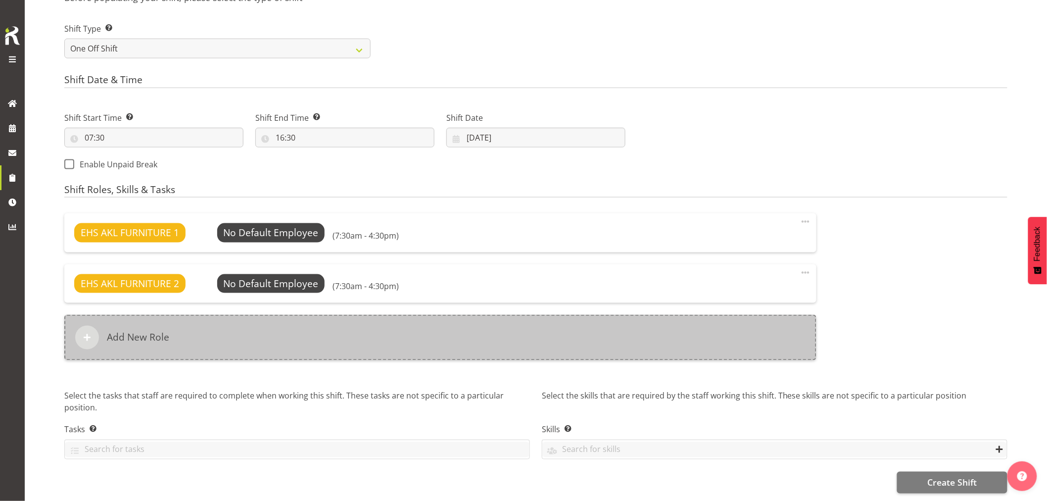
click at [340, 320] on div "Add New Role" at bounding box center [440, 338] width 752 height 46
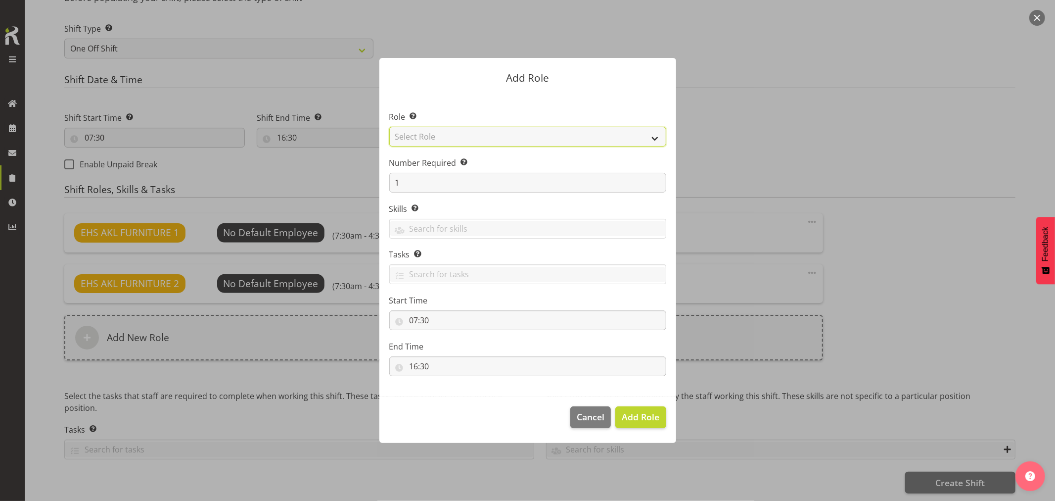
click at [491, 138] on select "Select Role ACCOUNT MANAGER ACCOUNT MANAGER DW ACCOUNTS AKL DIANNA VEHICLES AKL…" at bounding box center [527, 137] width 277 height 20
select select "81"
click at [389, 127] on select "Select Role ACCOUNT MANAGER ACCOUNT MANAGER DW ACCOUNTS AKL DIANNA VEHICLES AKL…" at bounding box center [527, 137] width 277 height 20
drag, startPoint x: 634, startPoint y: 406, endPoint x: 631, endPoint y: 414, distance: 9.1
click at [632, 411] on button "Add Role" at bounding box center [641, 417] width 50 height 22
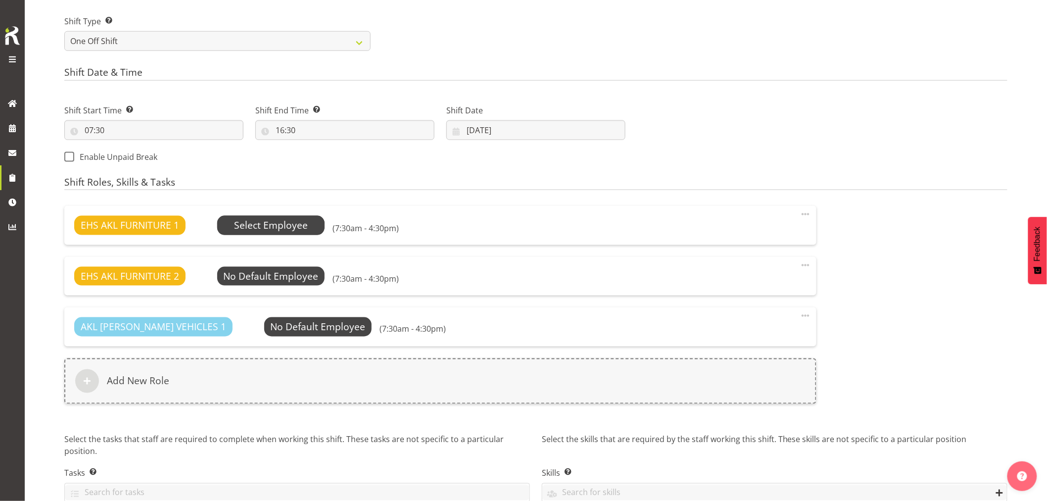
click at [265, 226] on span "Select Employee" at bounding box center [271, 225] width 74 height 14
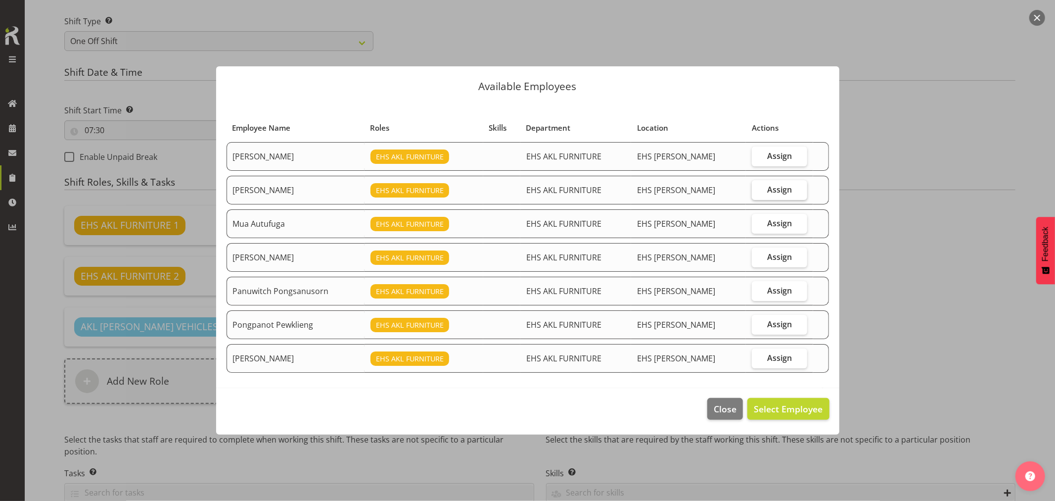
drag, startPoint x: 772, startPoint y: 195, endPoint x: 762, endPoint y: 276, distance: 81.7
click at [772, 197] on label "Assign" at bounding box center [779, 190] width 55 height 20
click at [759, 192] on input "Assign" at bounding box center [755, 189] width 6 height 6
checkbox input "true"
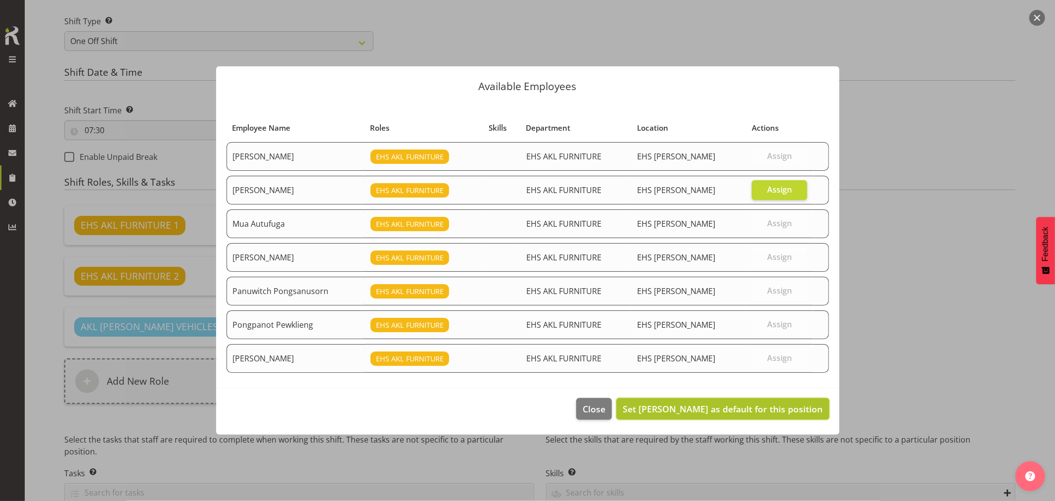
click at [761, 414] on span "Set Manase Ward as default for this position" at bounding box center [723, 409] width 200 height 12
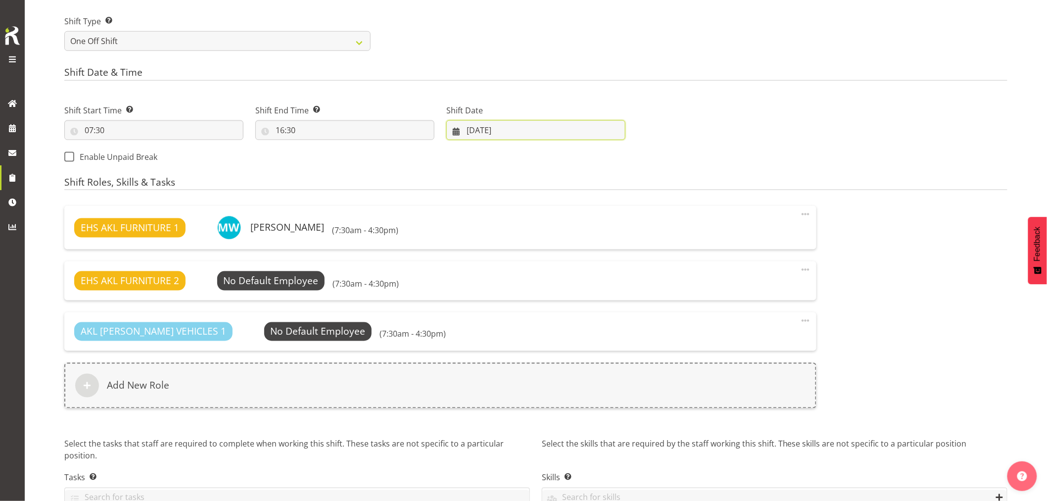
drag, startPoint x: 497, startPoint y: 133, endPoint x: 500, endPoint y: 137, distance: 5.6
click at [497, 134] on input "29/09/2025" at bounding box center [535, 130] width 179 height 20
click at [514, 282] on span "30" at bounding box center [517, 284] width 8 height 9
type input "30/09/2025"
click at [287, 281] on span "Select Employee" at bounding box center [271, 281] width 74 height 14
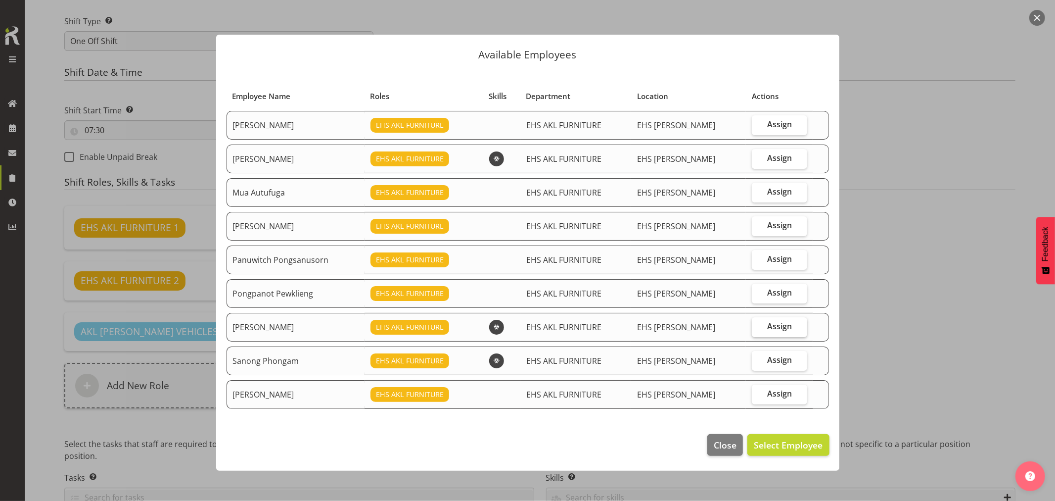
click at [777, 325] on span "Assign" at bounding box center [779, 326] width 25 height 10
click at [759, 325] on input "Assign" at bounding box center [755, 326] width 6 height 6
checkbox input "true"
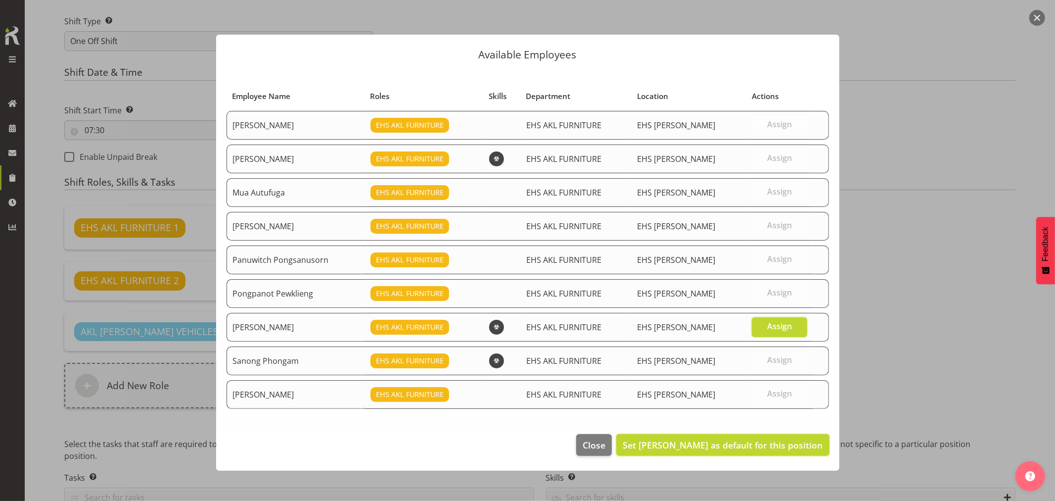
drag, startPoint x: 761, startPoint y: 449, endPoint x: 764, endPoint y: 433, distance: 16.6
click at [761, 448] on span "Set Rob Windle as default for this position" at bounding box center [723, 445] width 200 height 12
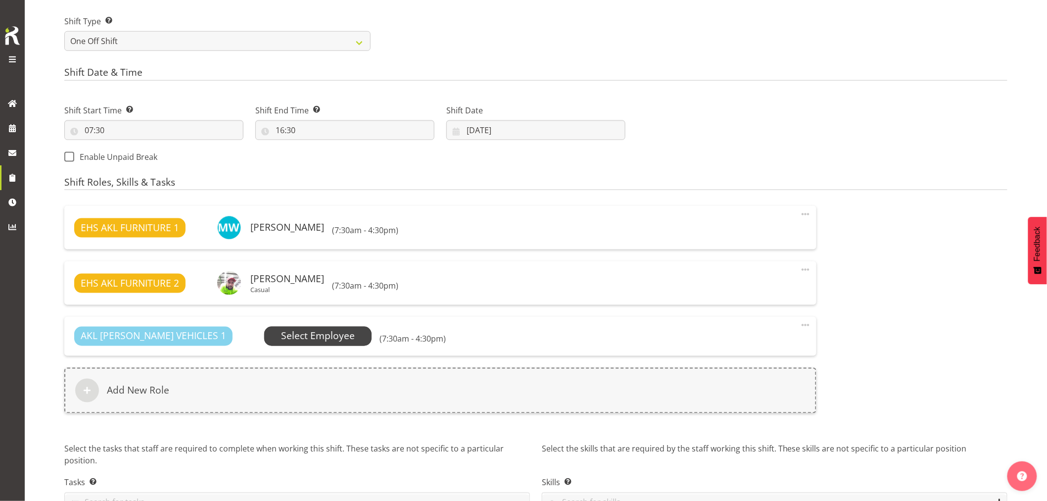
click at [306, 340] on span "Select Employee" at bounding box center [318, 336] width 74 height 14
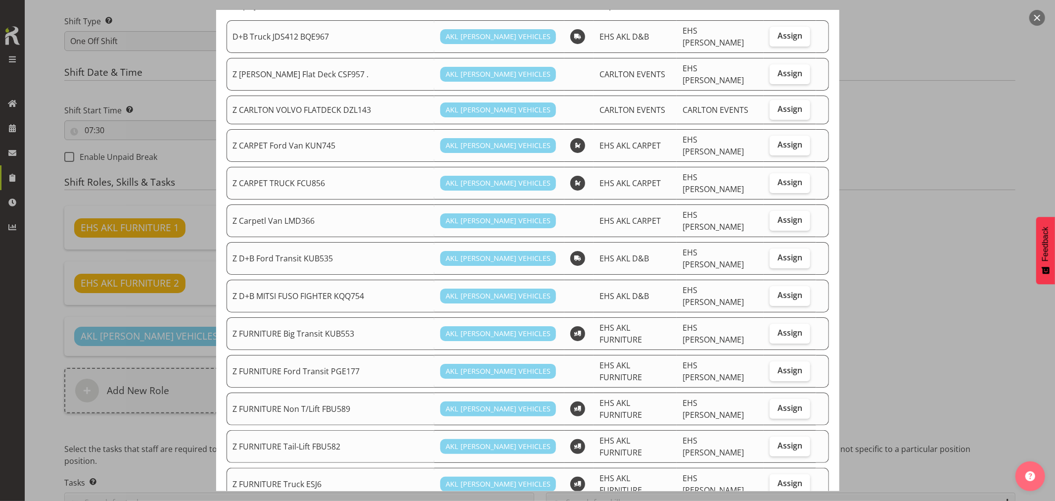
scroll to position [110, 0]
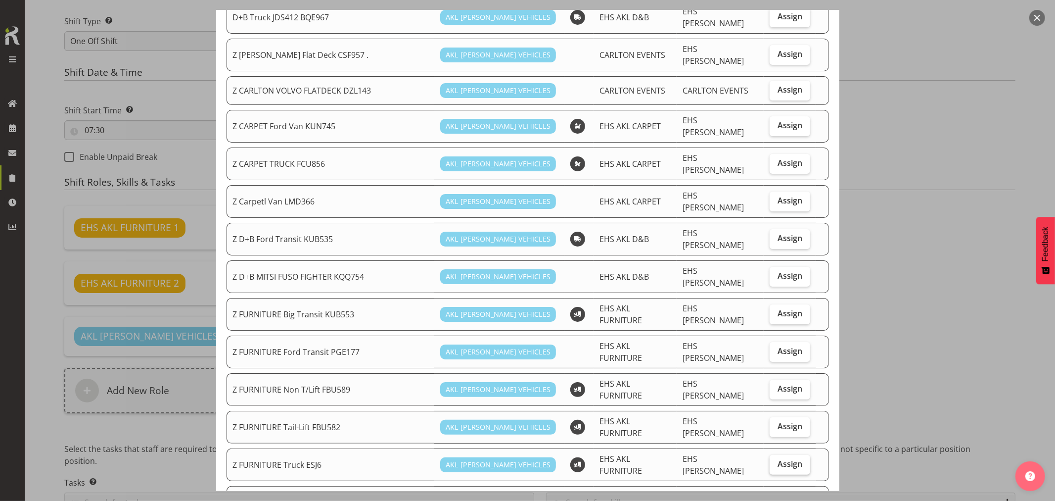
click at [779, 455] on label "Assign" at bounding box center [790, 465] width 41 height 20
click at [776, 461] on input "Assign" at bounding box center [773, 464] width 6 height 6
checkbox input "true"
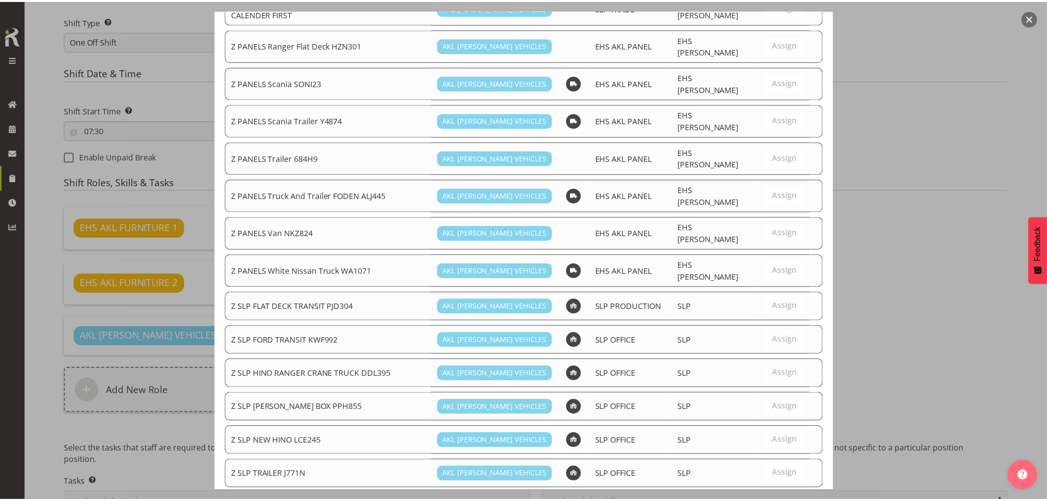
scroll to position [655, 0]
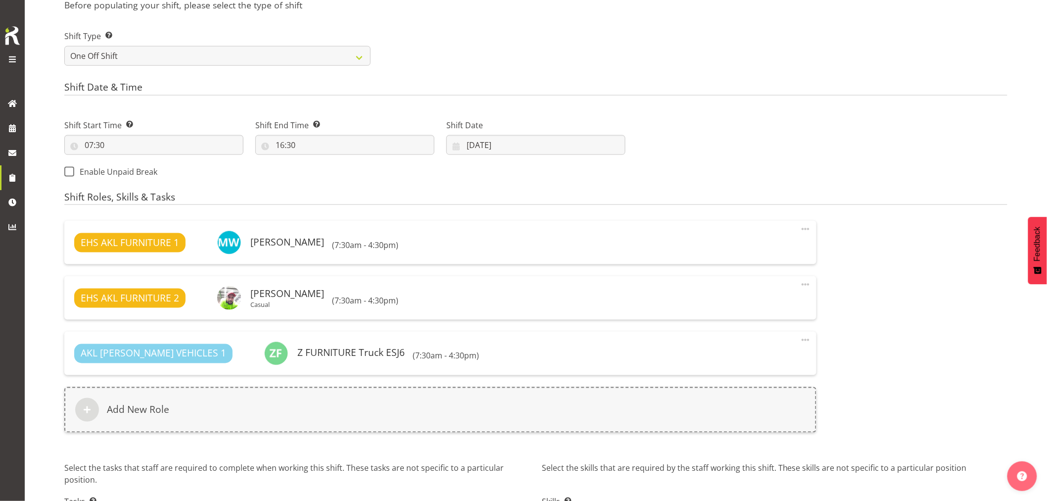
scroll to position [519, 0]
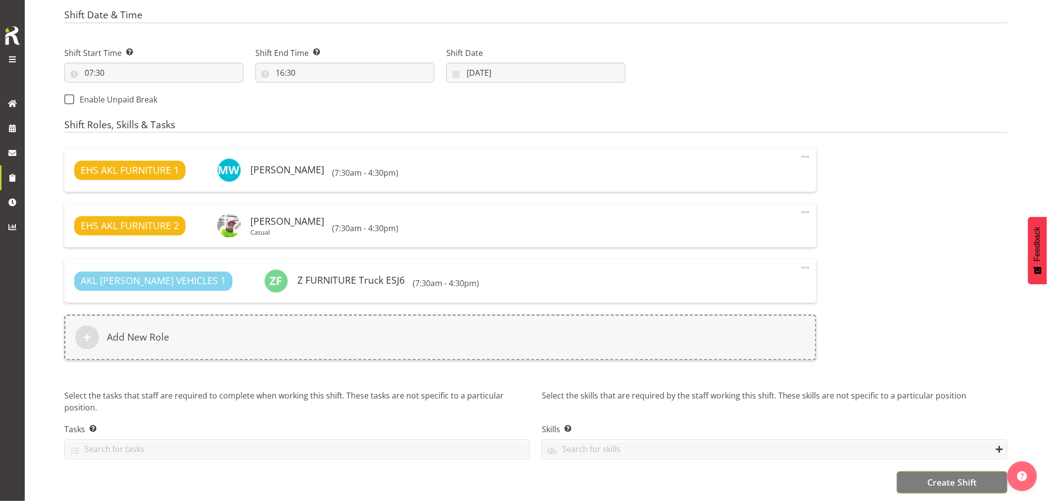
click at [943, 476] on span "Create Shift" at bounding box center [951, 482] width 49 height 13
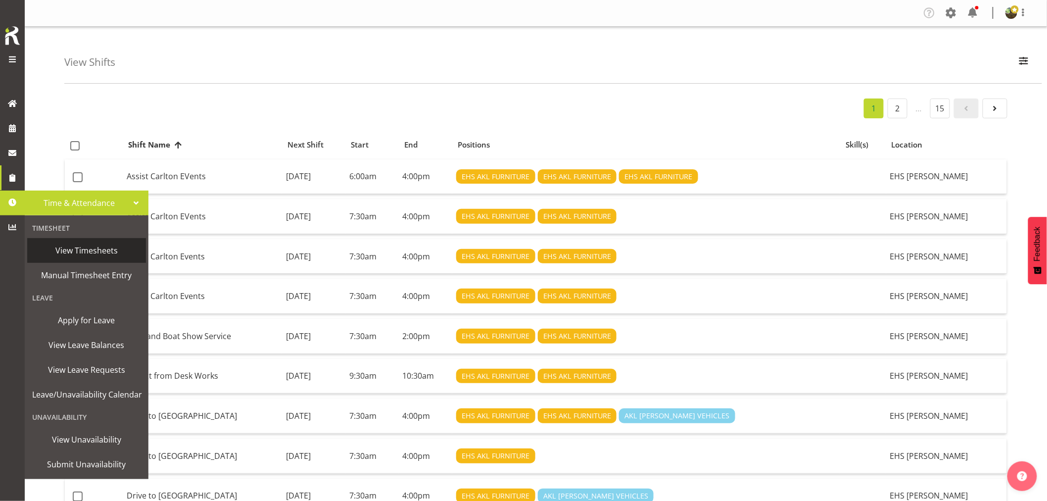
click at [86, 249] on span "View Timesheets" at bounding box center [86, 250] width 109 height 15
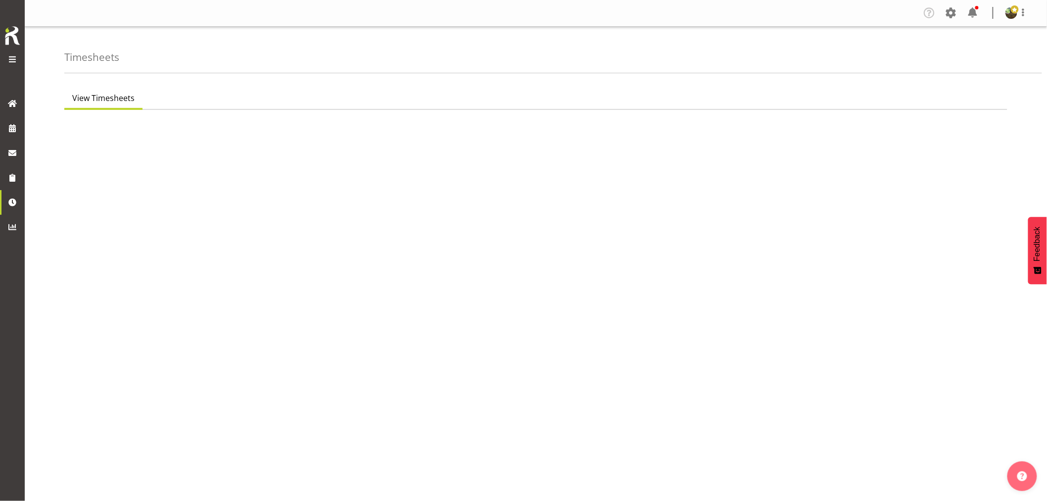
select select "7"
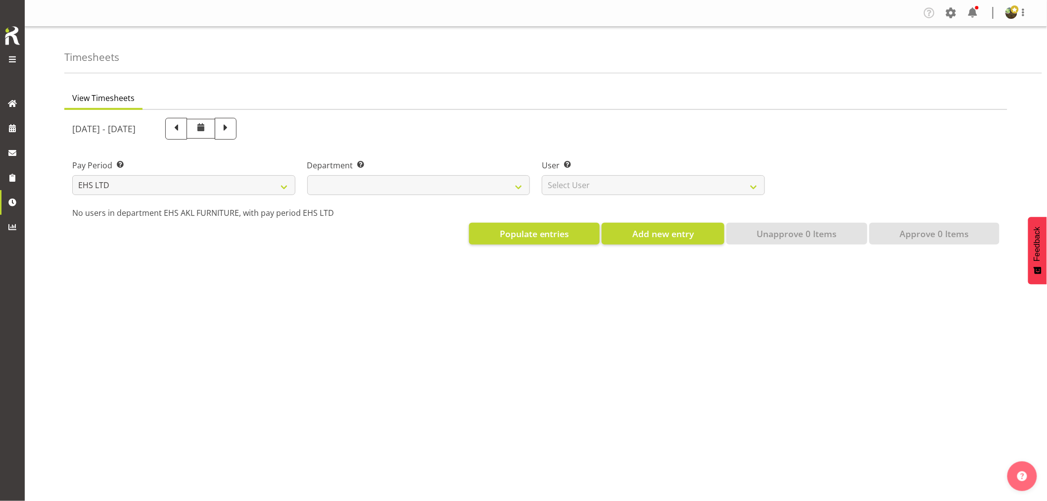
select select
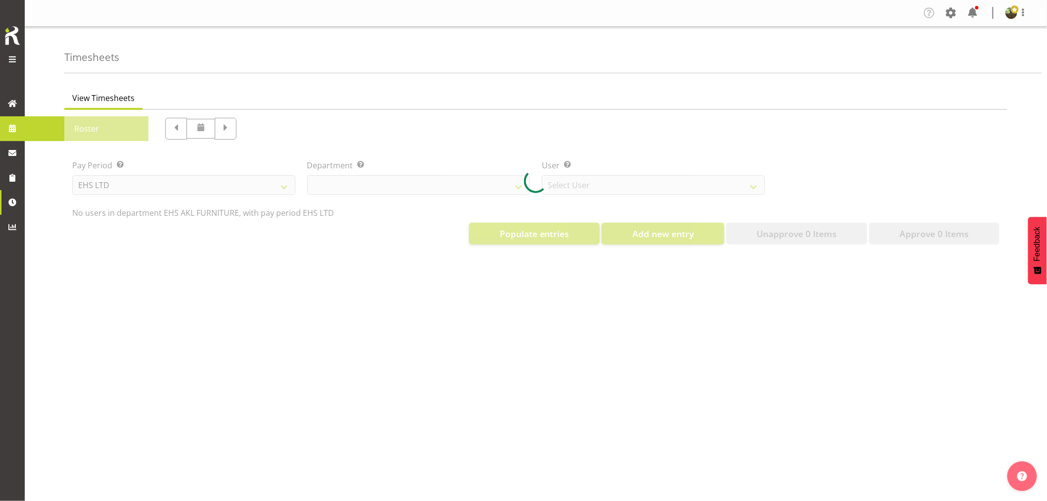
select select "8638"
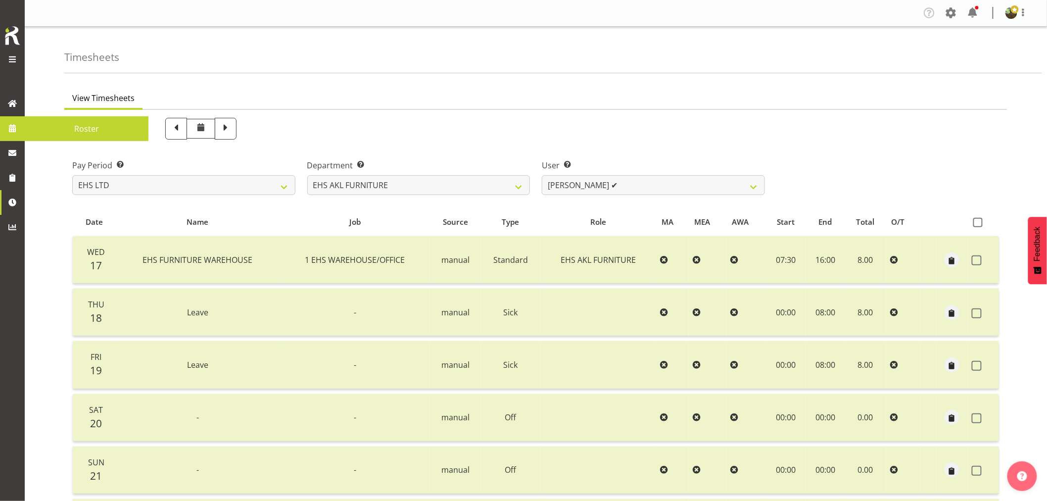
click at [90, 130] on span "Roster" at bounding box center [87, 128] width 114 height 15
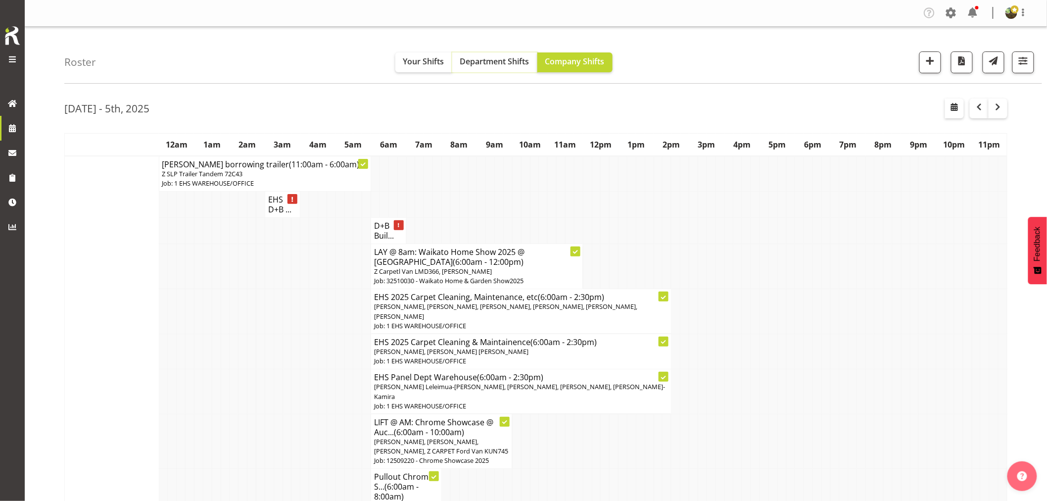
click at [492, 62] on span "Department Shifts" at bounding box center [494, 61] width 69 height 11
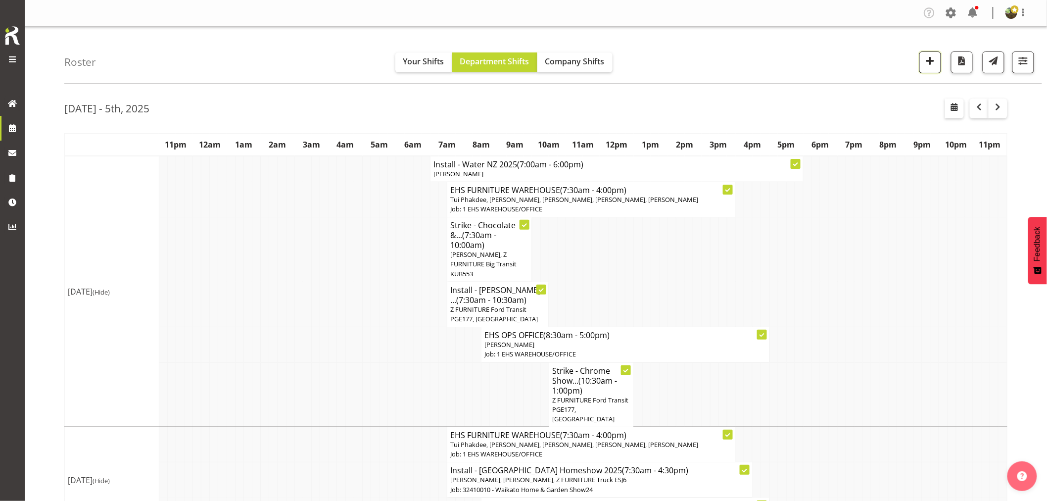
click at [932, 63] on span "button" at bounding box center [930, 60] width 13 height 13
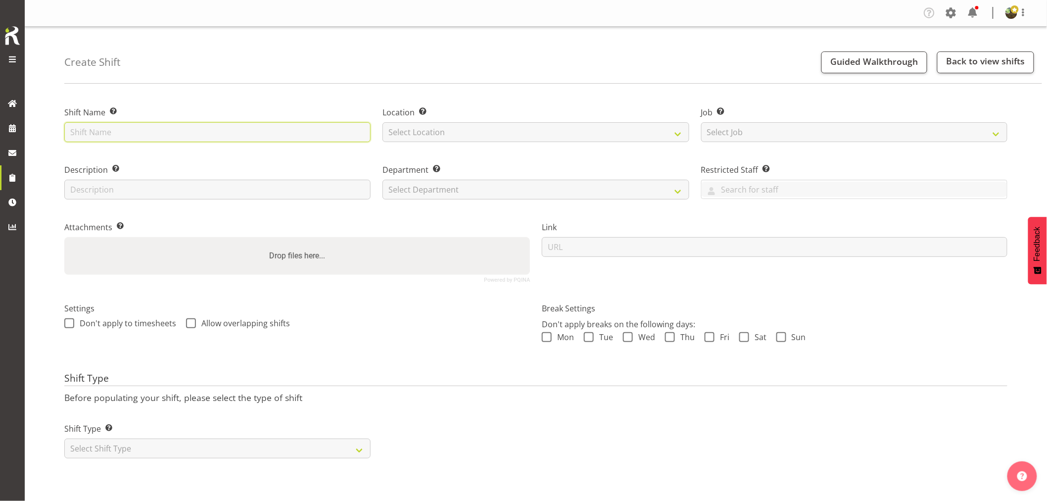
click at [297, 131] on input "text" at bounding box center [217, 132] width 306 height 20
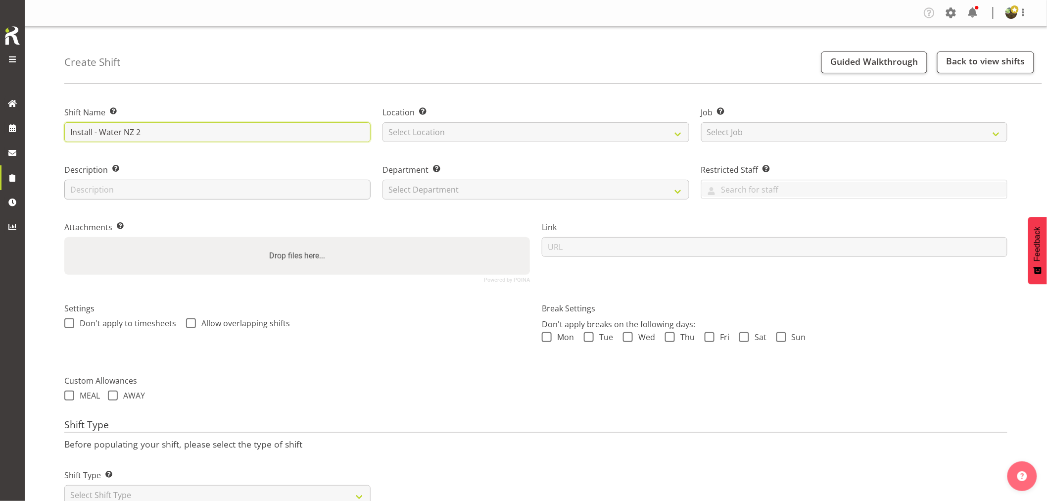
type input "Install - Water NZ 2025"
drag, startPoint x: 457, startPoint y: 127, endPoint x: 456, endPoint y: 134, distance: 6.5
click at [457, 129] on select "Select Location EHS [PERSON_NAME]" at bounding box center [535, 132] width 306 height 20
select select "35"
click at [382, 122] on select "Select Location EHS [PERSON_NAME]" at bounding box center [535, 132] width 306 height 20
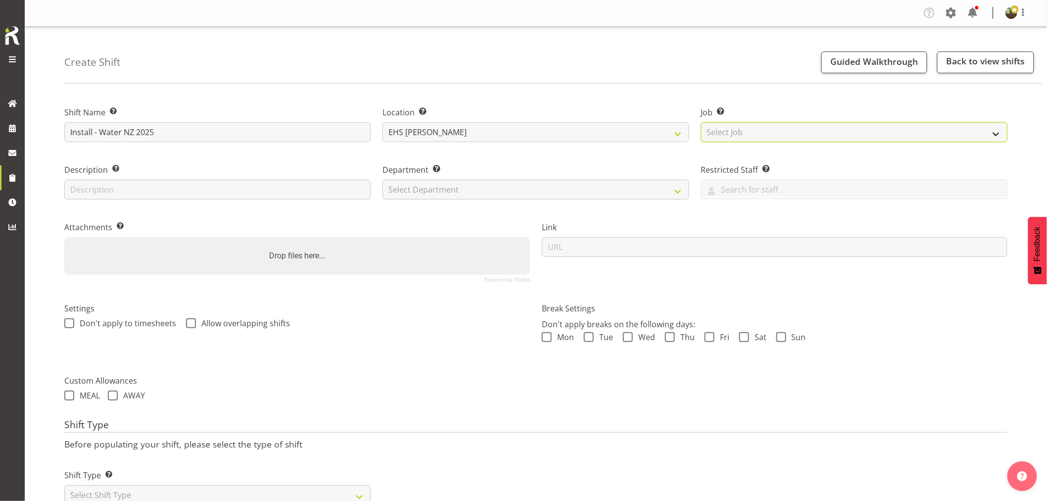
click at [775, 131] on select "Select Job Create new job 1 Carlton Events 1 [PERSON_NAME][GEOGRAPHIC_DATA] 1 […" at bounding box center [854, 132] width 306 height 20
select select "9028"
click at [701, 122] on select "Select Job Create new job 1 Carlton Events 1 Carlton Hamilton 1 Carlton Welling…" at bounding box center [854, 132] width 306 height 20
drag, startPoint x: 538, startPoint y: 190, endPoint x: 538, endPoint y: 197, distance: 6.9
click at [538, 190] on select "Select Department EHS AKL FURNITURE" at bounding box center [535, 190] width 306 height 20
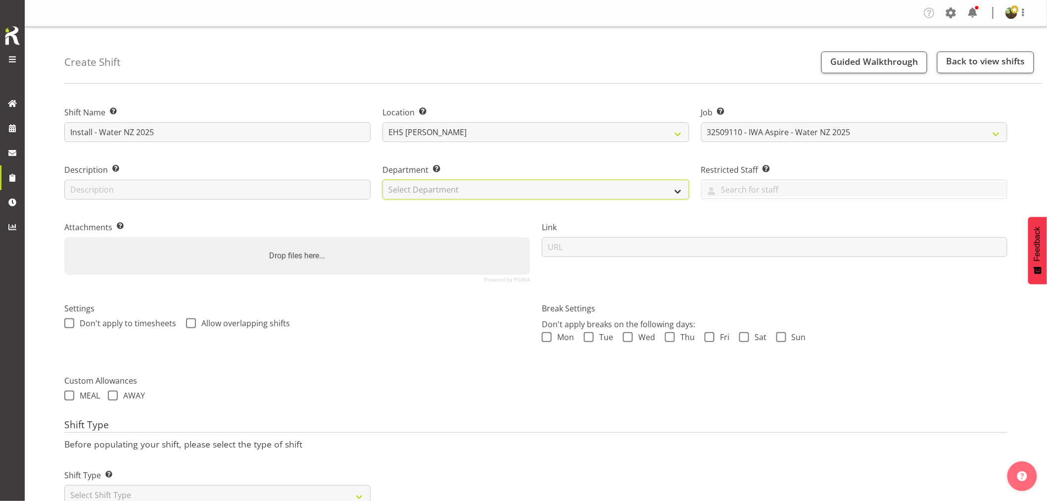
select select "38"
click at [382, 180] on select "Select Department EHS AKL FURNITURE" at bounding box center [535, 190] width 306 height 20
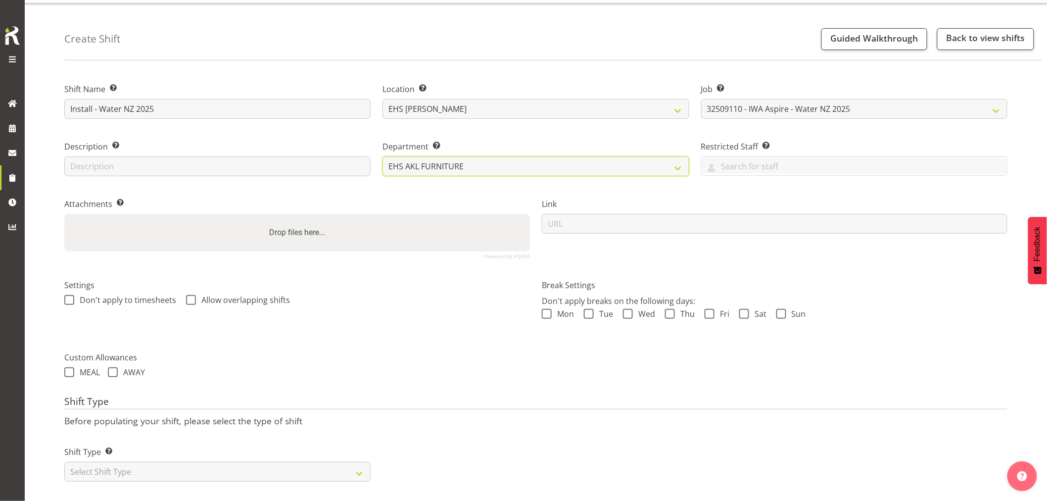
scroll to position [36, 0]
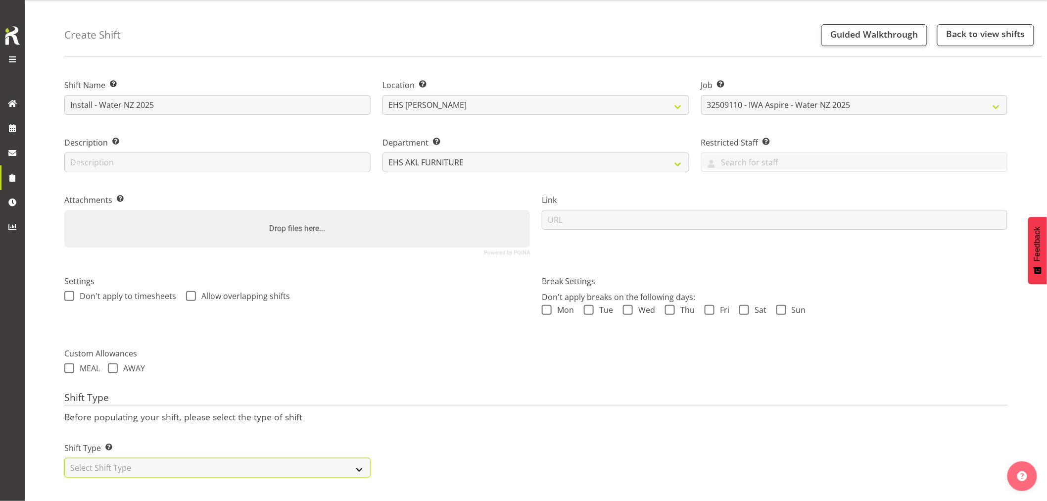
drag, startPoint x: 180, startPoint y: 466, endPoint x: 178, endPoint y: 456, distance: 9.5
click at [180, 465] on select "Select Shift Type One Off Shift Recurring Shift Rotating Shift" at bounding box center [217, 468] width 306 height 20
select select "one_off"
click at [64, 458] on select "Select Shift Type One Off Shift Recurring Shift Rotating Shift" at bounding box center [217, 468] width 306 height 20
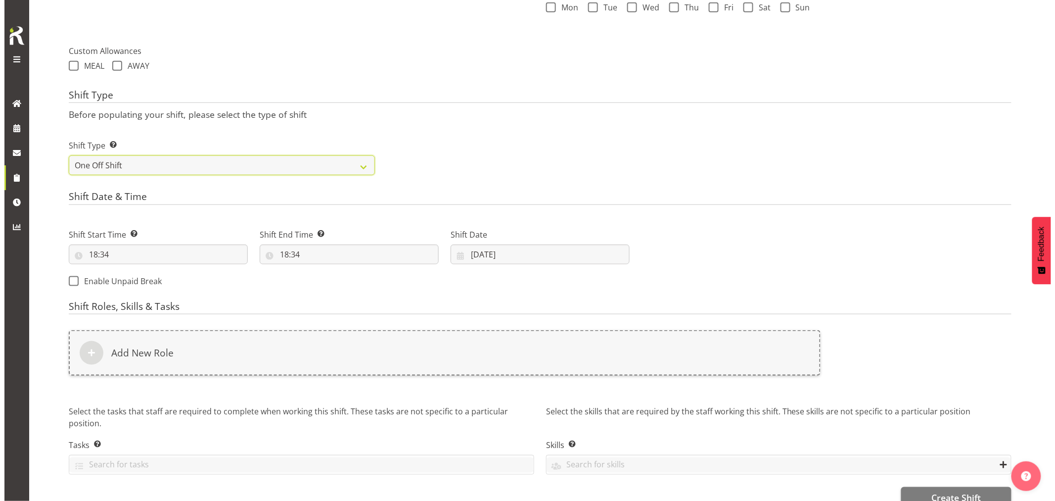
scroll to position [353, 0]
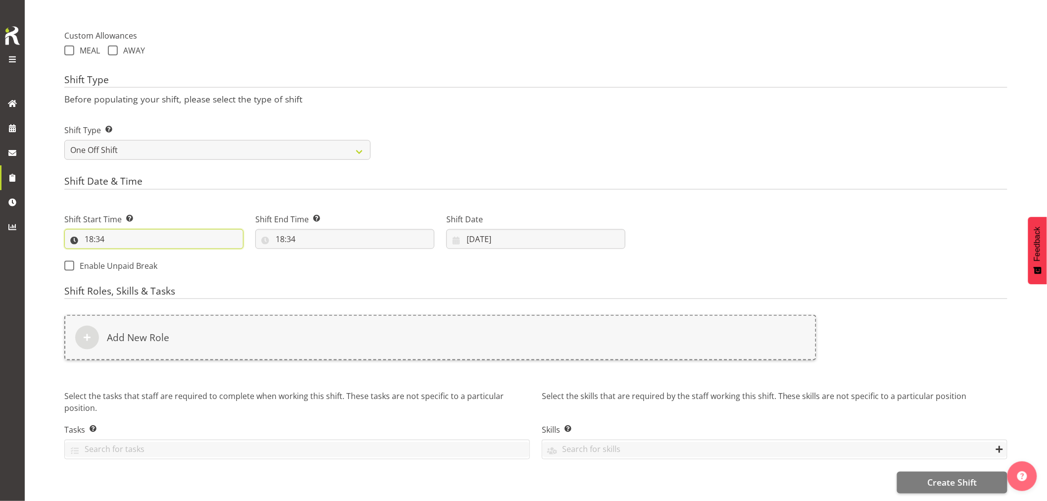
click at [87, 231] on input "18:34" at bounding box center [153, 239] width 179 height 20
click at [129, 255] on select "00 01 02 03 04 05 06 07 08 09 10 11 12 13 14 15 16 17 18 19 20 21 22 23" at bounding box center [132, 265] width 22 height 20
select select "9"
click at [121, 255] on select "00 01 02 03 04 05 06 07 08 09 10 11 12 13 14 15 16 17 18 19 20 21 22 23" at bounding box center [132, 265] width 22 height 20
type input "09:34"
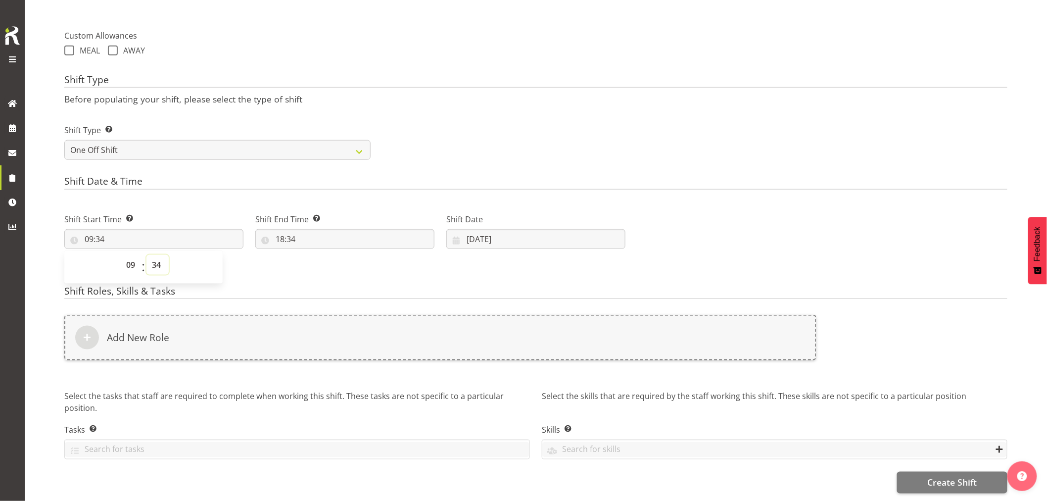
click at [160, 259] on select "00 01 02 03 04 05 06 07 08 09 10 11 12 13 14 15 16 17 18 19 20 21 22 23 24 25 2…" at bounding box center [157, 265] width 22 height 20
select select "0"
click at [146, 255] on select "00 01 02 03 04 05 06 07 08 09 10 11 12 13 14 15 16 17 18 19 20 21 22 23 24 25 2…" at bounding box center [157, 265] width 22 height 20
type input "09:00"
click at [284, 235] on input "18:34" at bounding box center [344, 239] width 179 height 20
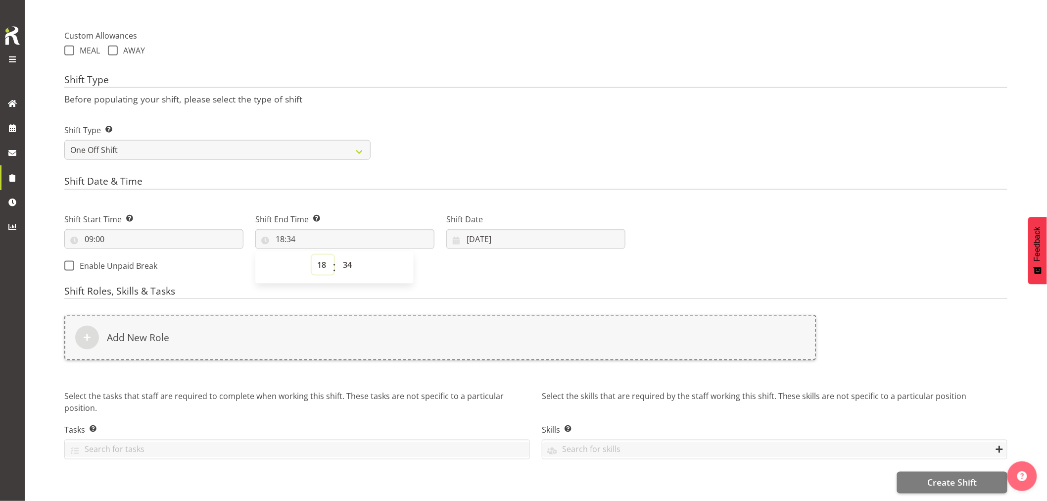
click at [321, 259] on select "00 01 02 03 04 05 06 07 08 09 10 11 12 13 14 15 16 17 18 19 20 21 22 23" at bounding box center [323, 265] width 22 height 20
click at [332, 255] on select "00 01 02 03 04 05 06 07 08 09 10 11 12 13 14 15 16 17 18 19 20 21 22 23" at bounding box center [323, 265] width 22 height 20
click at [323, 259] on select "00 01 02 03 04 05 06 07 08 09 10 11 12 13 14 15 16 17 18 19 20 21 22 23" at bounding box center [323, 265] width 22 height 20
select select "23"
click at [312, 255] on select "00 01 02 03 04 05 06 07 08 09 10 11 12 13 14 15 16 17 18 19 20 21 22 23" at bounding box center [323, 265] width 22 height 20
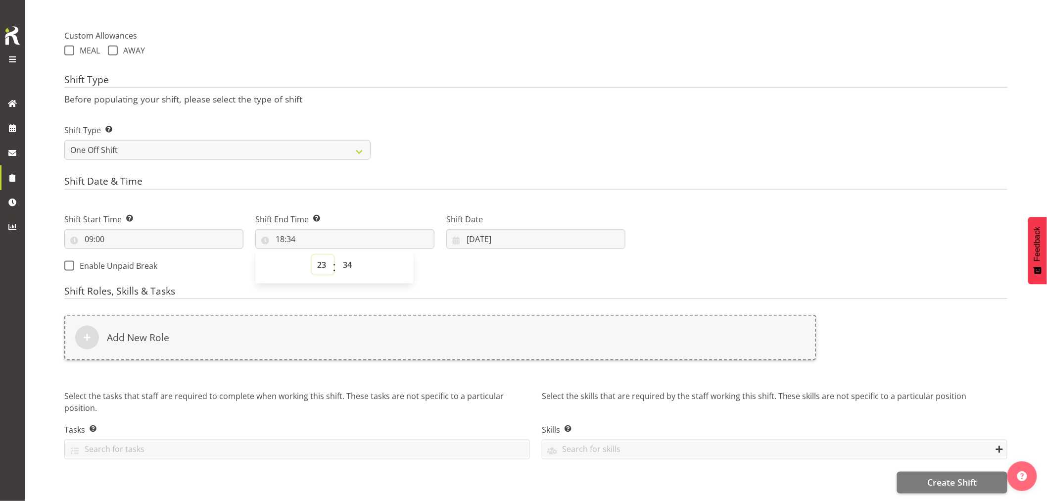
type input "23:34"
click at [348, 259] on select "00 01 02 03 04 05 06 07 08 09 10 11 12 13 14 15 16 17 18 19 20 21 22 23 24 25 2…" at bounding box center [348, 265] width 22 height 20
select select "30"
click at [337, 255] on select "00 01 02 03 04 05 06 07 08 09 10 11 12 13 14 15 16 17 18 19 20 21 22 23 24 25 2…" at bounding box center [348, 265] width 22 height 20
type input "23:30"
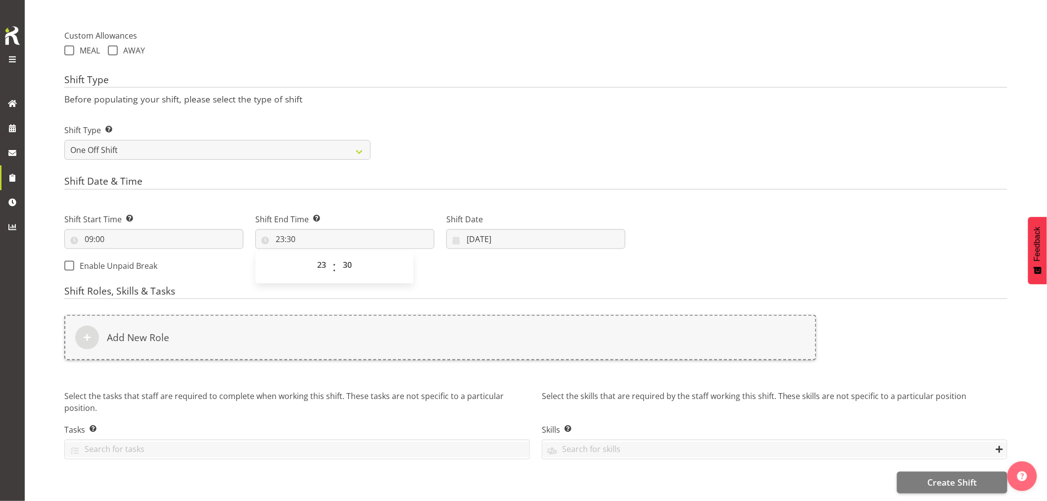
click at [461, 261] on div "Shift Start Time Set the time of the day you wish this shift to start 09:00 00 …" at bounding box center [344, 239] width 573 height 80
click at [482, 233] on input "29/09/2025" at bounding box center [535, 239] width 179 height 20
click at [478, 388] on span "28" at bounding box center [476, 392] width 8 height 9
type input "28/09/2025"
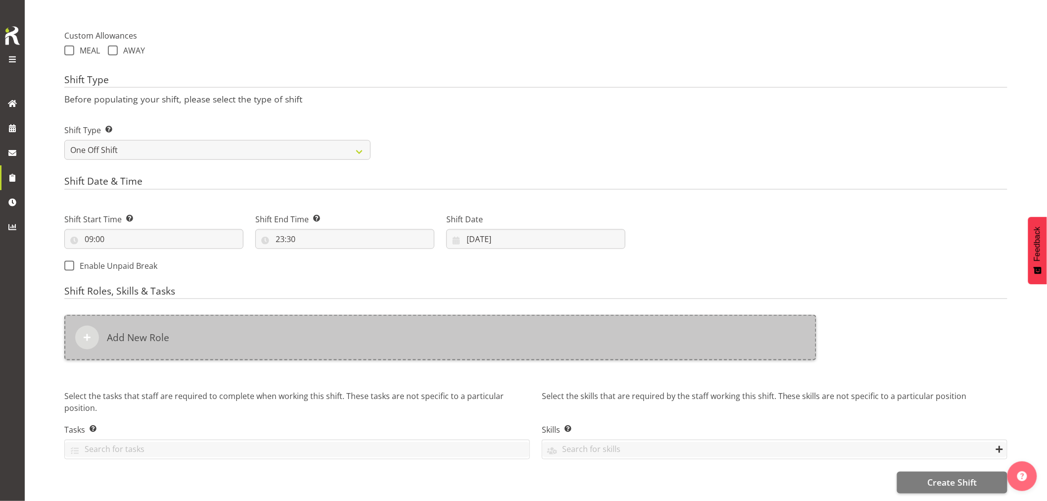
click at [326, 329] on div "Add New Role" at bounding box center [440, 338] width 752 height 46
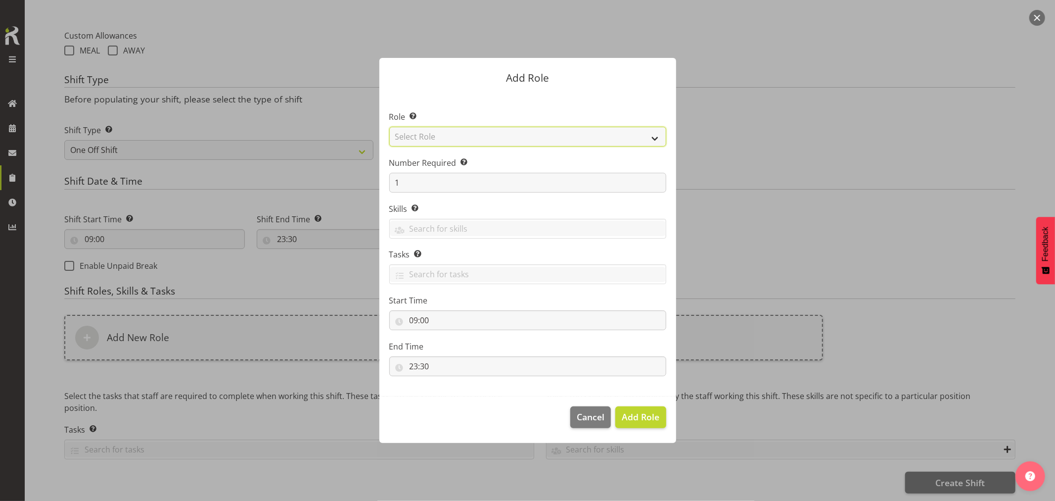
click at [460, 140] on select "Select Role ACCOUNT MANAGER ACCOUNT MANAGER DW ACCOUNTS AKL DIANNA VEHICLES AKL…" at bounding box center [527, 137] width 277 height 20
select select "189"
click at [389, 127] on select "Select Role ACCOUNT MANAGER ACCOUNT MANAGER DW ACCOUNTS AKL DIANNA VEHICLES AKL…" at bounding box center [527, 137] width 277 height 20
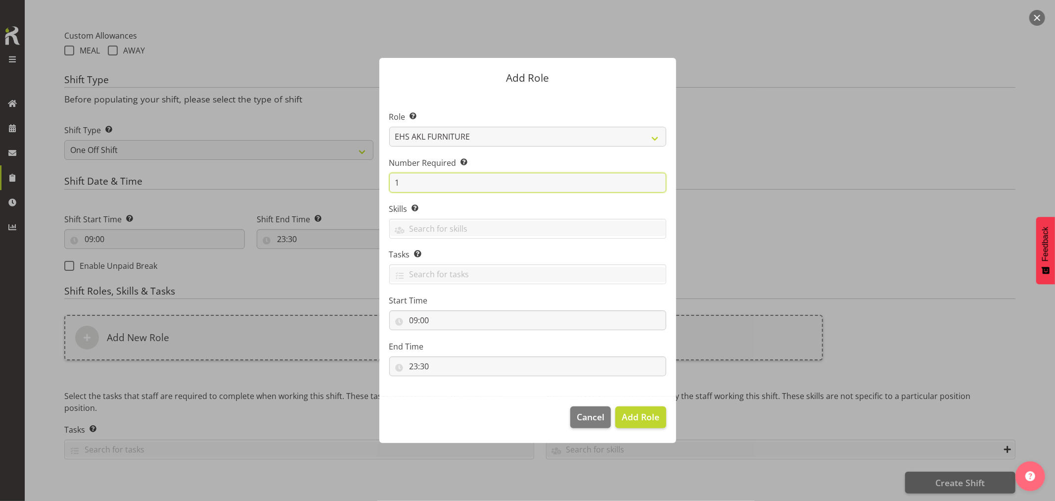
click at [447, 185] on input "1" at bounding box center [527, 183] width 277 height 20
type input "3"
click at [604, 406] on button "Add 3 Roles" at bounding box center [635, 417] width 62 height 22
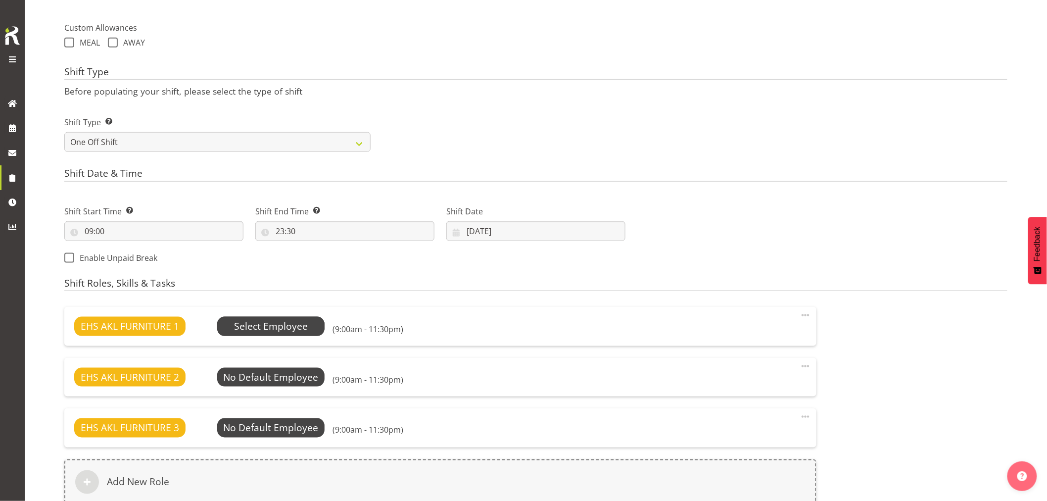
click at [270, 318] on span "Select Employee" at bounding box center [271, 326] width 108 height 19
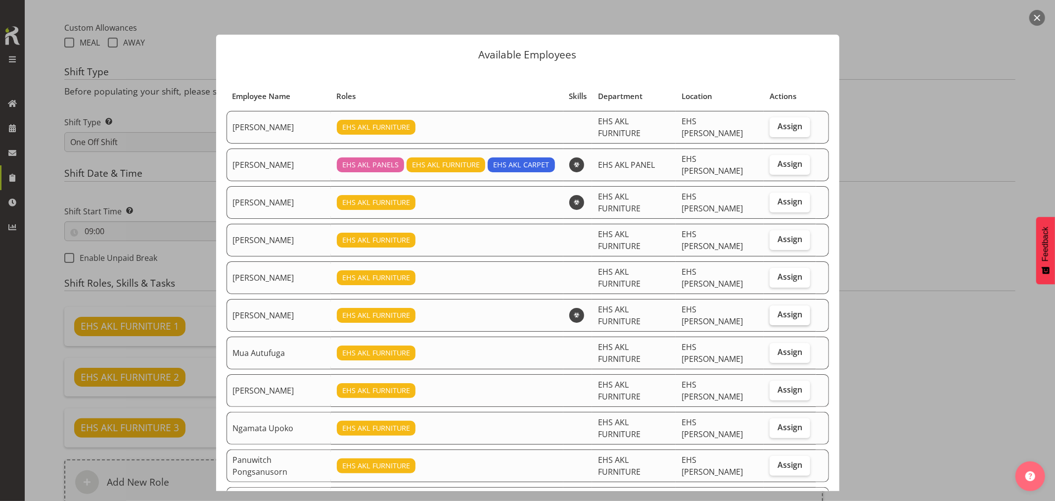
click at [778, 309] on span "Assign" at bounding box center [790, 314] width 25 height 10
click at [776, 311] on input "Assign" at bounding box center [773, 314] width 6 height 6
checkbox input "true"
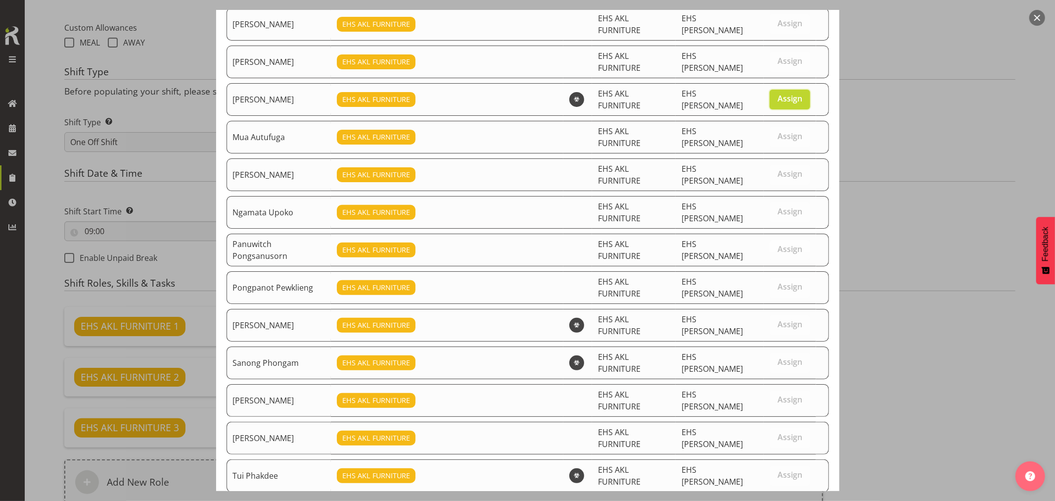
scroll to position [216, 0]
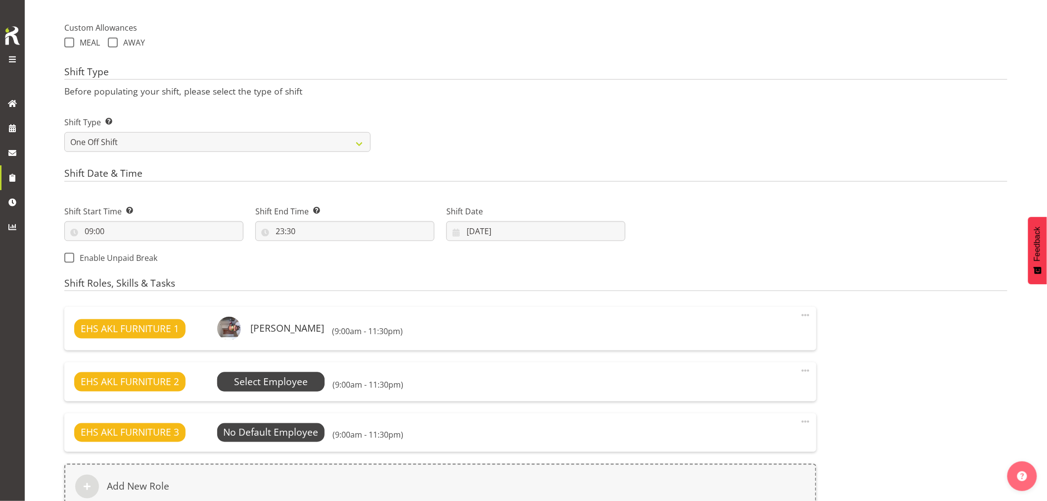
click at [274, 386] on span "Select Employee" at bounding box center [271, 382] width 74 height 14
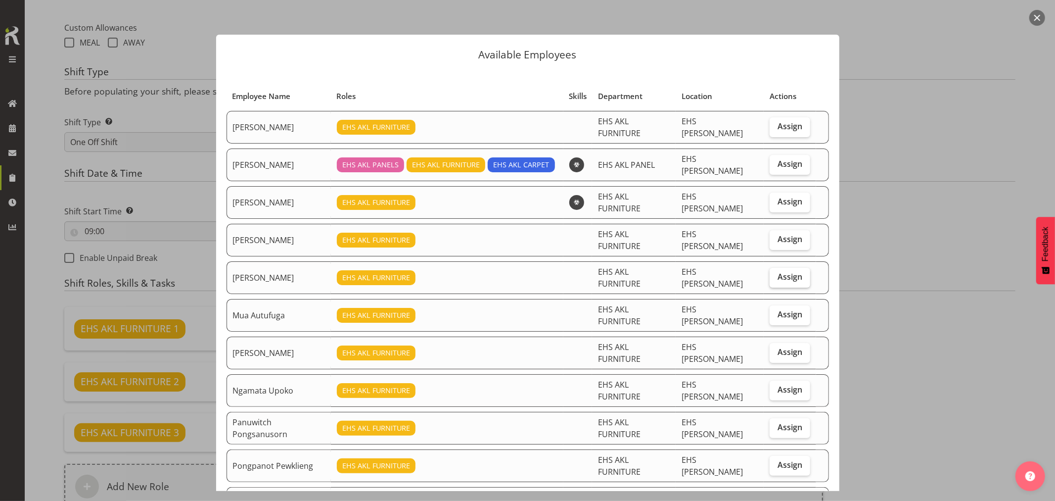
click at [785, 268] on label "Assign" at bounding box center [790, 278] width 41 height 20
click at [776, 274] on input "Assign" at bounding box center [773, 277] width 6 height 6
checkbox input "true"
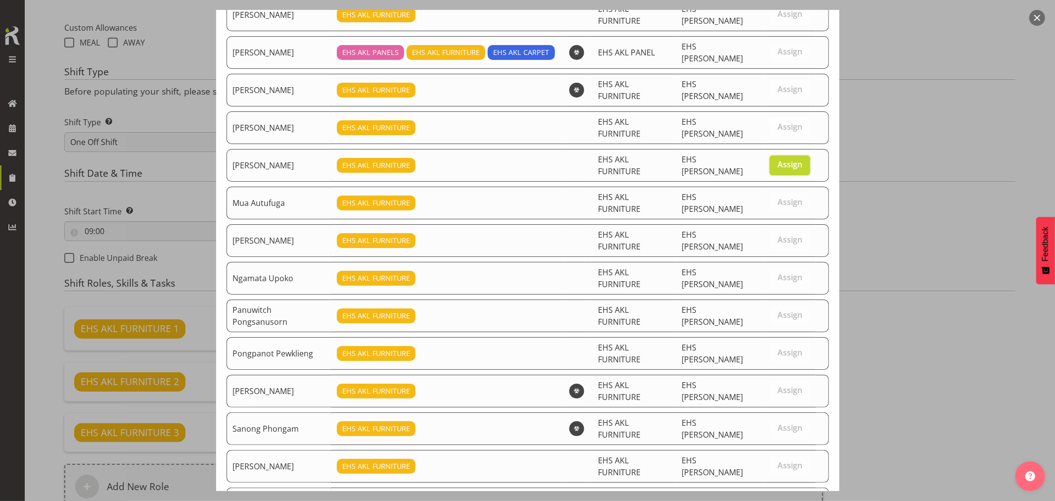
scroll to position [183, 0]
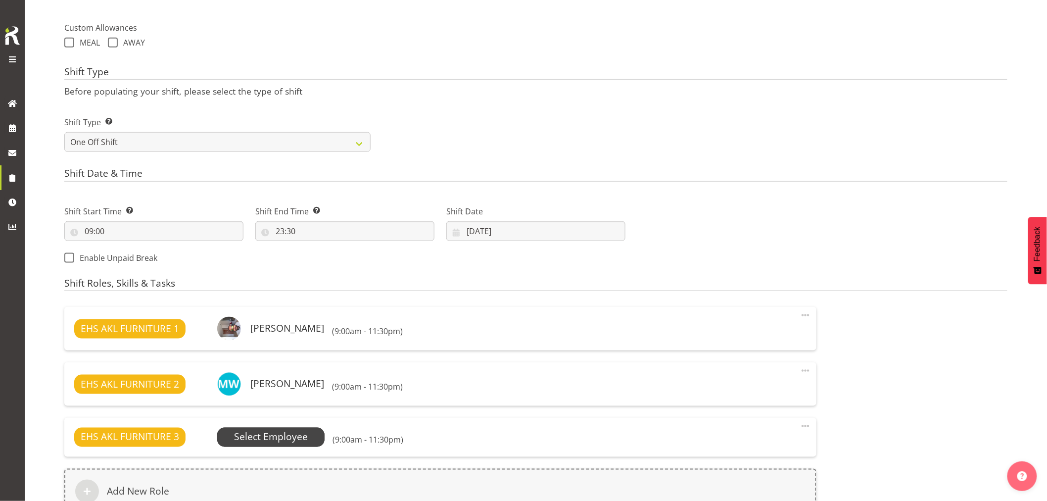
click at [309, 438] on span "Select Employee" at bounding box center [271, 437] width 108 height 19
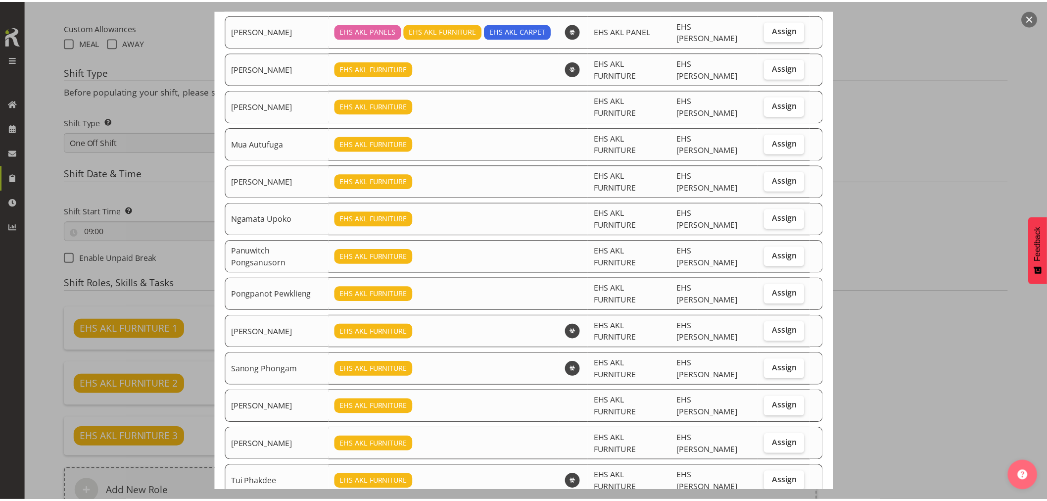
scroll to position [149, 0]
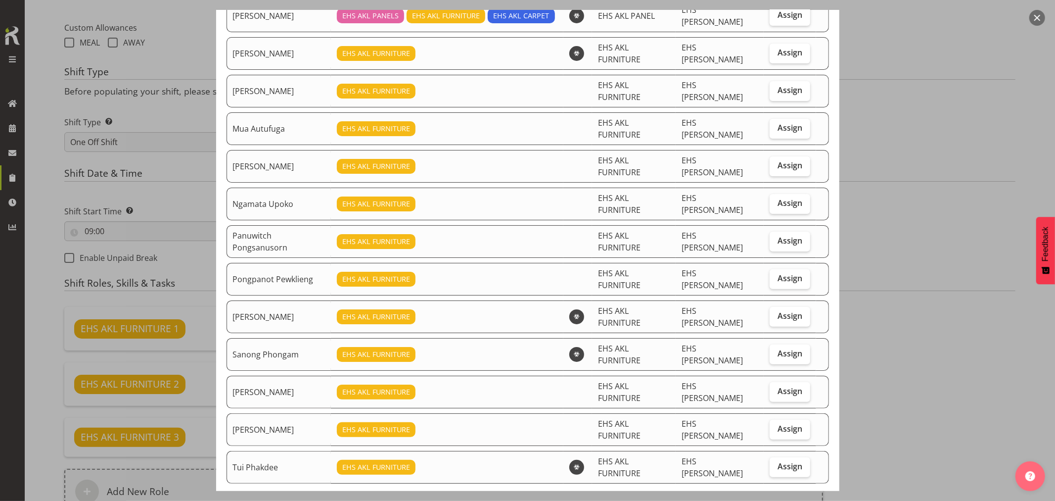
click at [889, 364] on div at bounding box center [527, 250] width 1055 height 501
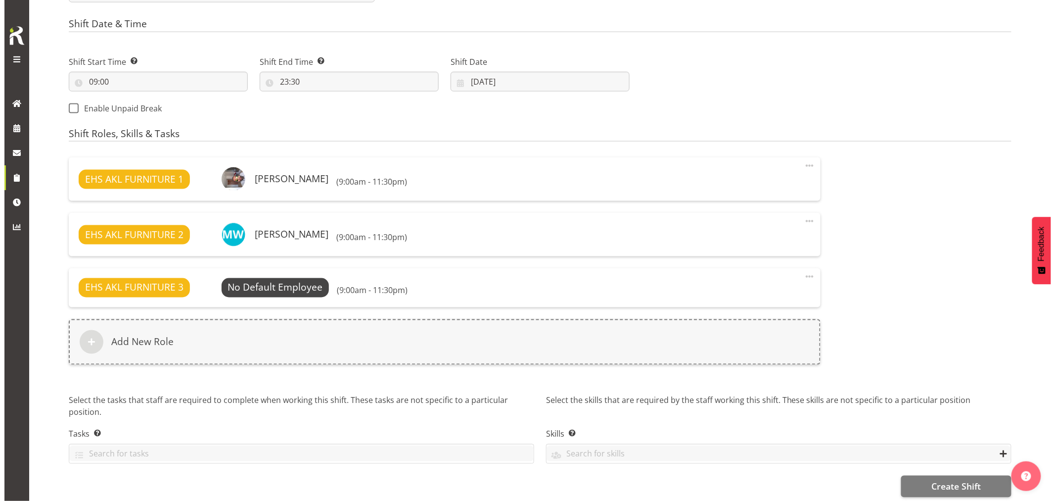
scroll to position [515, 0]
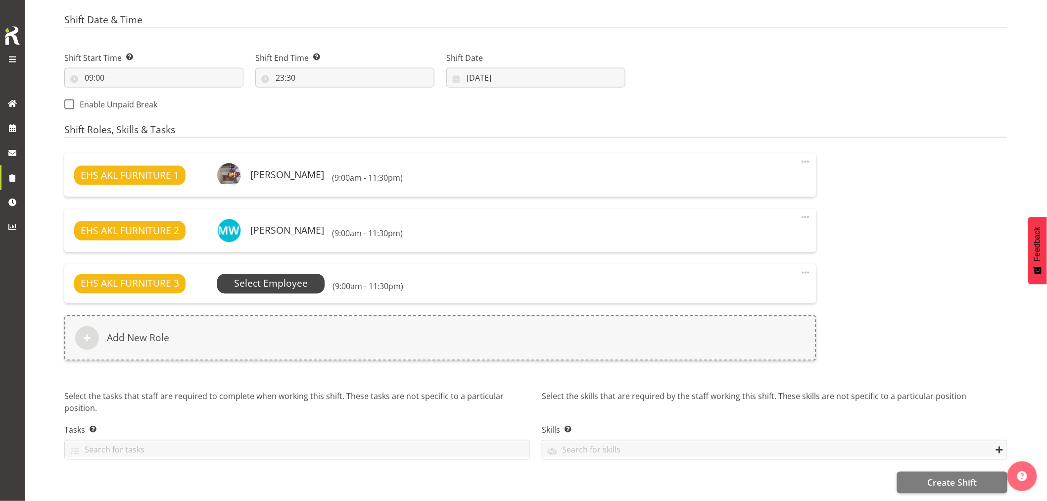
click at [282, 277] on span "Select Employee" at bounding box center [271, 284] width 74 height 14
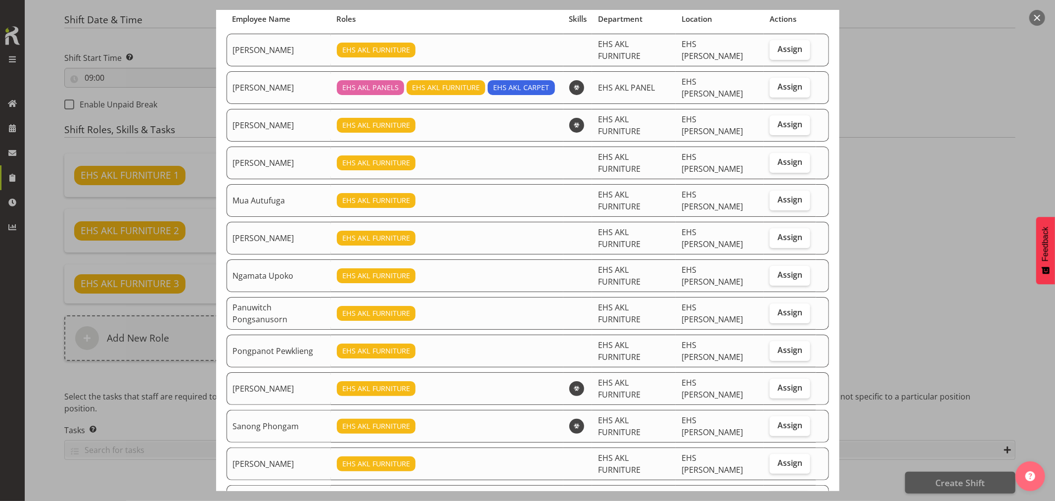
scroll to position [110, 0]
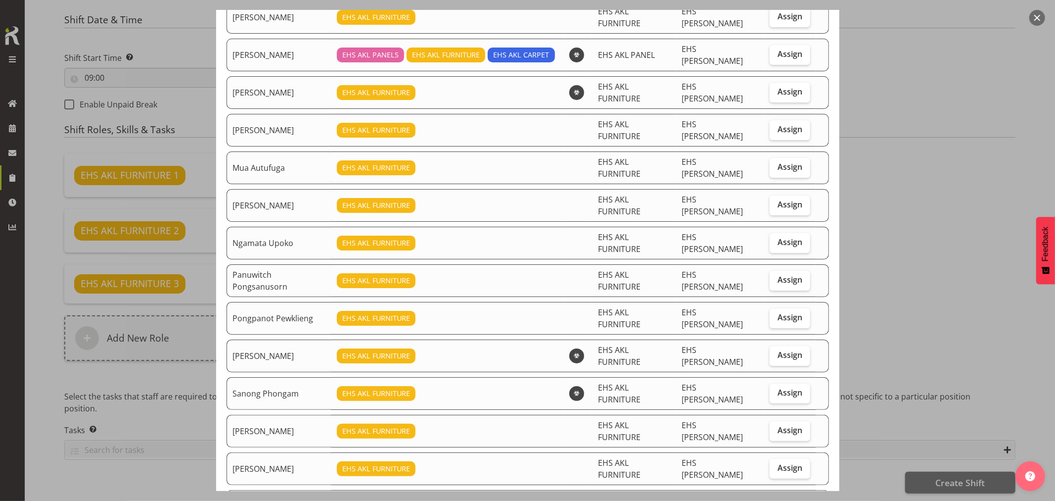
click at [939, 313] on div at bounding box center [527, 250] width 1055 height 501
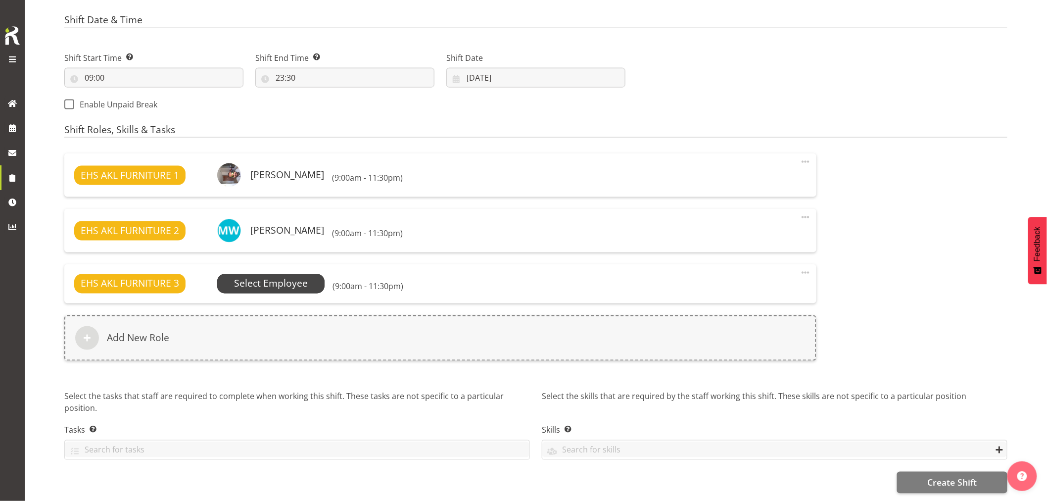
click at [294, 277] on span "Select Employee" at bounding box center [271, 284] width 74 height 14
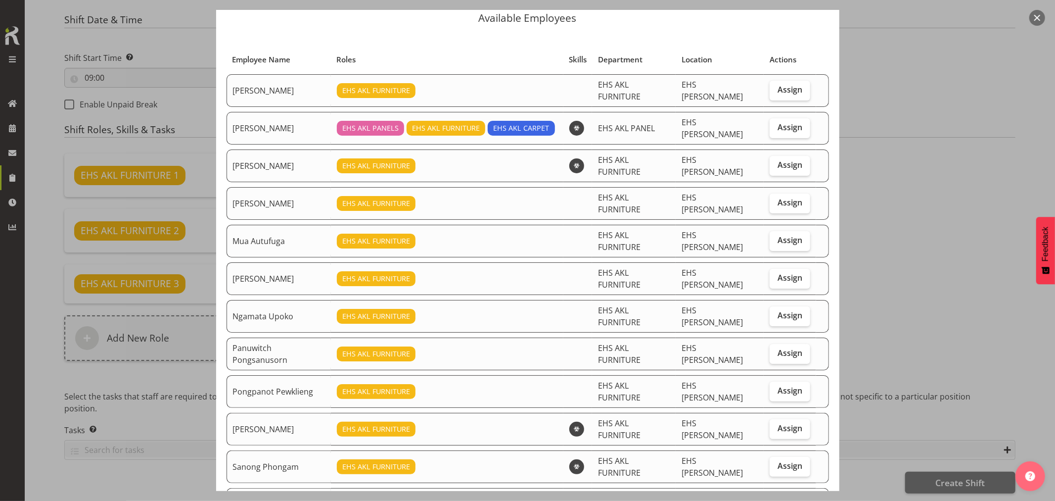
scroll to position [55, 0]
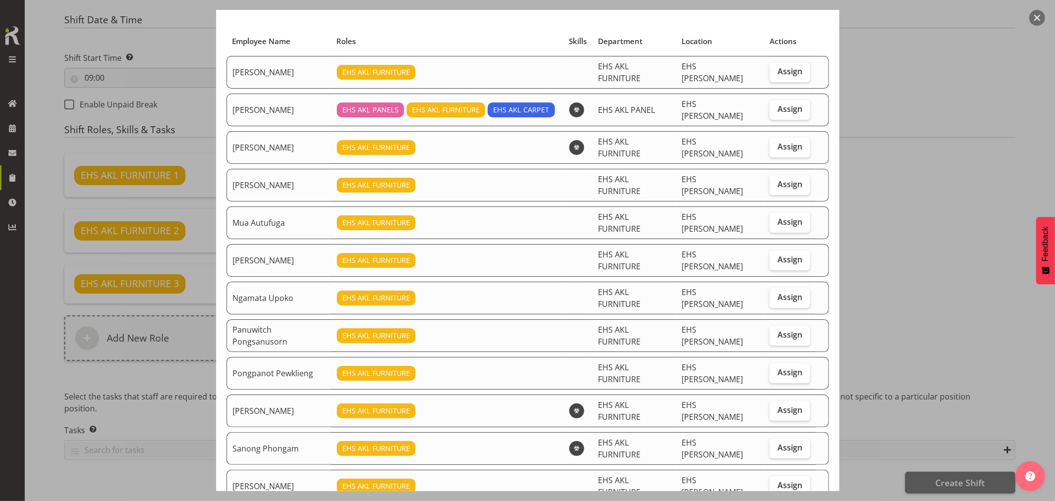
click at [908, 260] on div at bounding box center [527, 250] width 1055 height 501
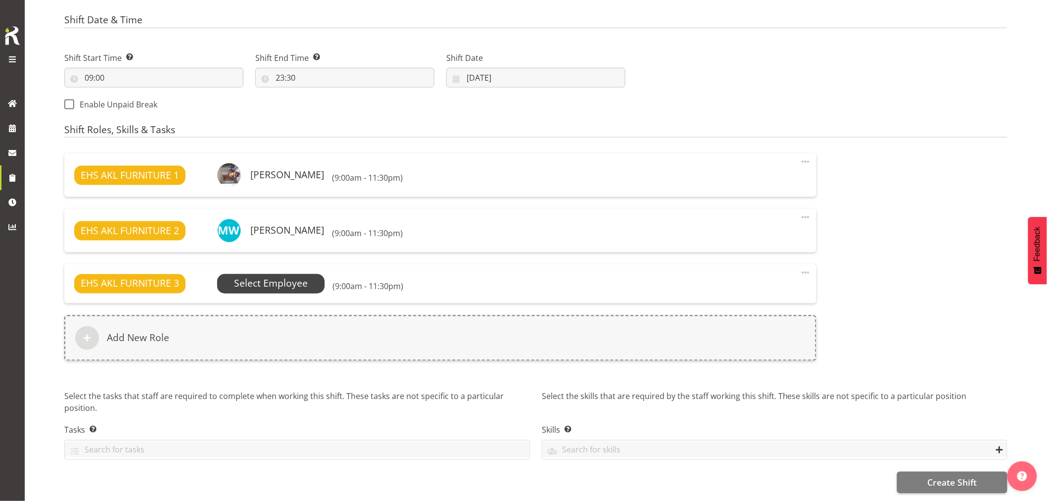
click at [285, 277] on span "Select Employee" at bounding box center [271, 284] width 74 height 14
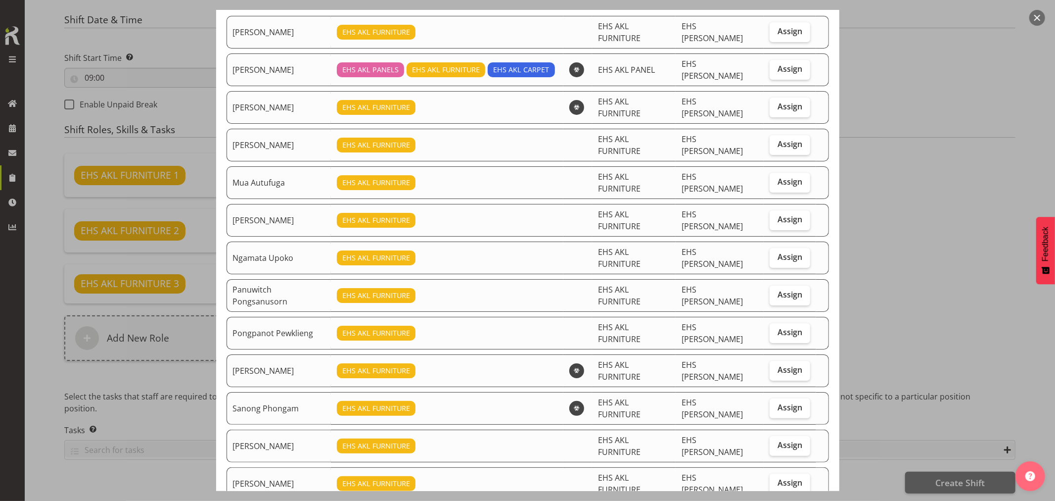
scroll to position [0, 0]
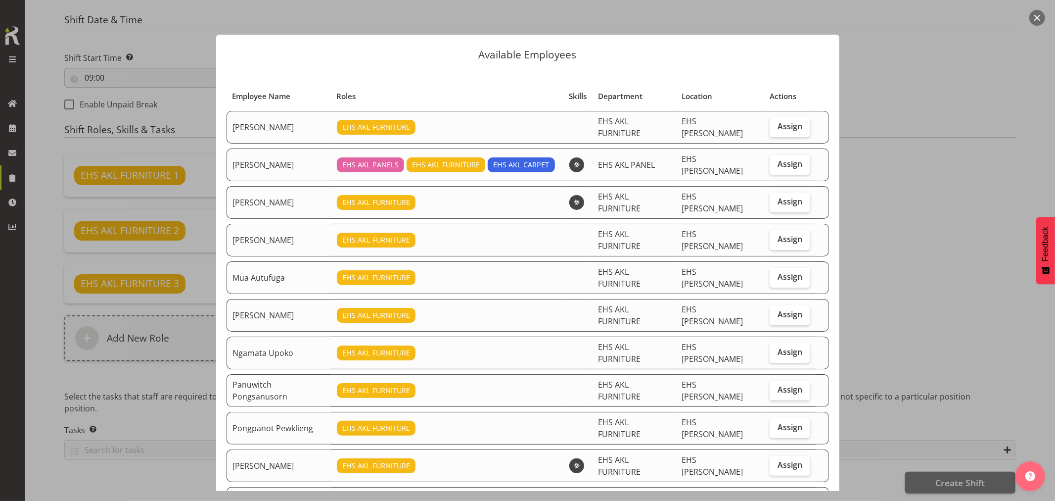
click at [967, 142] on div at bounding box center [527, 250] width 1055 height 501
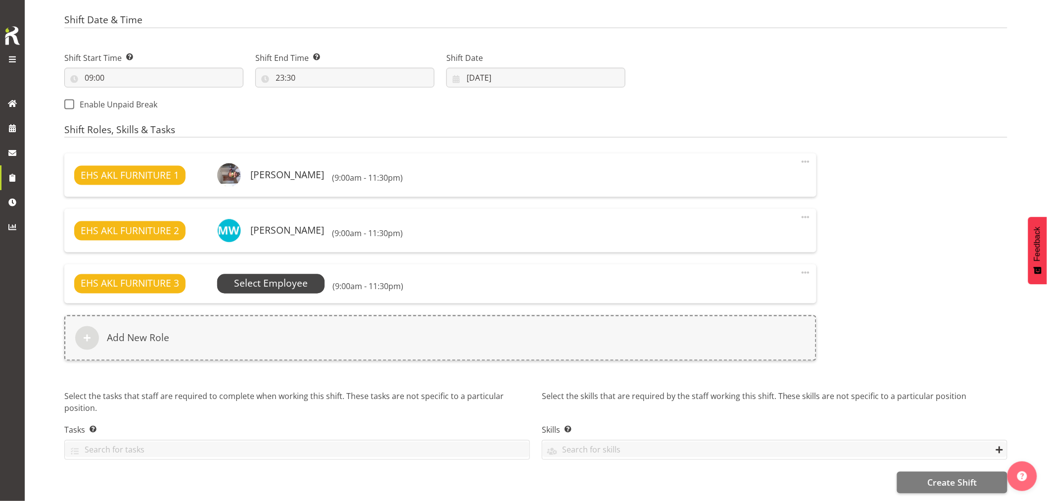
click at [293, 277] on span "Select Employee" at bounding box center [271, 284] width 74 height 14
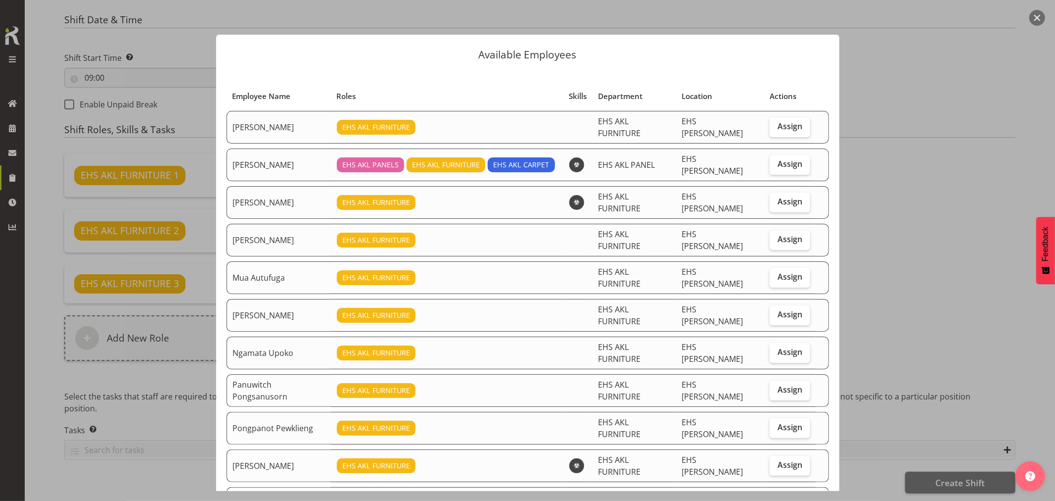
click at [1038, 17] on button "button" at bounding box center [1038, 18] width 16 height 16
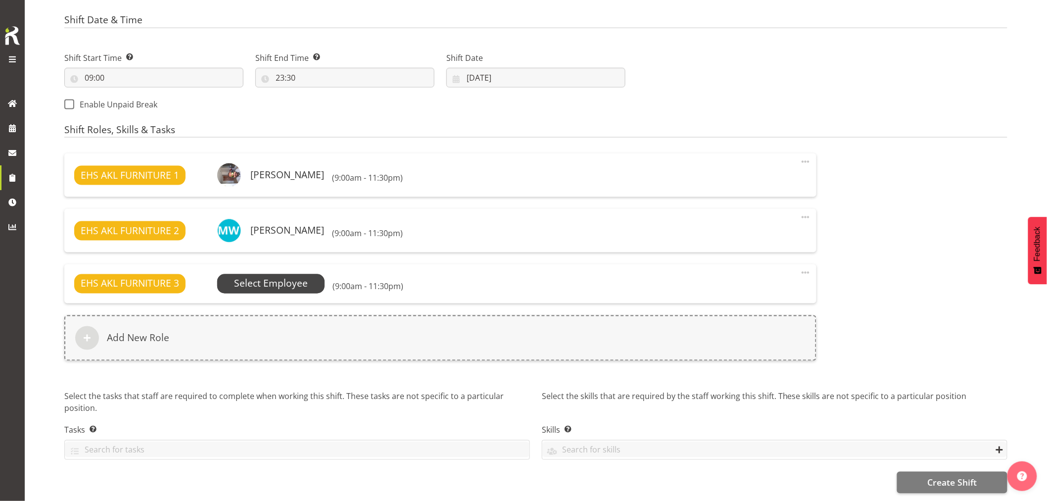
click at [283, 277] on span "Select Employee" at bounding box center [271, 284] width 74 height 14
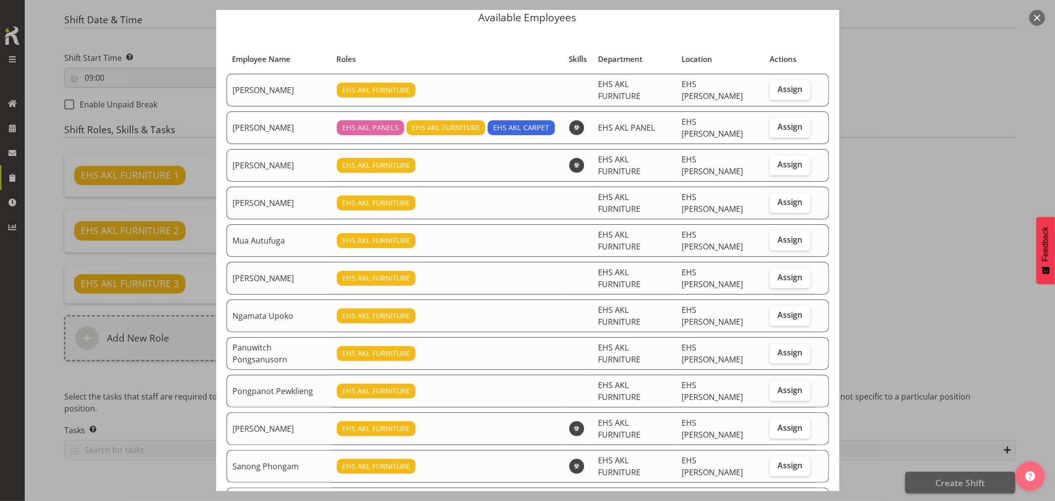
scroll to position [55, 0]
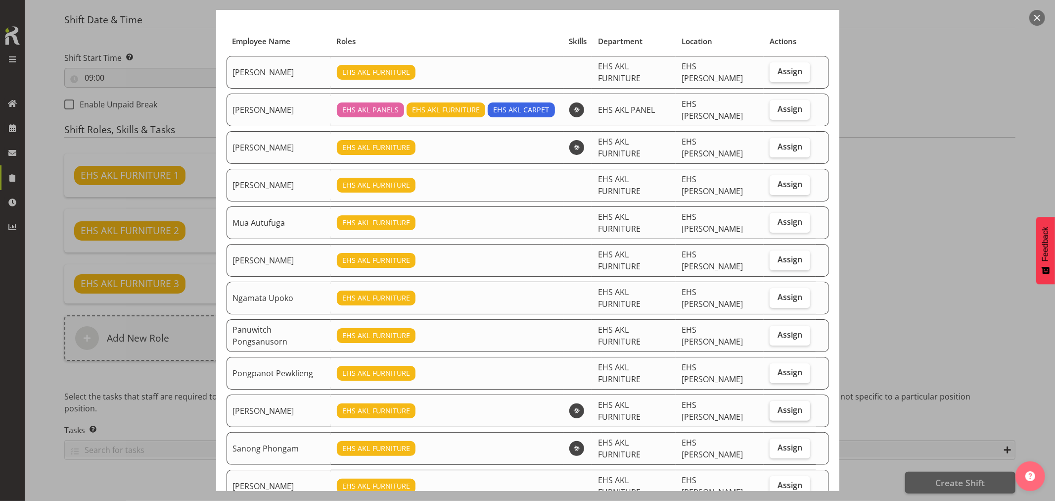
click at [778, 405] on span "Assign" at bounding box center [790, 410] width 25 height 10
click at [776, 407] on input "Assign" at bounding box center [773, 410] width 6 height 6
checkbox input "true"
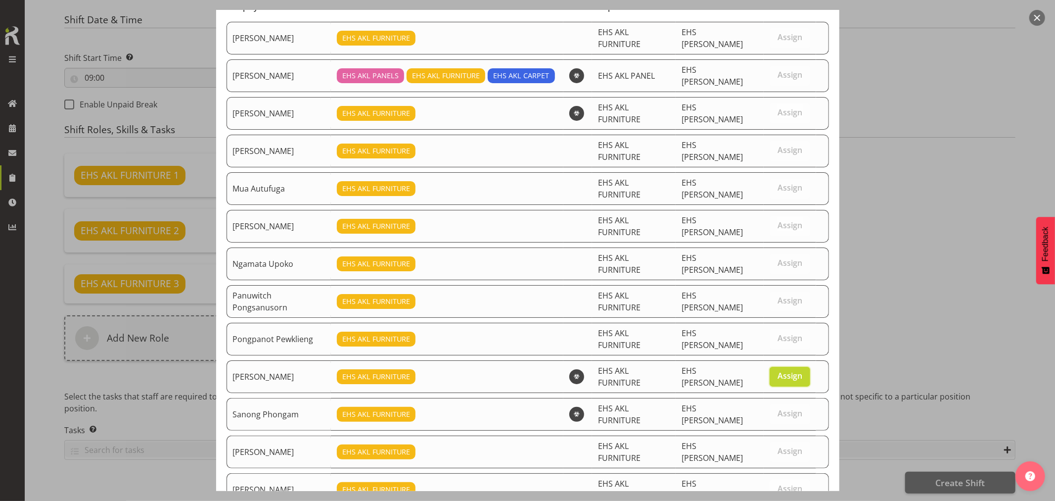
scroll to position [149, 0]
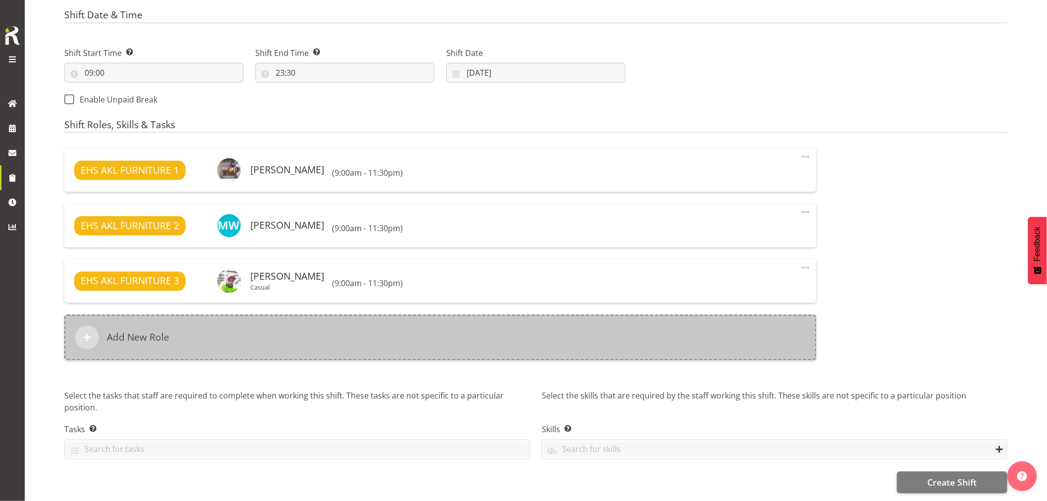
click at [621, 353] on div "Add New Role" at bounding box center [440, 338] width 752 height 46
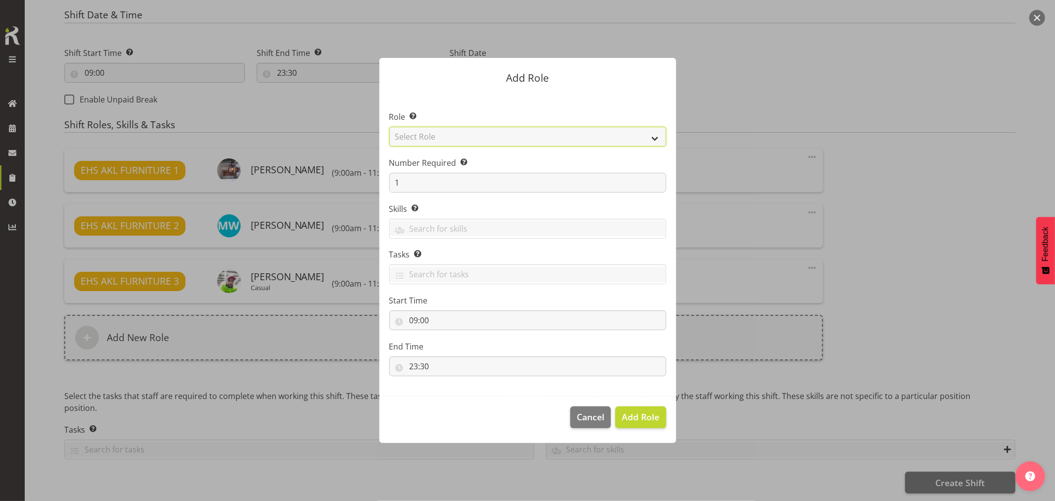
click at [546, 135] on select "Select Role ACCOUNT MANAGER ACCOUNT MANAGER DW ACCOUNTS AKL DIANNA VEHICLES AKL…" at bounding box center [527, 137] width 277 height 20
click at [389, 127] on select "Select Role ACCOUNT MANAGER ACCOUNT MANAGER DW ACCOUNTS AKL DIANNA VEHICLES AKL…" at bounding box center [527, 137] width 277 height 20
click at [570, 389] on section "Role Select the role you wish to add to the shift. ACCOUNT MANAGER ACCOUNT MANA…" at bounding box center [528, 244] width 297 height 303
click at [556, 134] on select "ACCOUNT MANAGER ACCOUNT MANAGER DW ACCOUNTS AKL DIANNA VEHICLES AKL RYMER VEHIC…" at bounding box center [527, 137] width 277 height 20
select select "81"
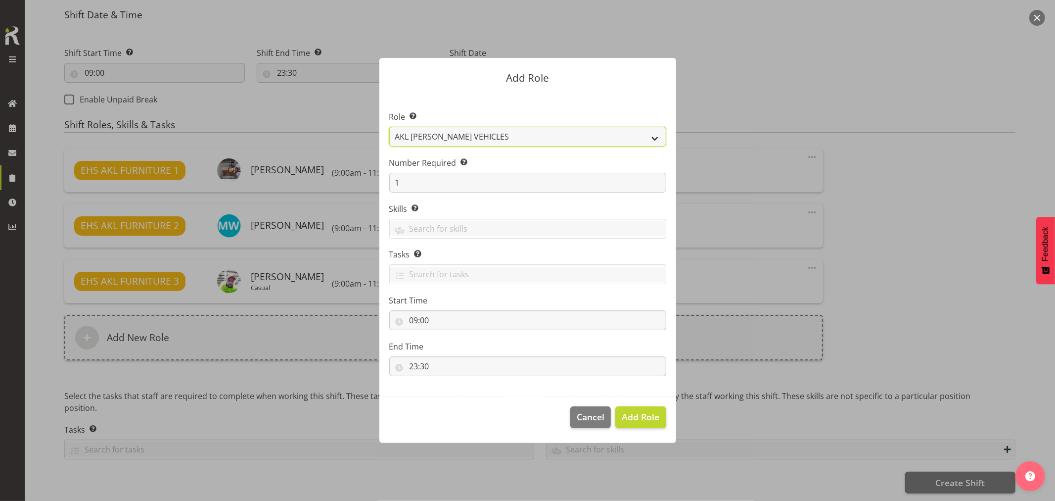
click at [389, 127] on select "ACCOUNT MANAGER ACCOUNT MANAGER DW ACCOUNTS AKL DIANNA VEHICLES AKL RYMER VEHIC…" at bounding box center [527, 137] width 277 height 20
click at [649, 414] on span "Add Role" at bounding box center [641, 417] width 38 height 12
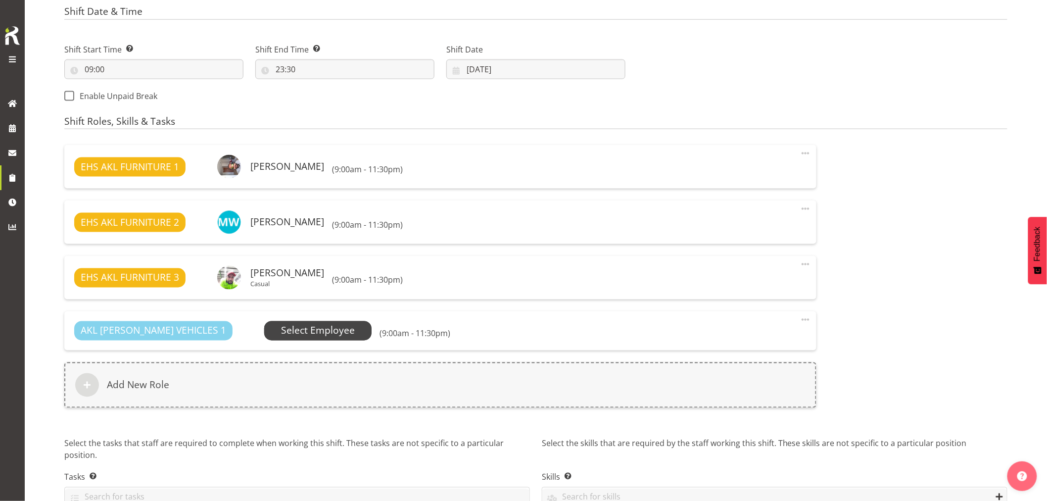
click at [281, 333] on span "Select Employee" at bounding box center [318, 331] width 74 height 14
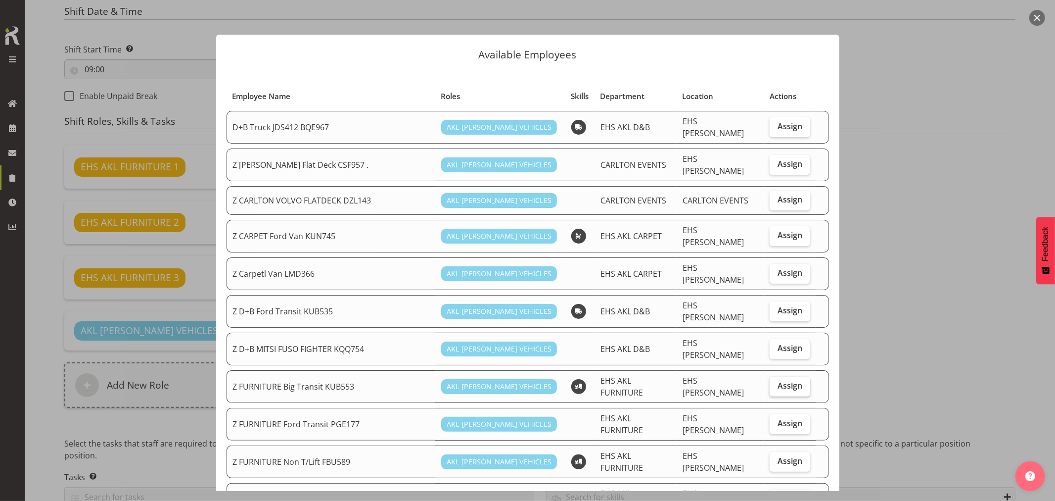
click at [778, 381] on span "Assign" at bounding box center [790, 386] width 25 height 10
click at [772, 382] on input "Assign" at bounding box center [773, 385] width 6 height 6
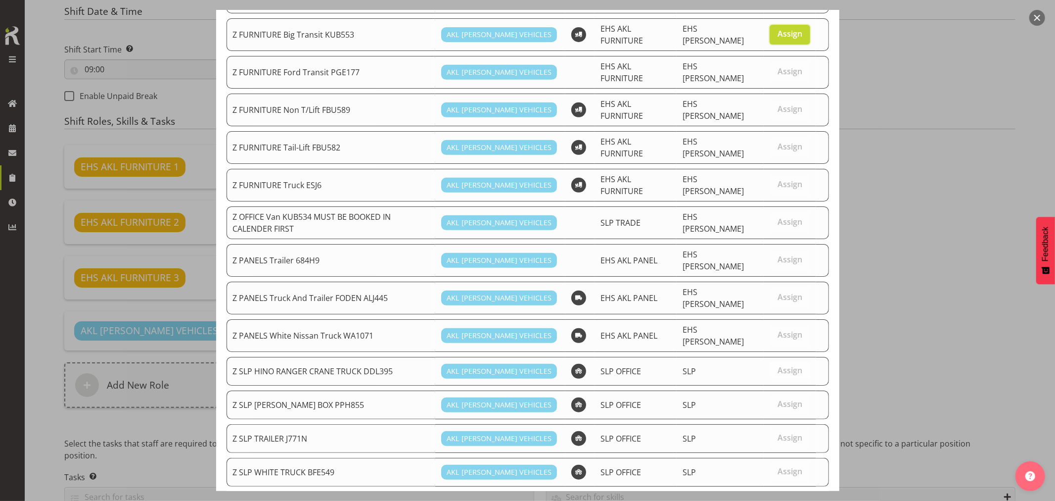
scroll to position [77, 0]
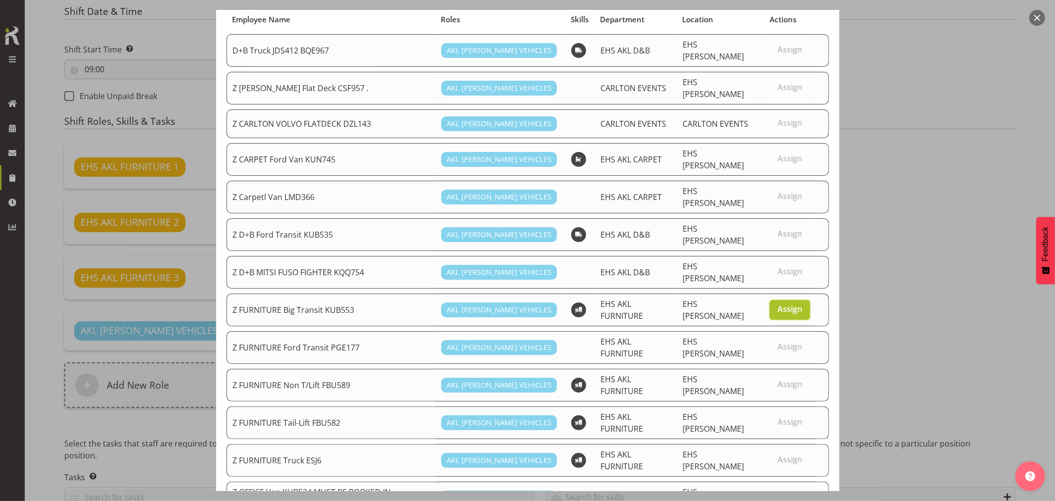
click at [782, 304] on span "Assign" at bounding box center [790, 309] width 25 height 10
click at [776, 306] on input "Assign" at bounding box center [773, 309] width 6 height 6
checkbox input "false"
click at [764, 406] on td "Assign" at bounding box center [790, 422] width 52 height 33
click at [778, 417] on span "Assign" at bounding box center [790, 422] width 25 height 10
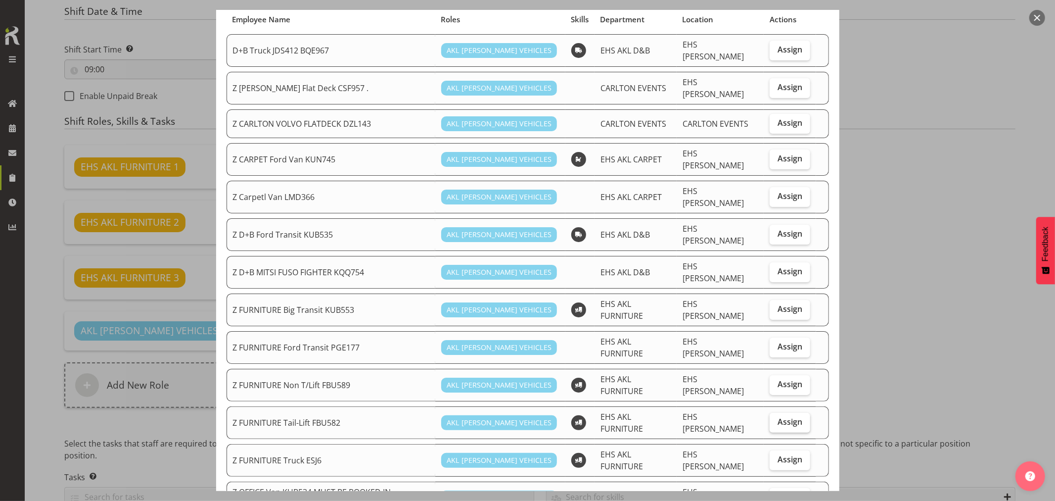
click at [776, 419] on input "Assign" at bounding box center [773, 422] width 6 height 6
checkbox input "true"
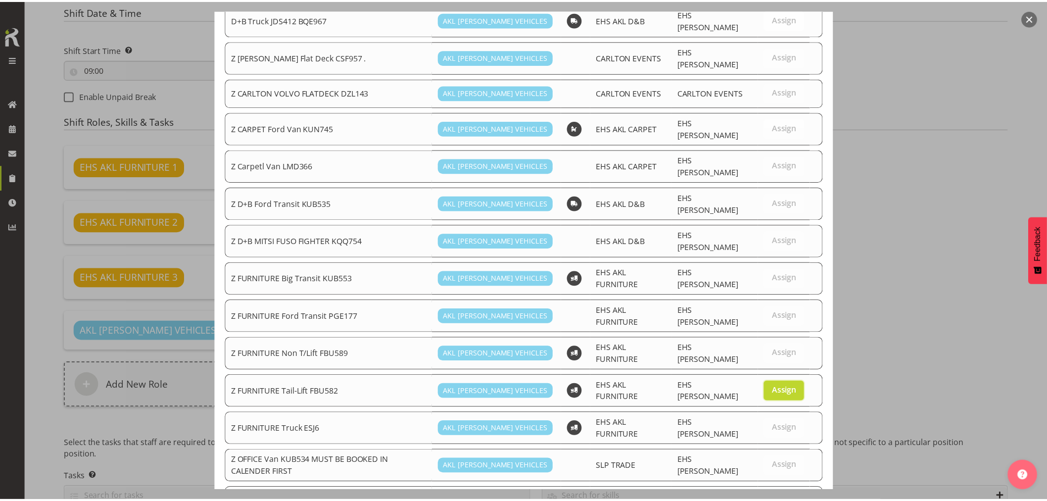
scroll to position [352, 0]
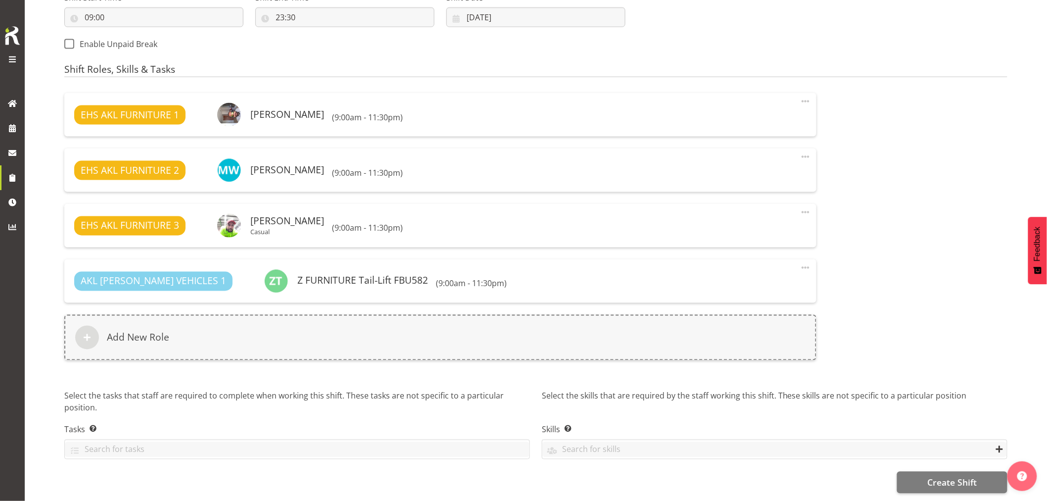
scroll to position [574, 0]
click at [949, 476] on span "Create Shift" at bounding box center [951, 482] width 49 height 13
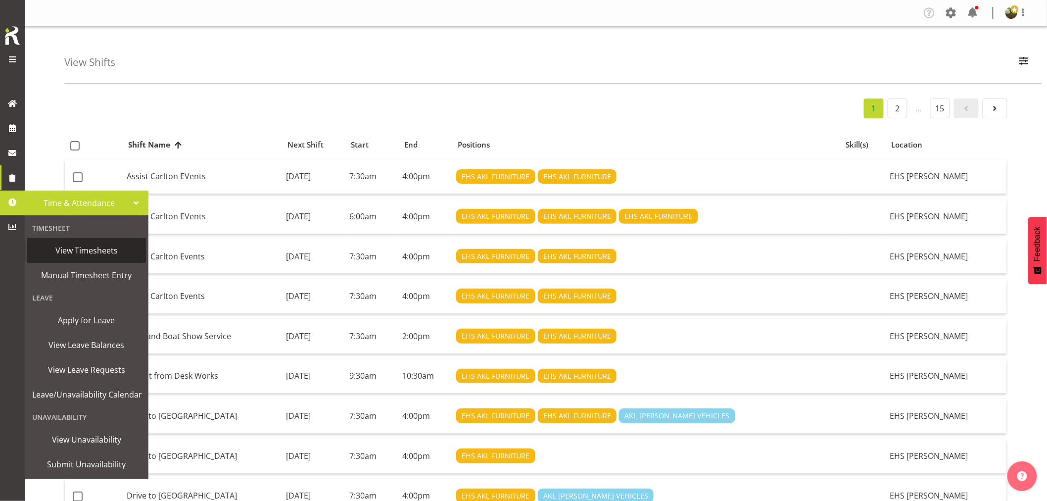
click at [85, 253] on span "View Timesheets" at bounding box center [86, 250] width 109 height 15
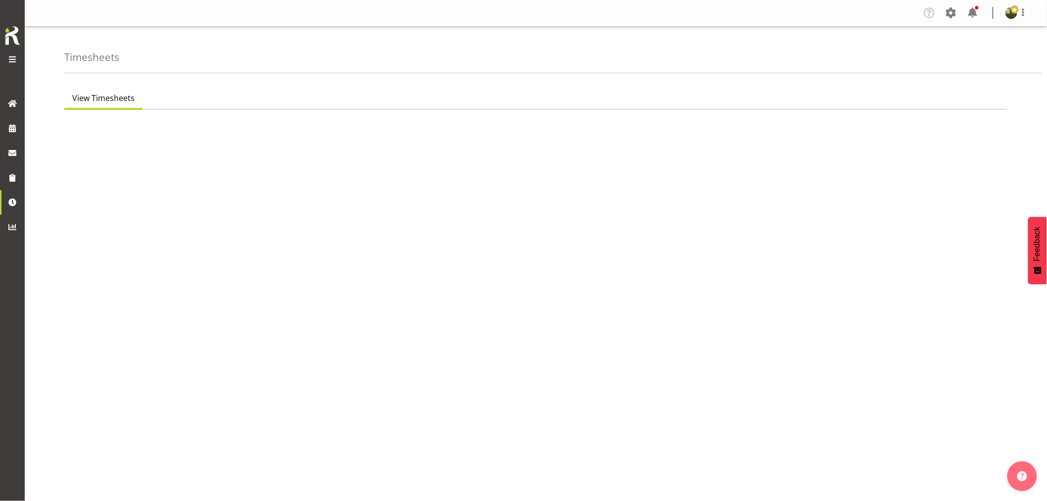
select select "7"
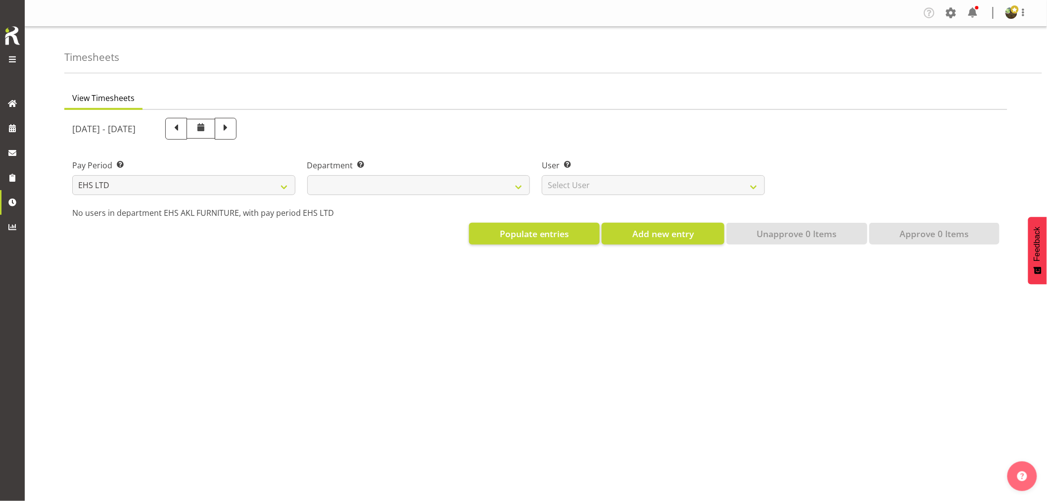
select select
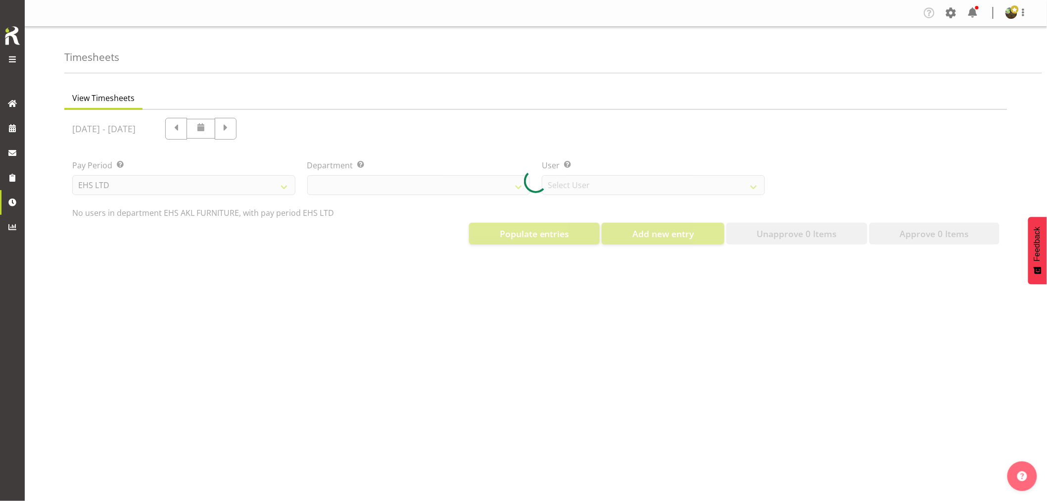
select select "8638"
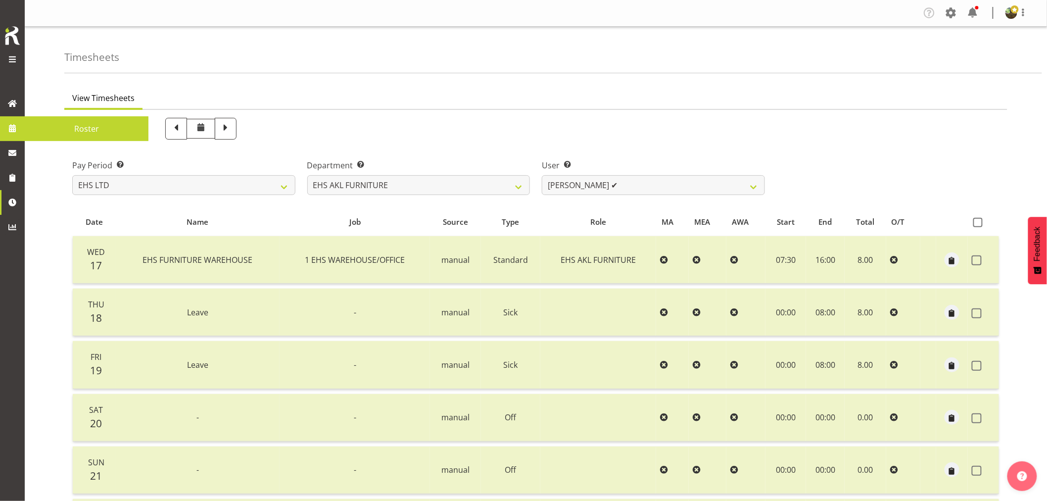
click at [79, 132] on span "Roster" at bounding box center [87, 128] width 114 height 15
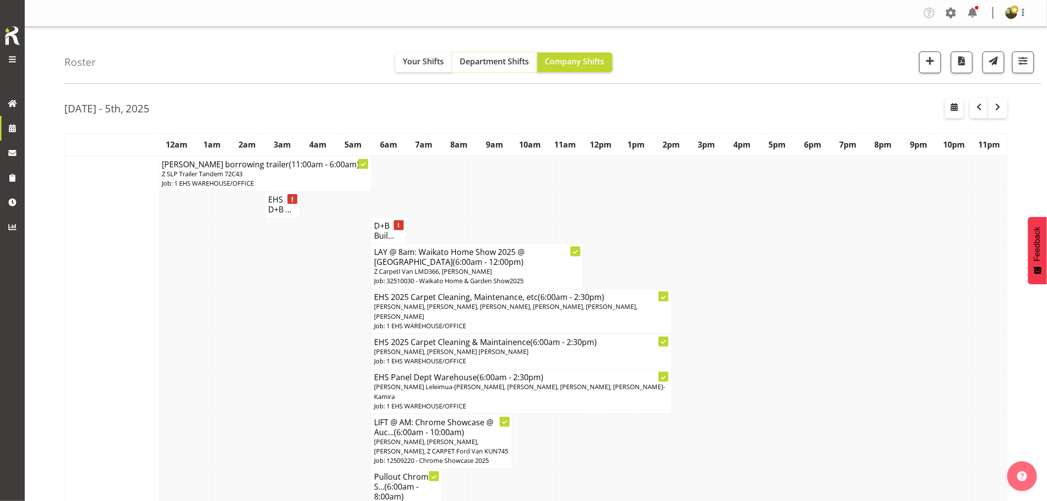
click at [507, 58] on span "Department Shifts" at bounding box center [494, 61] width 69 height 11
